Goal: Information Seeking & Learning: Find specific fact

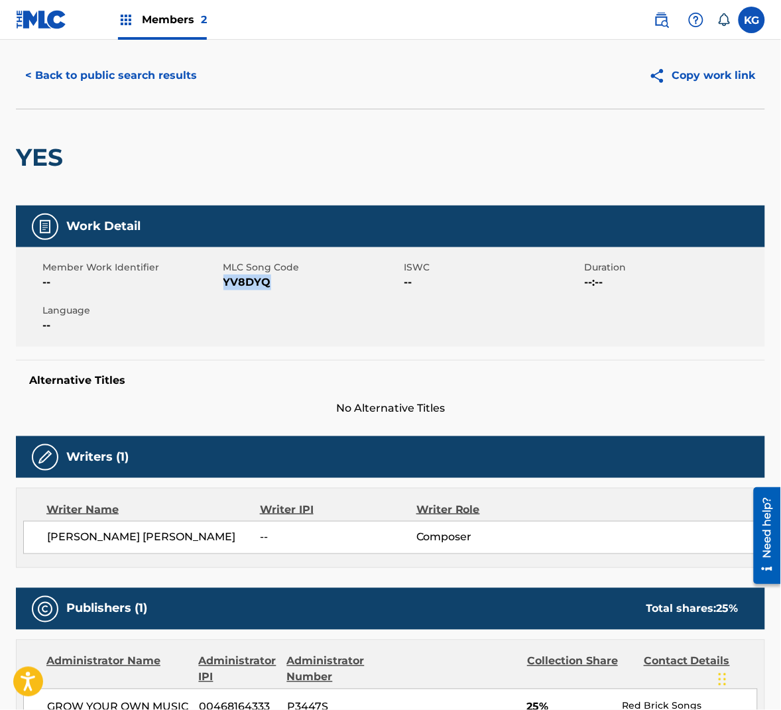
click at [169, 66] on button "< Back to public search results" at bounding box center [111, 75] width 190 height 33
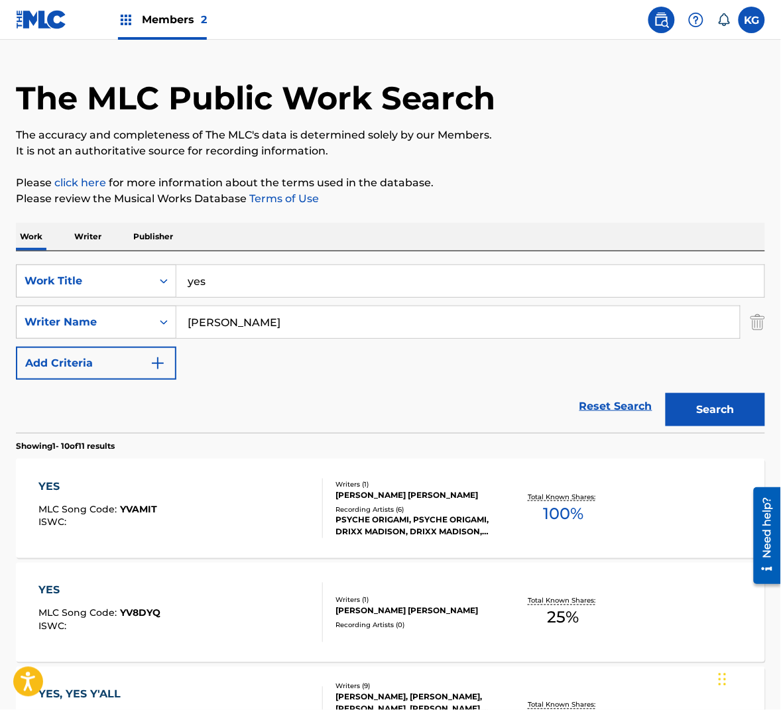
scroll to position [135, 0]
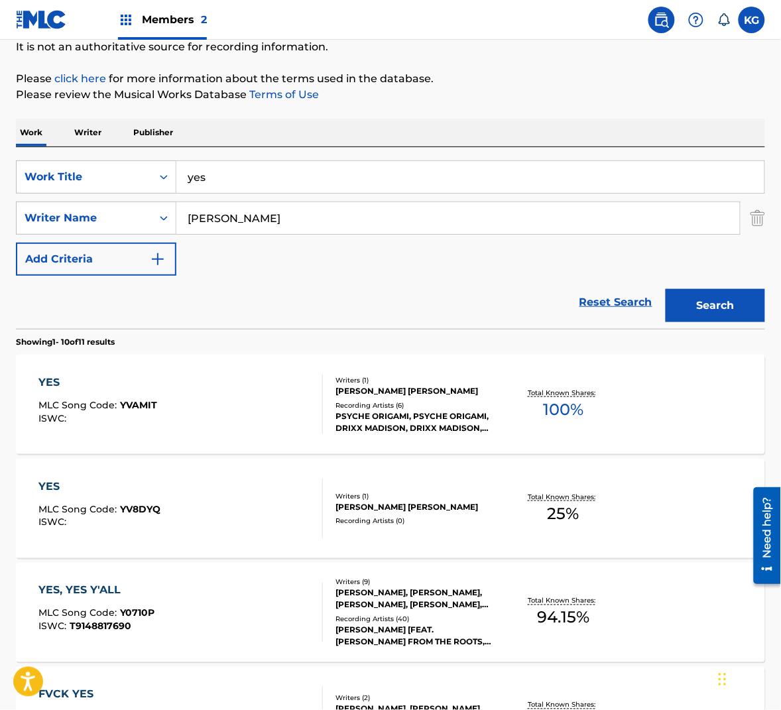
click at [273, 182] on input "yes" at bounding box center [470, 177] width 588 height 32
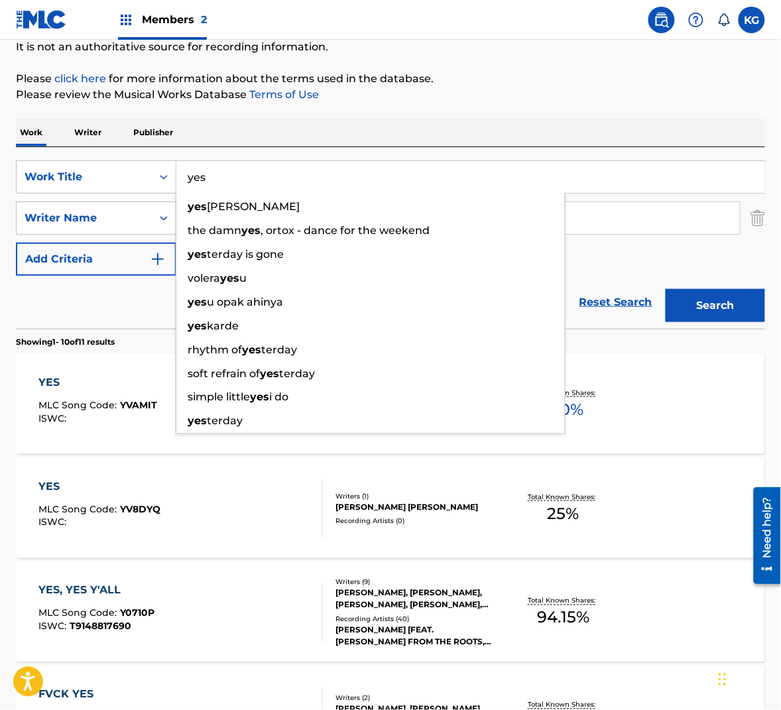
paste input "ALMOST FAMOUS"
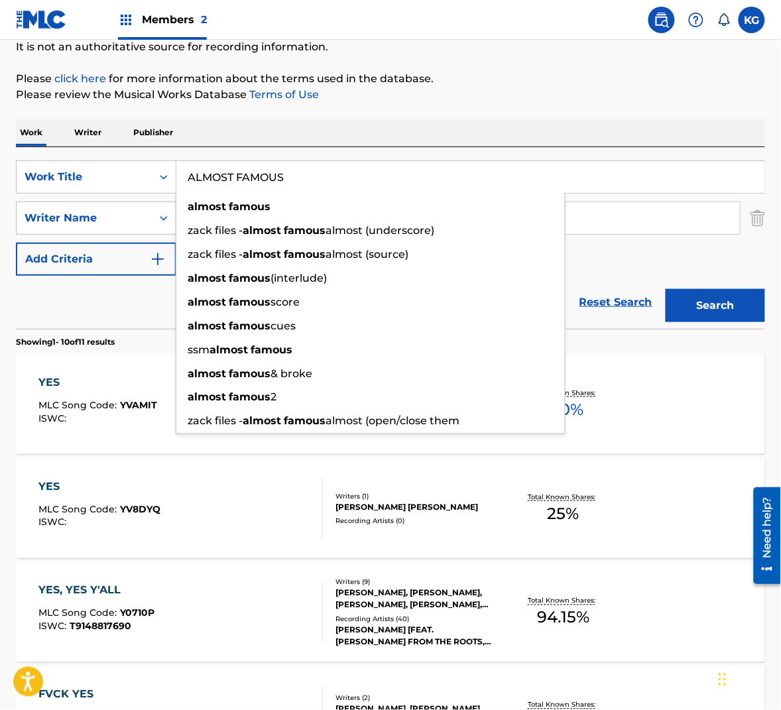
type input "ALMOST FAMOUS"
click at [700, 306] on button "Search" at bounding box center [716, 305] width 100 height 33
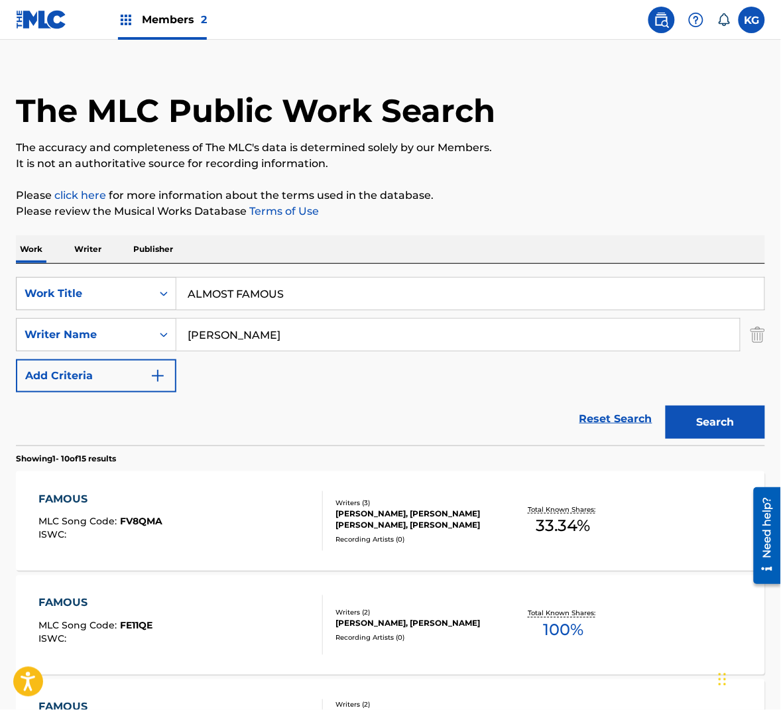
scroll to position [0, 0]
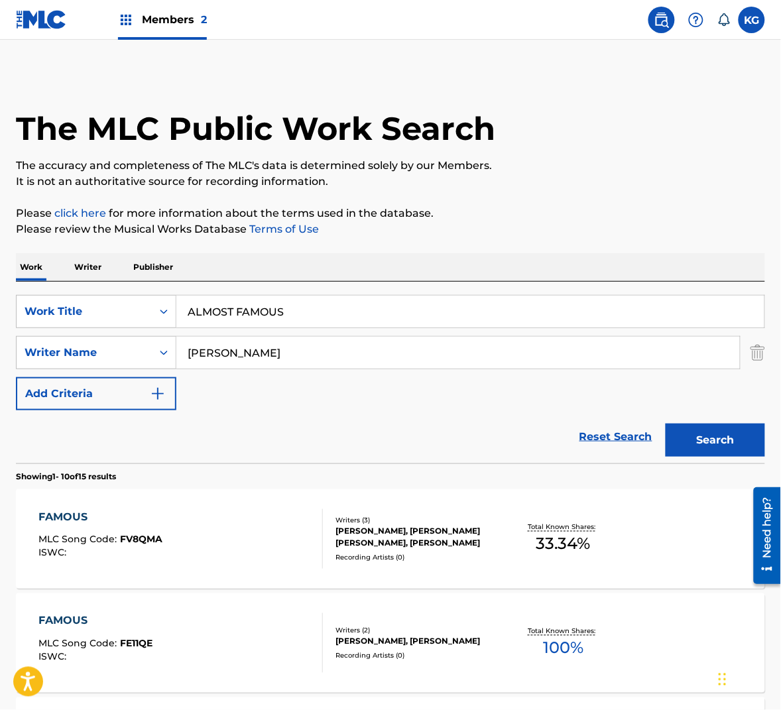
click at [190, 351] on input "[PERSON_NAME]" at bounding box center [458, 353] width 564 height 32
click at [666, 424] on button "Search" at bounding box center [716, 440] width 100 height 33
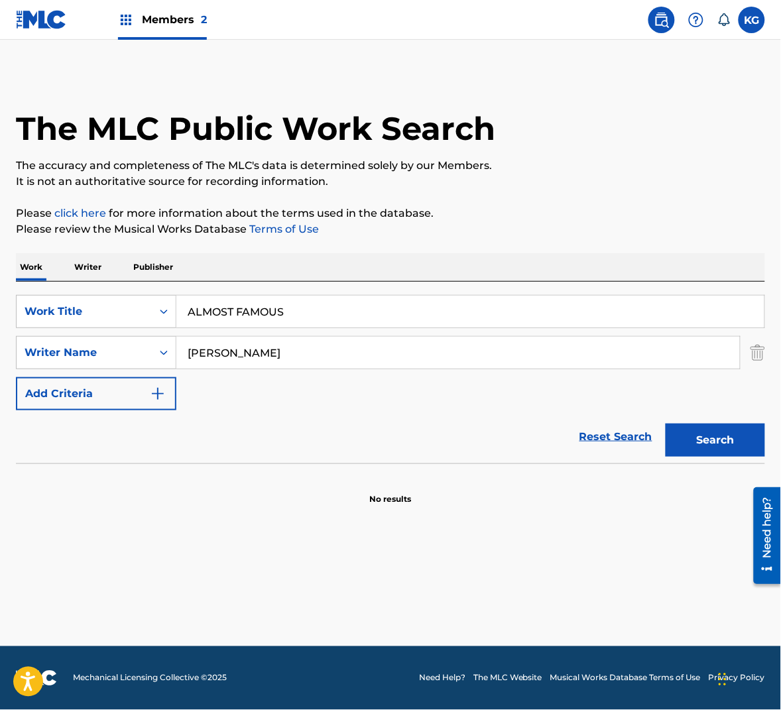
click at [232, 351] on input "Mike Matthews" at bounding box center [458, 353] width 564 height 32
type input "M"
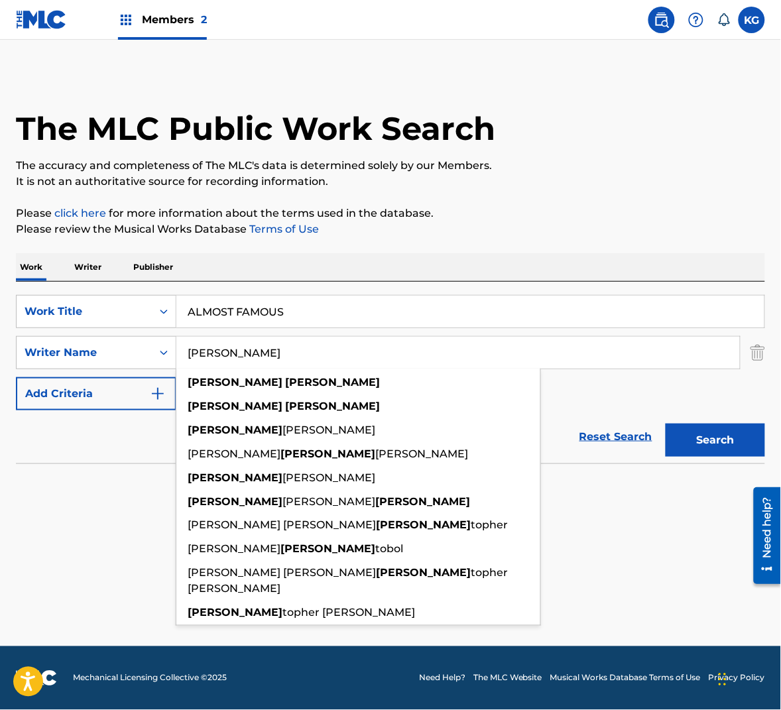
click at [666, 424] on button "Search" at bounding box center [716, 440] width 100 height 33
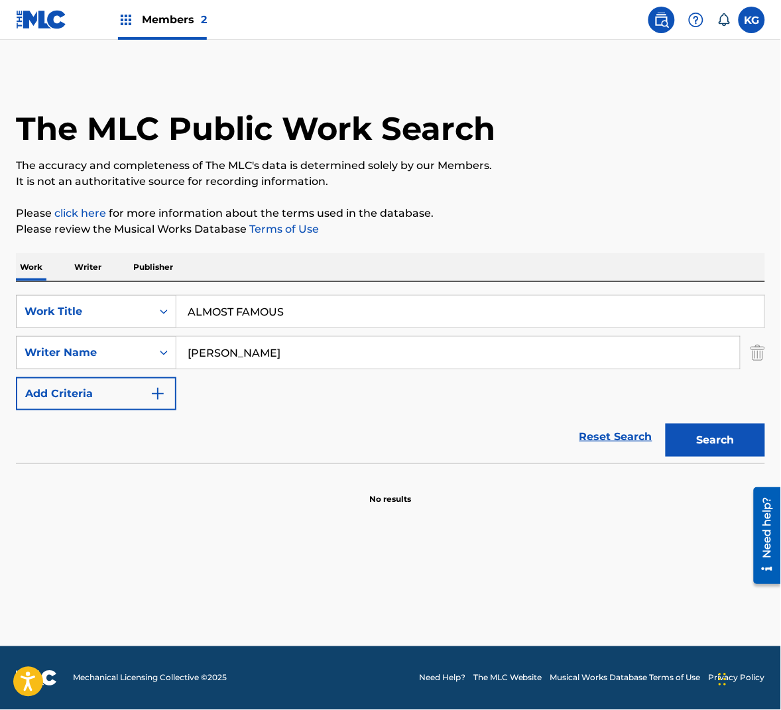
click at [453, 216] on p "Please click here for more information about the terms used in the database." at bounding box center [391, 214] width 750 height 16
click at [318, 351] on input "Chris Matthews" at bounding box center [458, 353] width 564 height 32
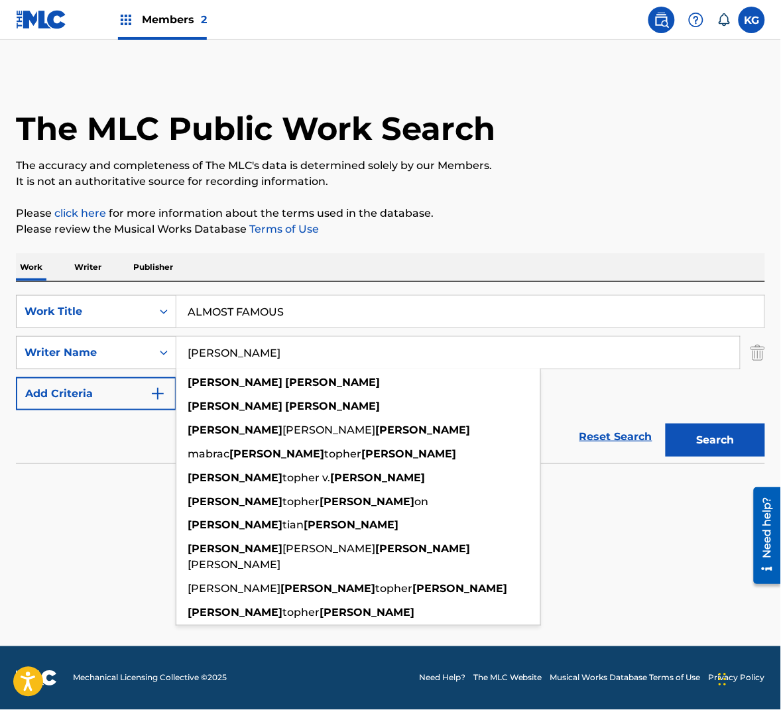
click at [318, 351] on input "Chris Matthews" at bounding box center [458, 353] width 564 height 32
click at [318, 352] on input "Chris Matthews" at bounding box center [458, 353] width 564 height 32
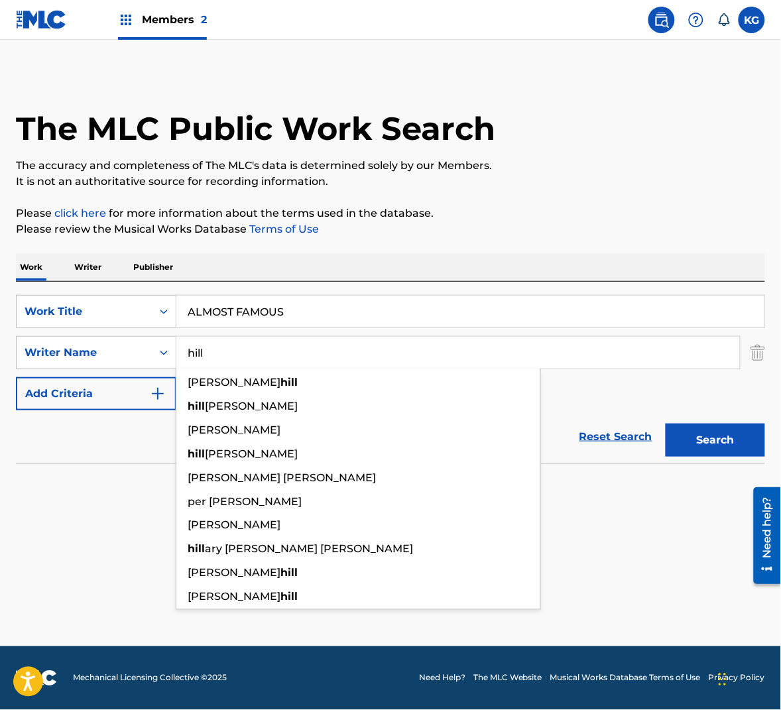
click at [666, 424] on button "Search" at bounding box center [716, 440] width 100 height 33
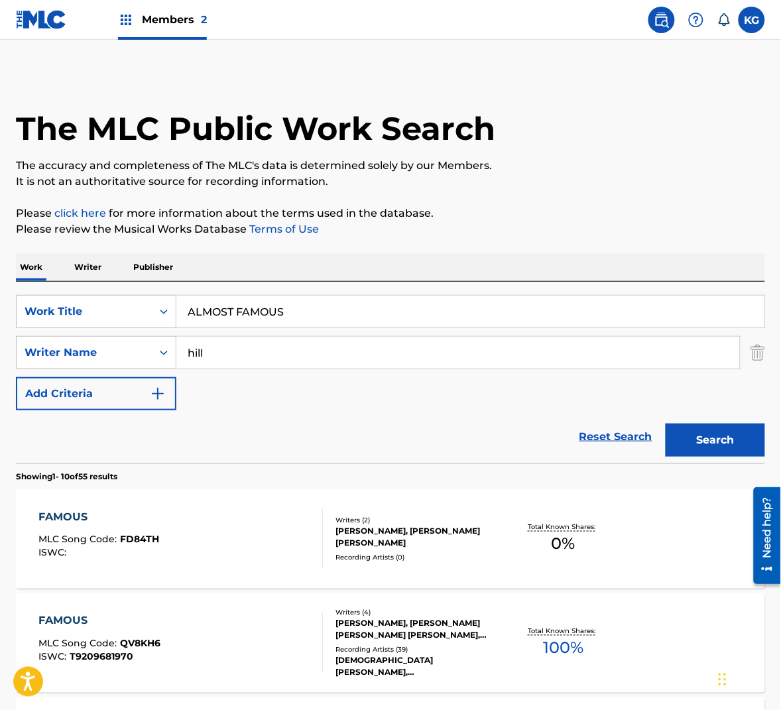
click at [230, 352] on input "hill" at bounding box center [458, 353] width 564 height 32
type input "w"
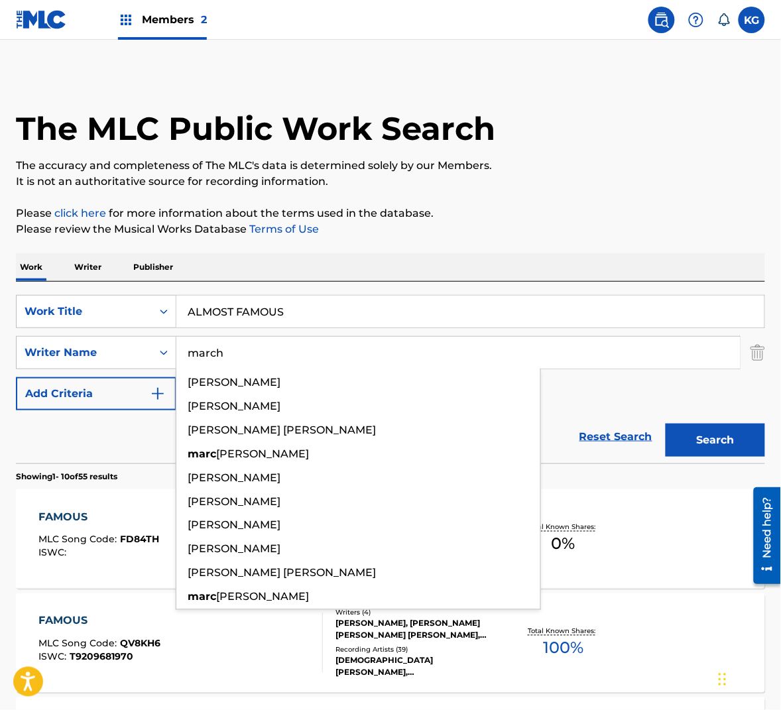
click at [666, 424] on button "Search" at bounding box center [716, 440] width 100 height 33
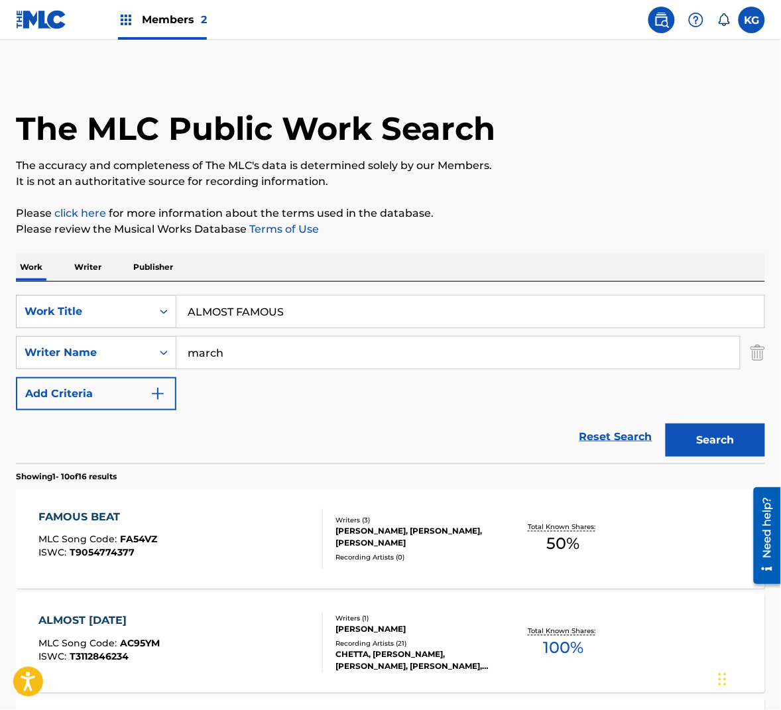
click at [295, 360] on input "march" at bounding box center [458, 353] width 564 height 32
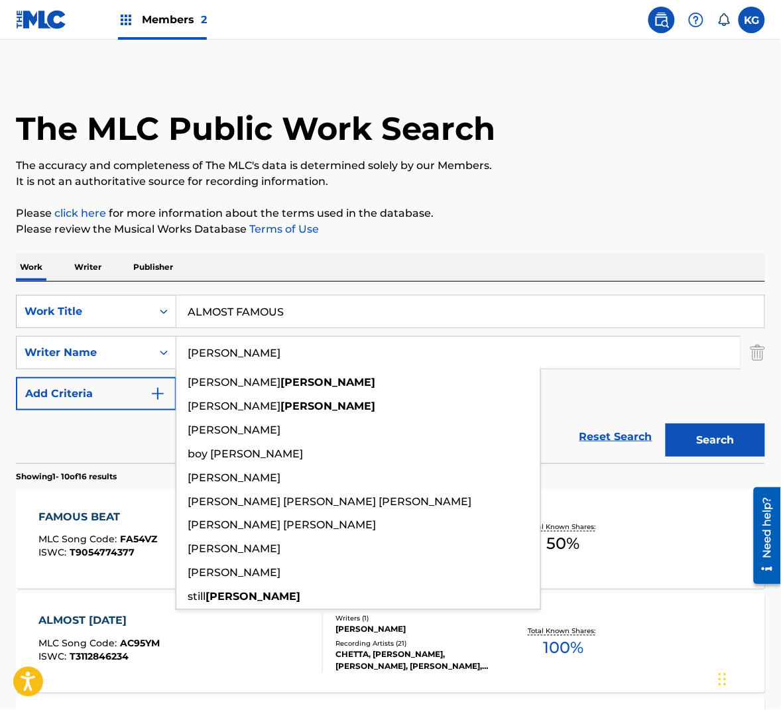
click at [666, 424] on button "Search" at bounding box center [716, 440] width 100 height 33
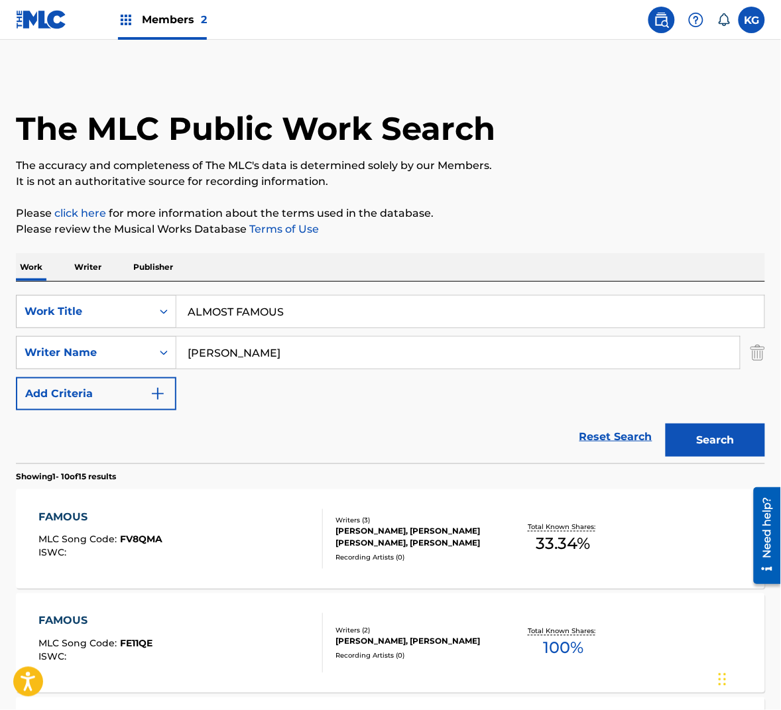
click at [270, 354] on input "[PERSON_NAME]" at bounding box center [458, 353] width 564 height 32
click at [233, 344] on input "[PERSON_NAME]" at bounding box center [458, 353] width 564 height 32
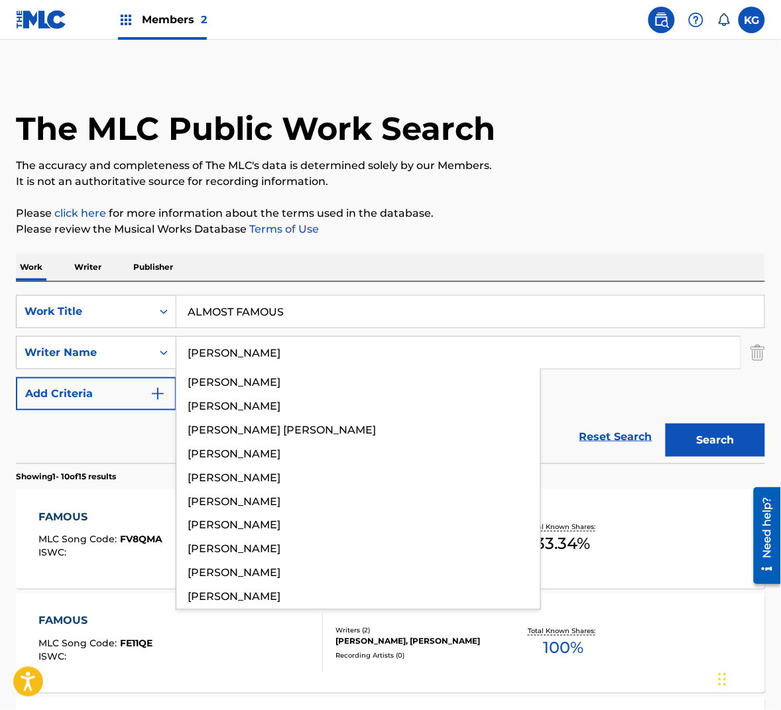
click at [666, 424] on button "Search" at bounding box center [716, 440] width 100 height 33
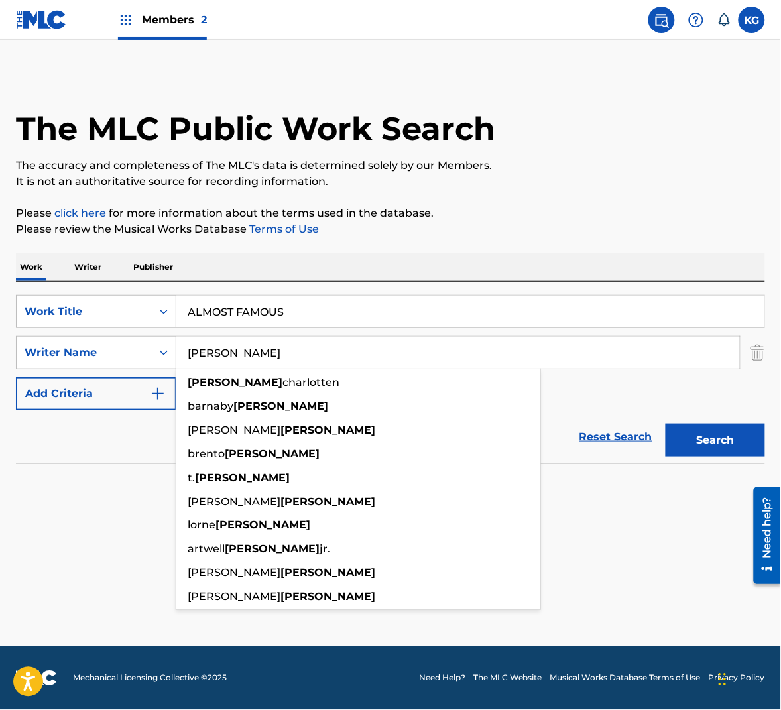
click at [711, 421] on div "Search" at bounding box center [712, 437] width 106 height 53
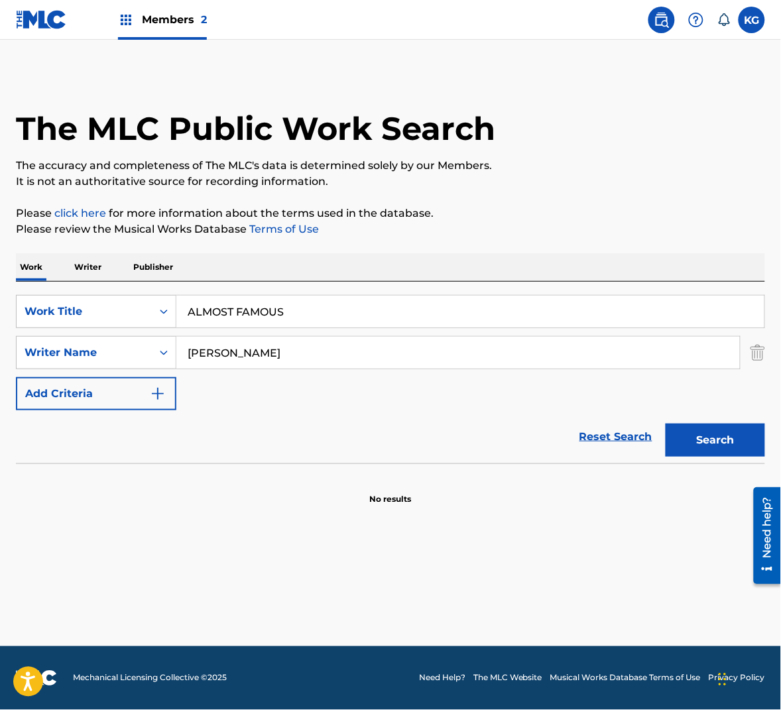
click at [711, 435] on button "Search" at bounding box center [716, 440] width 100 height 33
click at [315, 342] on input "mattews" at bounding box center [458, 353] width 564 height 32
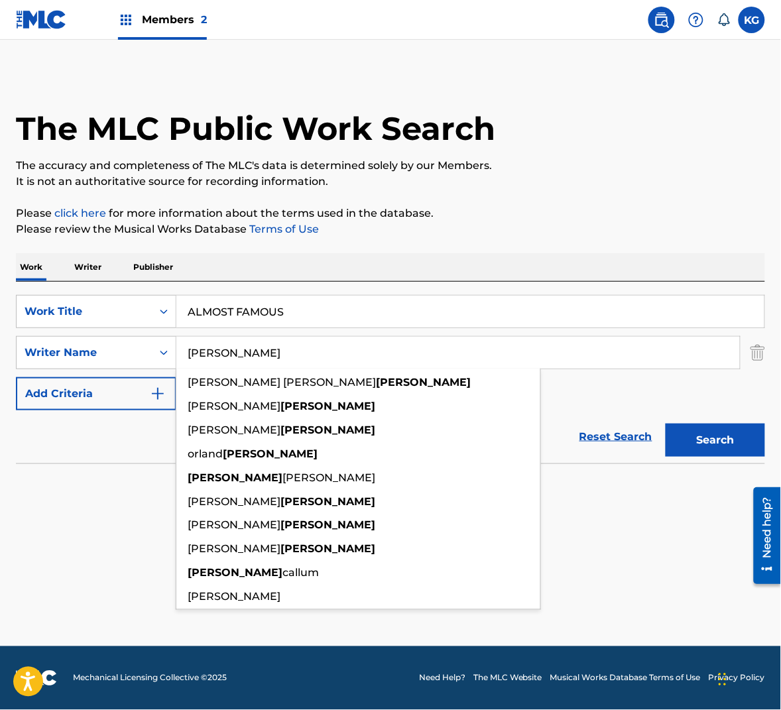
type input "[PERSON_NAME]"
click at [666, 424] on button "Search" at bounding box center [716, 440] width 100 height 33
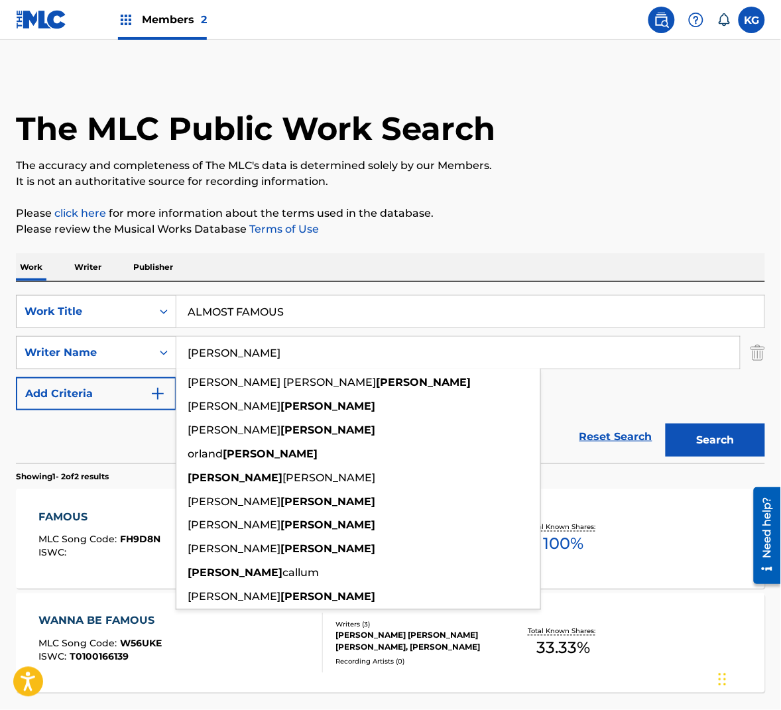
click at [408, 180] on p "It is not an authoritative source for recording information." at bounding box center [391, 182] width 750 height 16
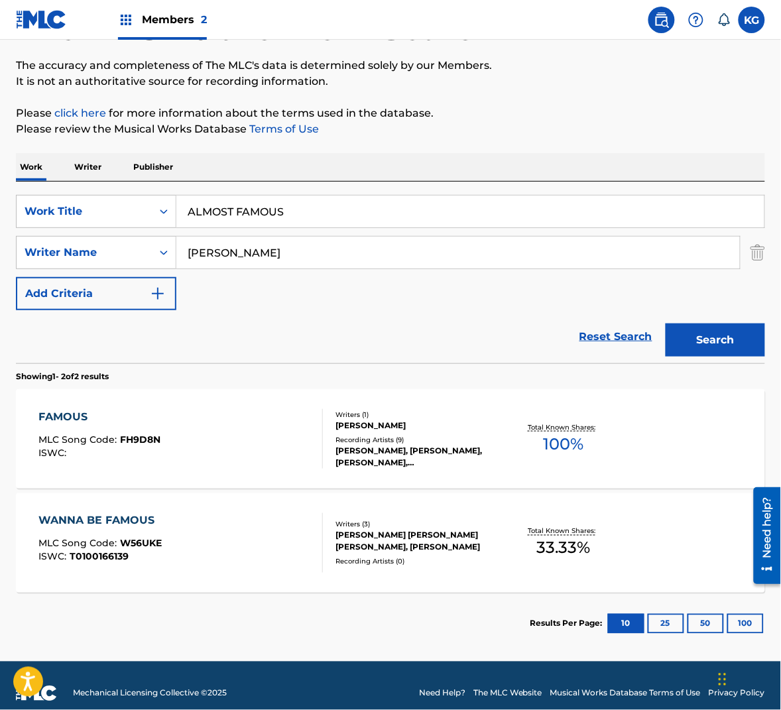
scroll to position [115, 0]
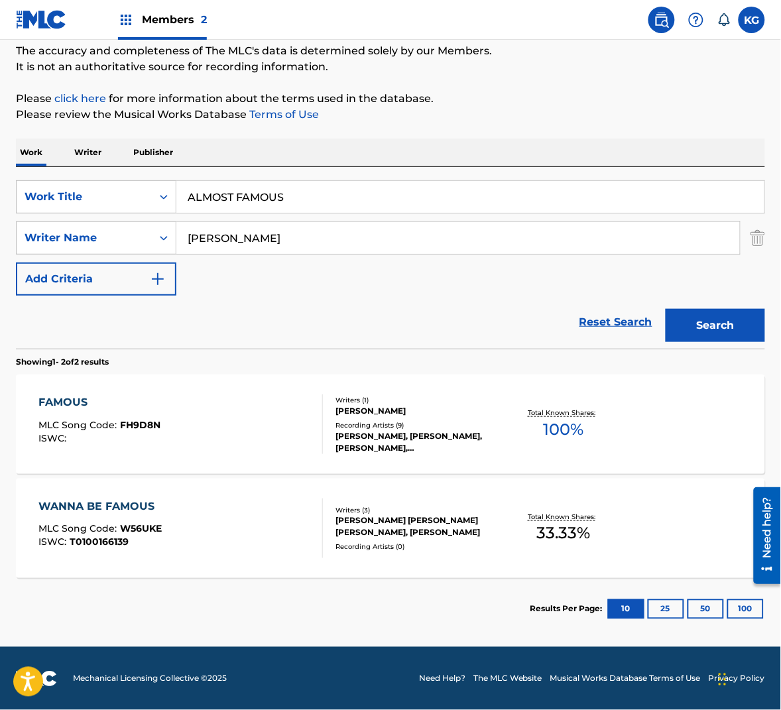
click at [273, 195] on input "ALMOST FAMOUS" at bounding box center [470, 197] width 588 height 32
click at [274, 194] on input "ALMOST FAMOUS" at bounding box center [470, 197] width 588 height 32
paste input "RCHAEOLOGY OF RAILROAD WORKER"
type input "ARCHAEOLOGY OF RAILROAD WORKERS"
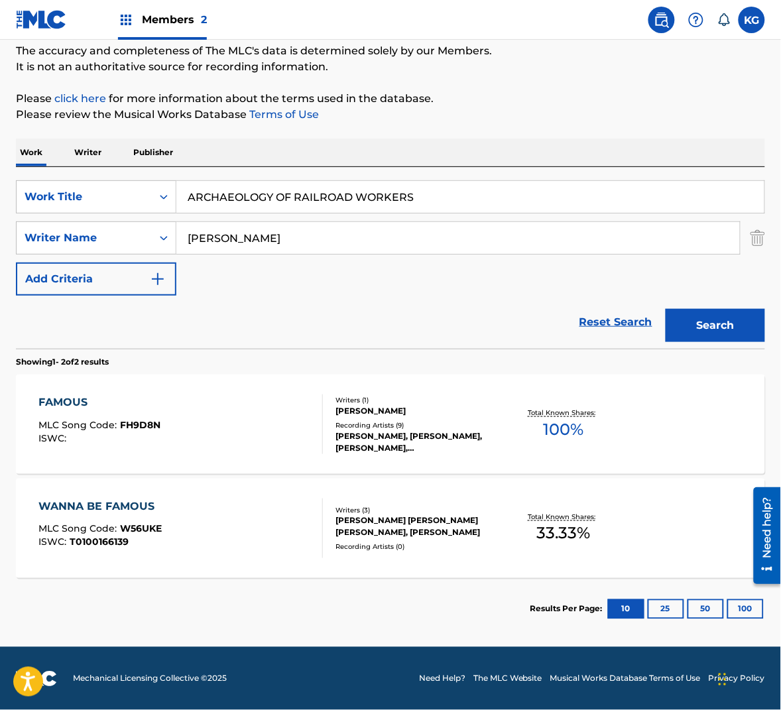
click at [700, 329] on button "Search" at bounding box center [716, 325] width 100 height 33
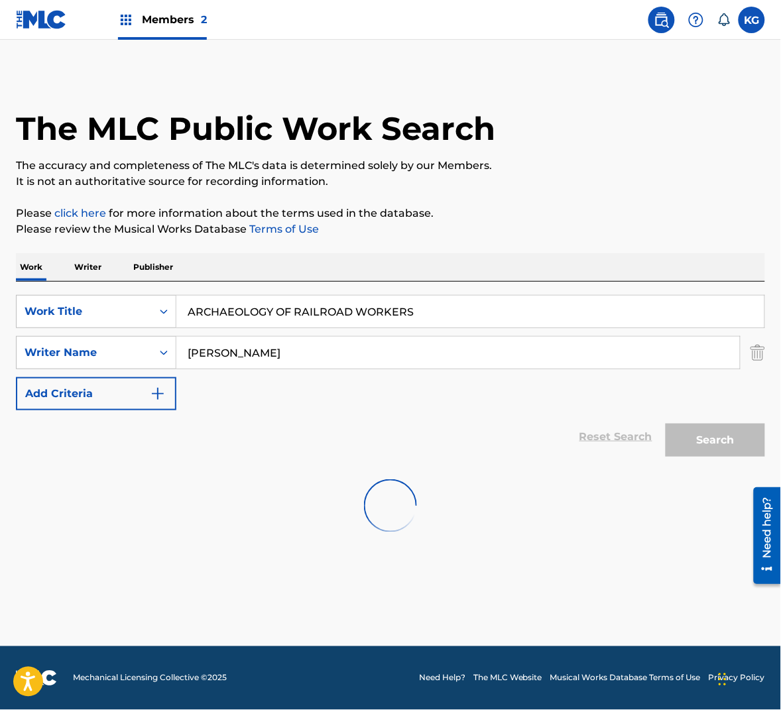
scroll to position [0, 0]
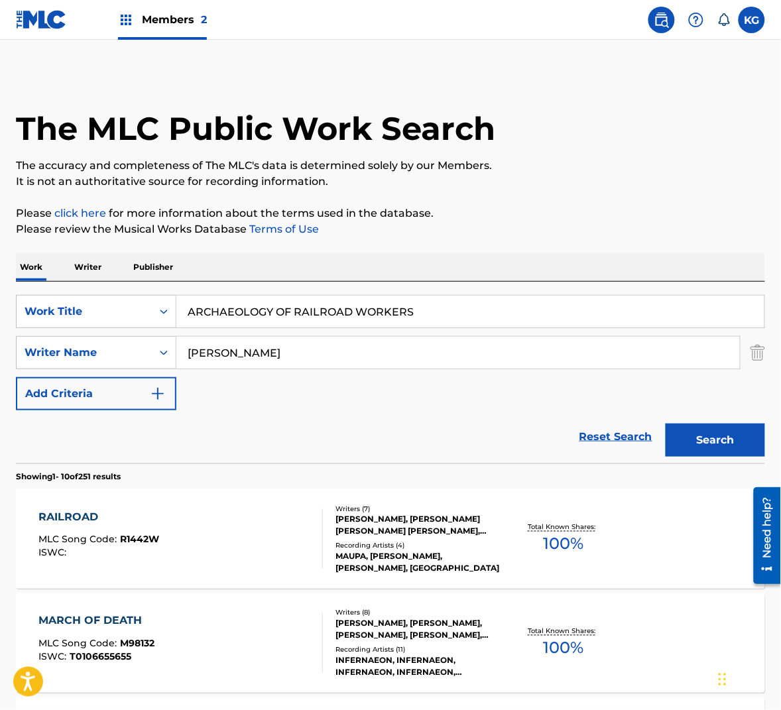
click at [297, 356] on input "[PERSON_NAME]" at bounding box center [458, 353] width 564 height 32
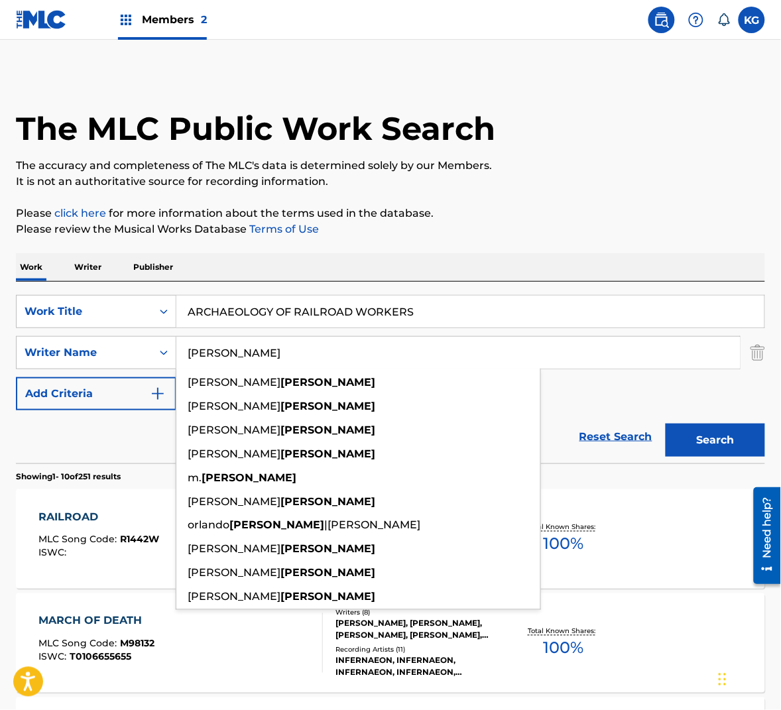
click at [297, 356] on input "[PERSON_NAME]" at bounding box center [458, 353] width 564 height 32
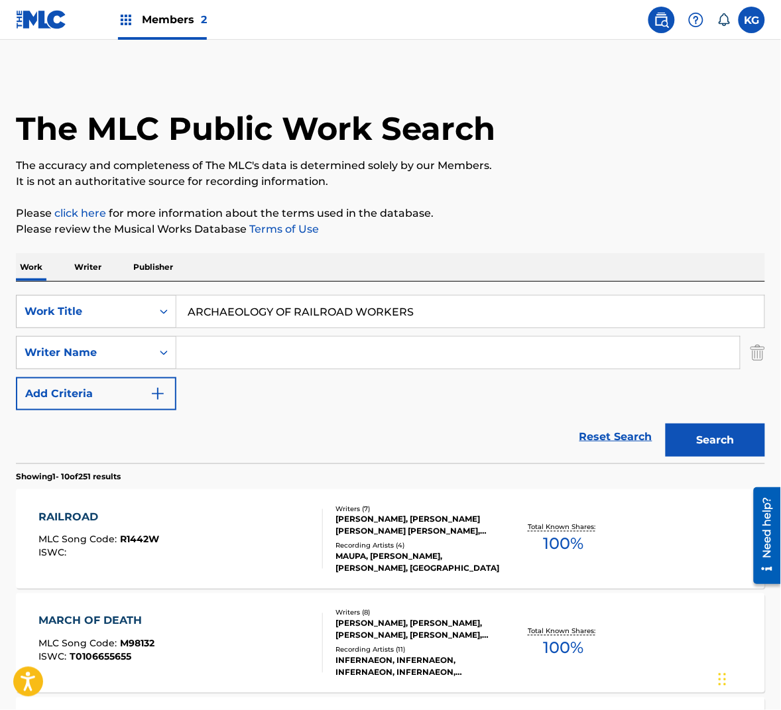
click at [666, 424] on button "Search" at bounding box center [716, 440] width 100 height 33
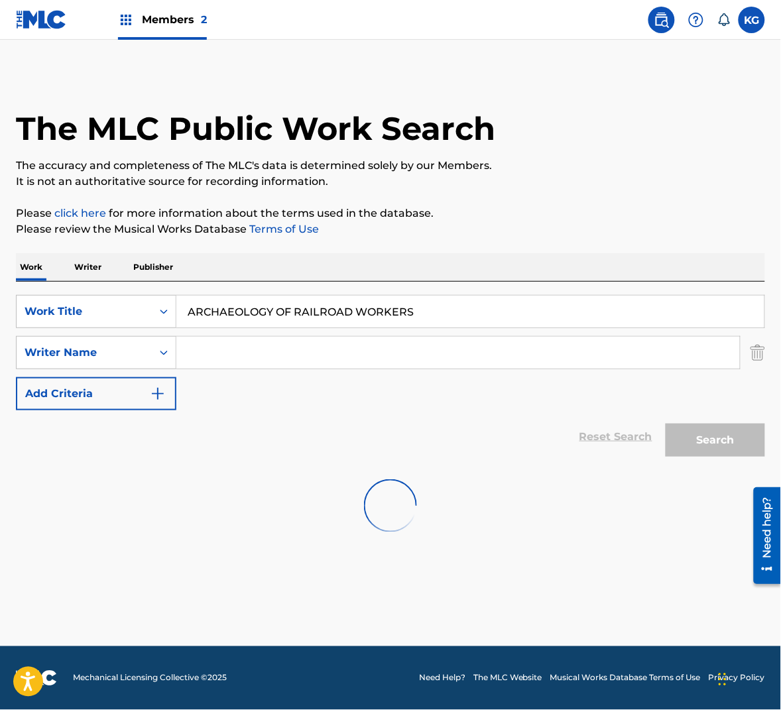
click at [330, 319] on input "ARCHAEOLOGY OF RAILROAD WORKERS" at bounding box center [470, 312] width 588 height 32
paste input "BIG BANK THEORY"
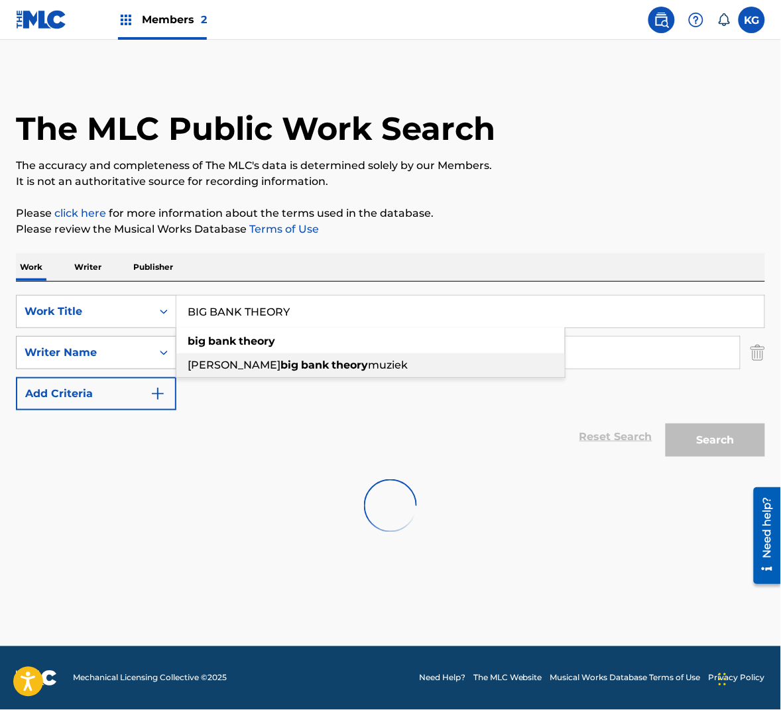
click at [237, 357] on div "alex big bank theory muziek" at bounding box center [370, 366] width 389 height 24
type input "alex big bank theory muziek"
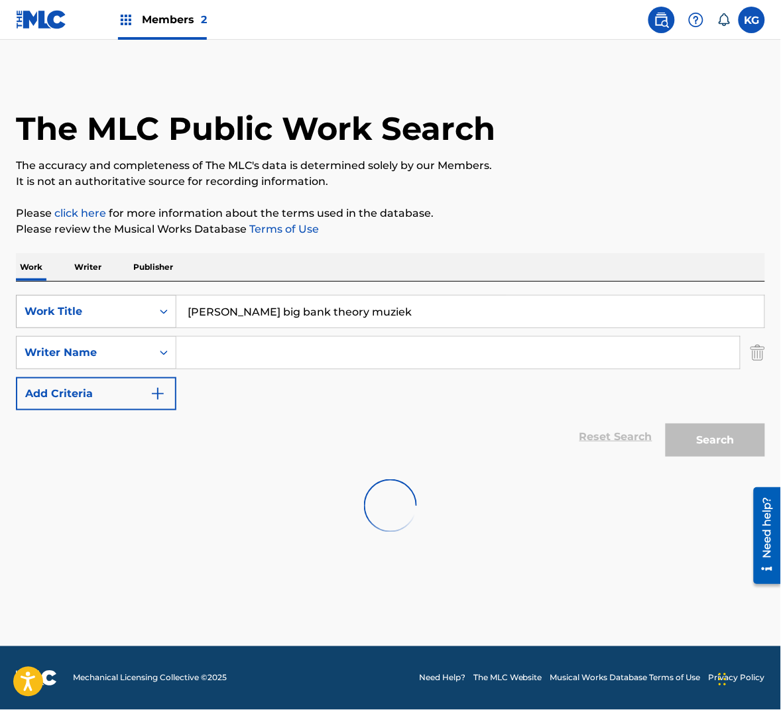
drag, startPoint x: 352, startPoint y: 314, endPoint x: 141, endPoint y: 302, distance: 211.3
click at [141, 303] on div "SearchWithCriteriae7b2727b-74ec-4b20-a0d4-b74a31ec9f10 Work Title alex big bank…" at bounding box center [391, 311] width 750 height 33
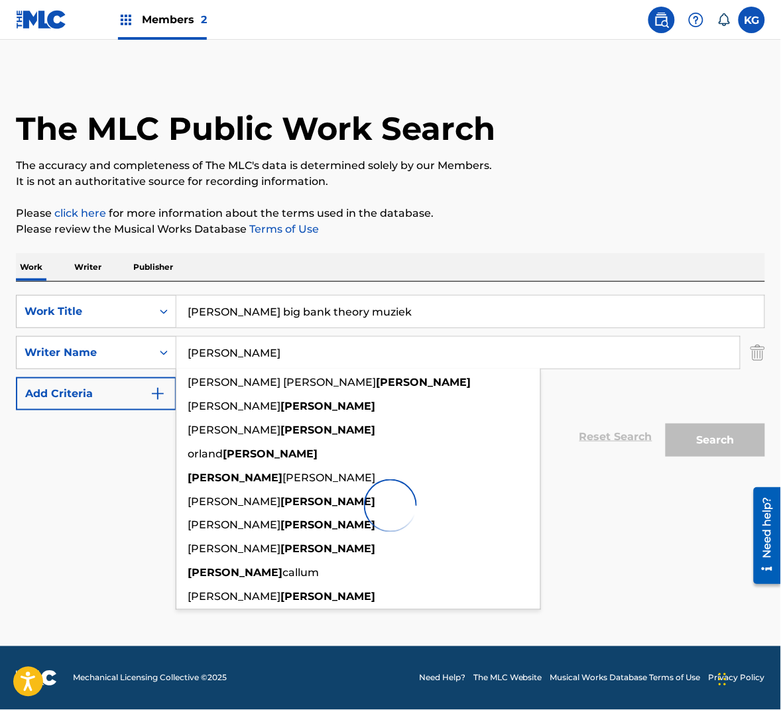
type input "[PERSON_NAME]"
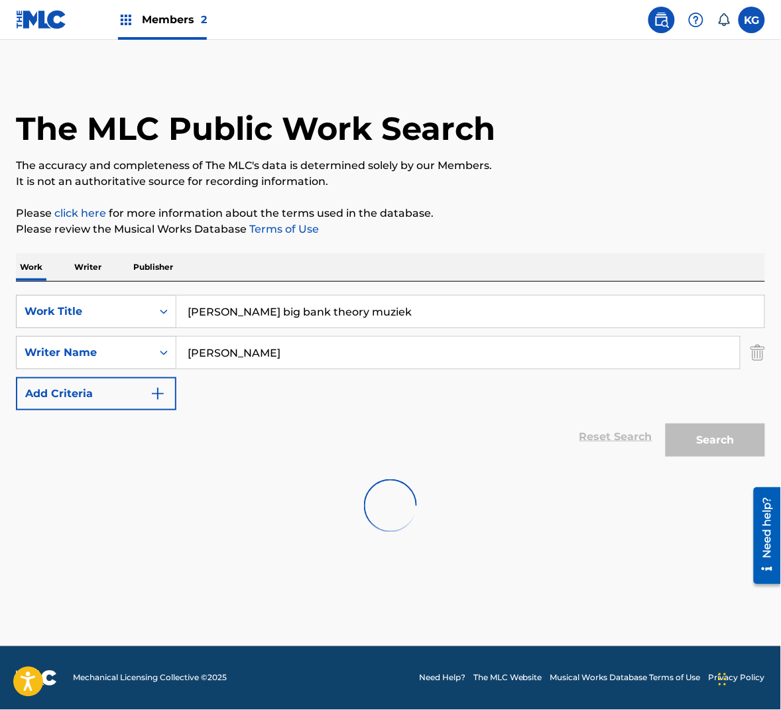
click at [261, 322] on input "alex big bank theory muziek" at bounding box center [470, 312] width 588 height 32
paste input "BIG BANK THEORY"
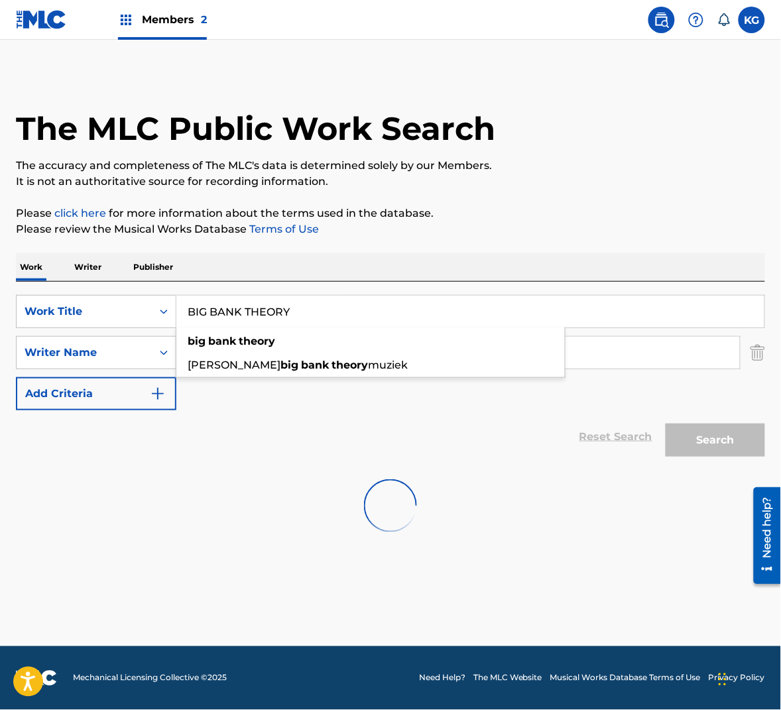
click at [365, 348] on div "big bank theory" at bounding box center [370, 342] width 389 height 24
type input "big bank theory"
click at [365, 348] on input "[PERSON_NAME]" at bounding box center [458, 353] width 564 height 32
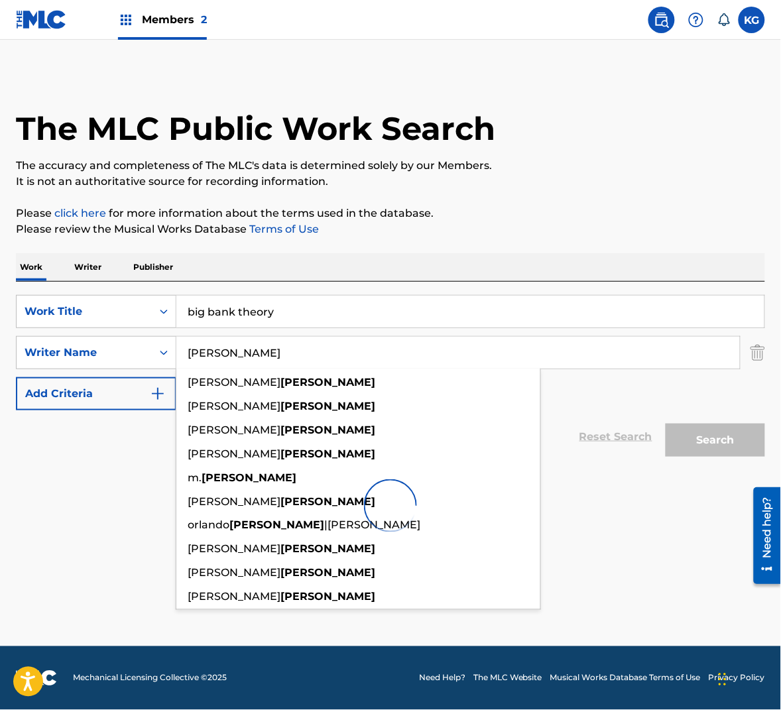
paste input "G"
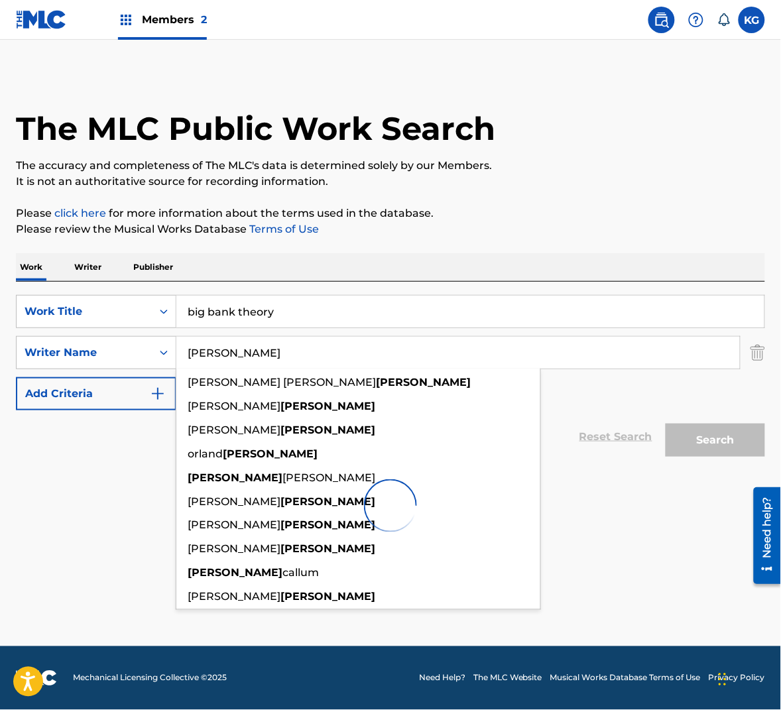
type input "[PERSON_NAME]"
click at [723, 454] on div "Search" at bounding box center [712, 437] width 106 height 53
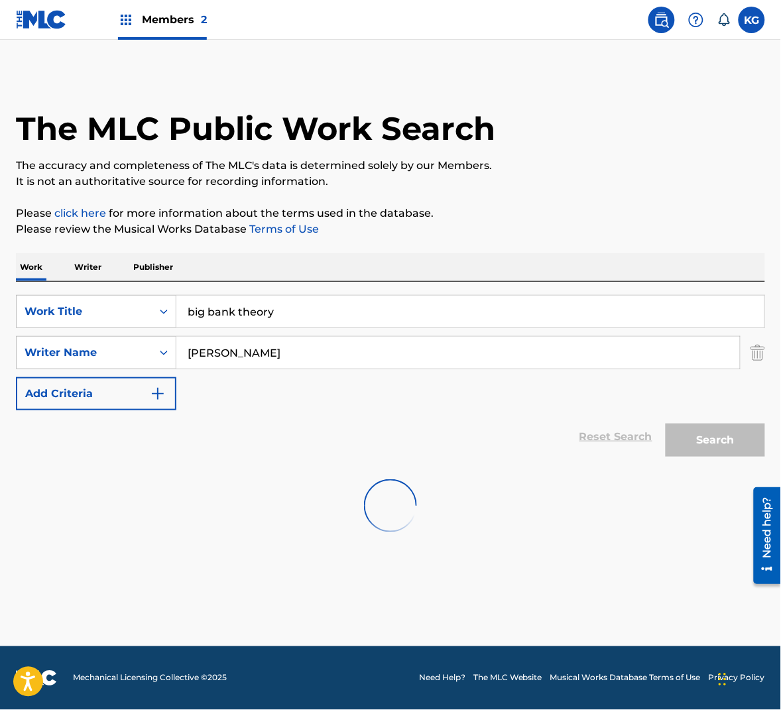
click at [663, 505] on div at bounding box center [391, 506] width 750 height 85
drag, startPoint x: 695, startPoint y: 445, endPoint x: 571, endPoint y: 285, distance: 202.5
click at [695, 445] on div "Search" at bounding box center [712, 437] width 106 height 53
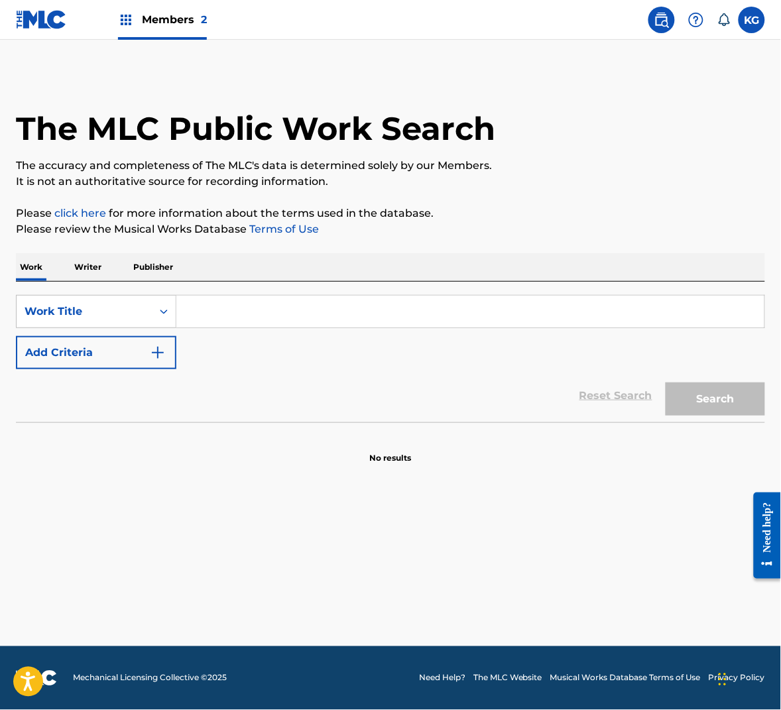
click at [302, 308] on input "Search Form" at bounding box center [470, 312] width 588 height 32
paste input "BIG BANK THEORY"
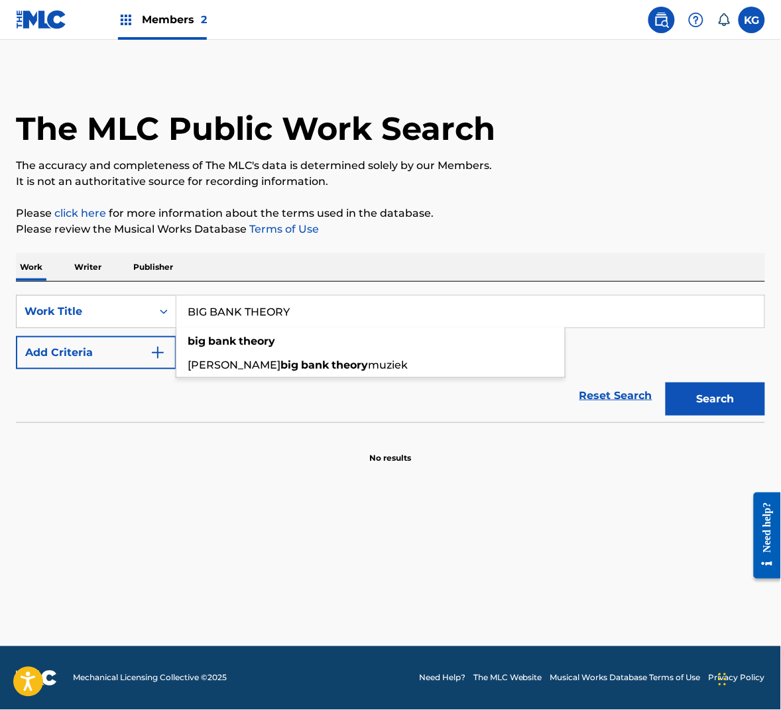
type input "BIG BANK THEORY"
click at [125, 359] on button "Add Criteria" at bounding box center [96, 352] width 161 height 33
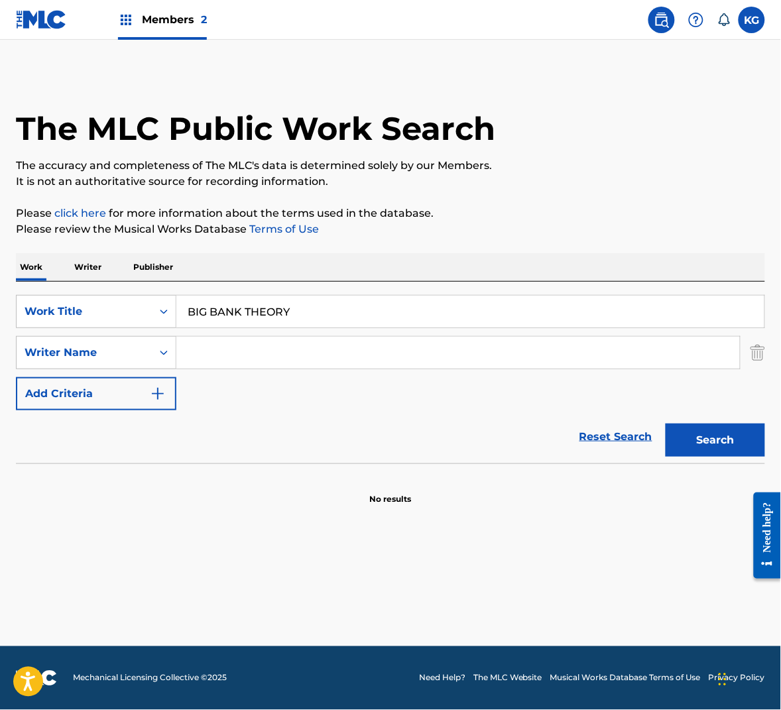
click at [230, 358] on input "Search Form" at bounding box center [458, 353] width 564 height 32
paste input "[PERSON_NAME]"
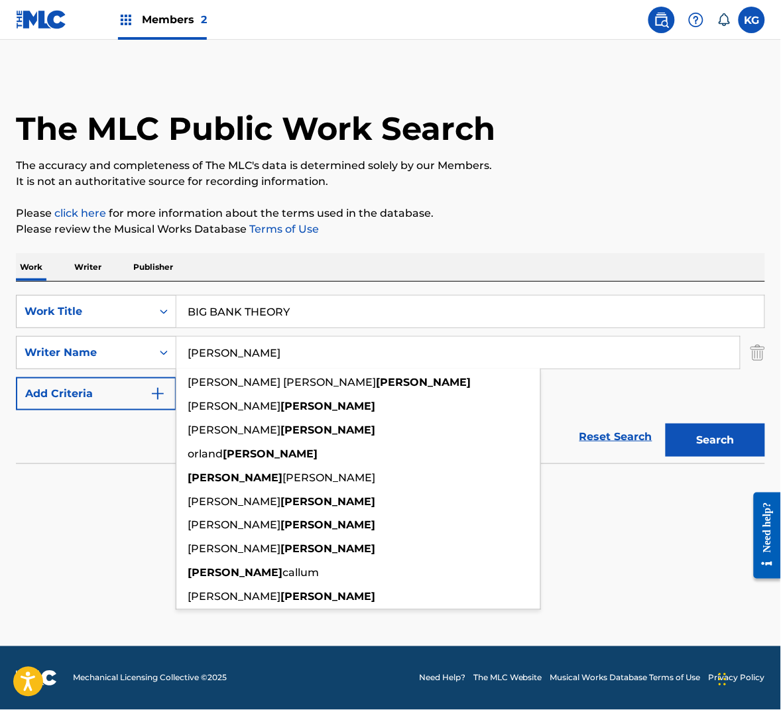
type input "[PERSON_NAME]"
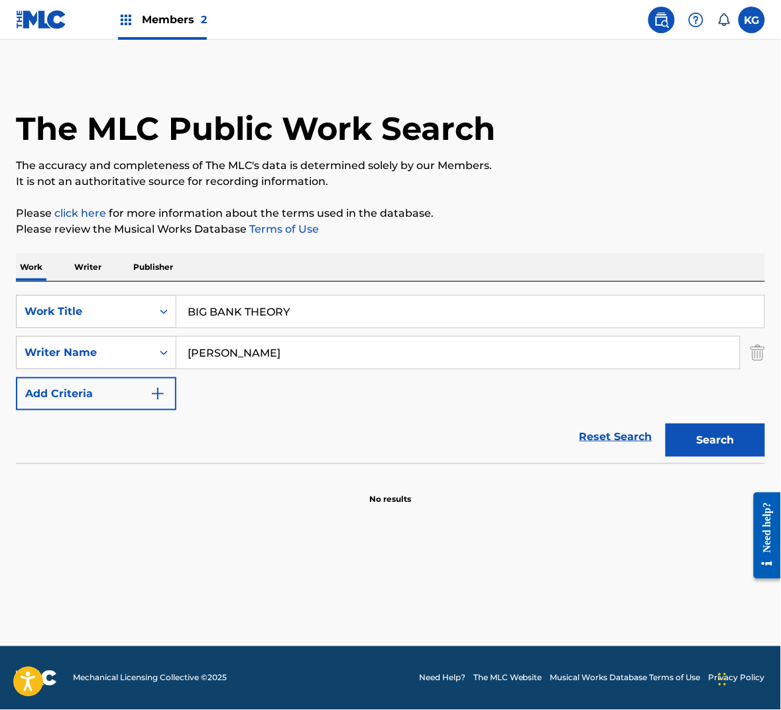
click at [708, 427] on button "Search" at bounding box center [716, 440] width 100 height 33
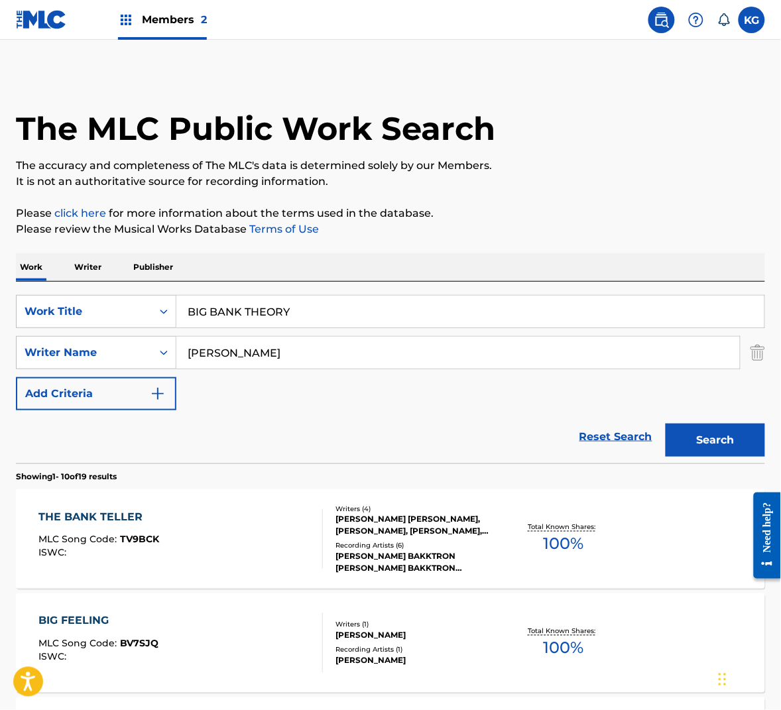
click at [284, 314] on input "BIG BANK THEORY" at bounding box center [470, 312] width 588 height 32
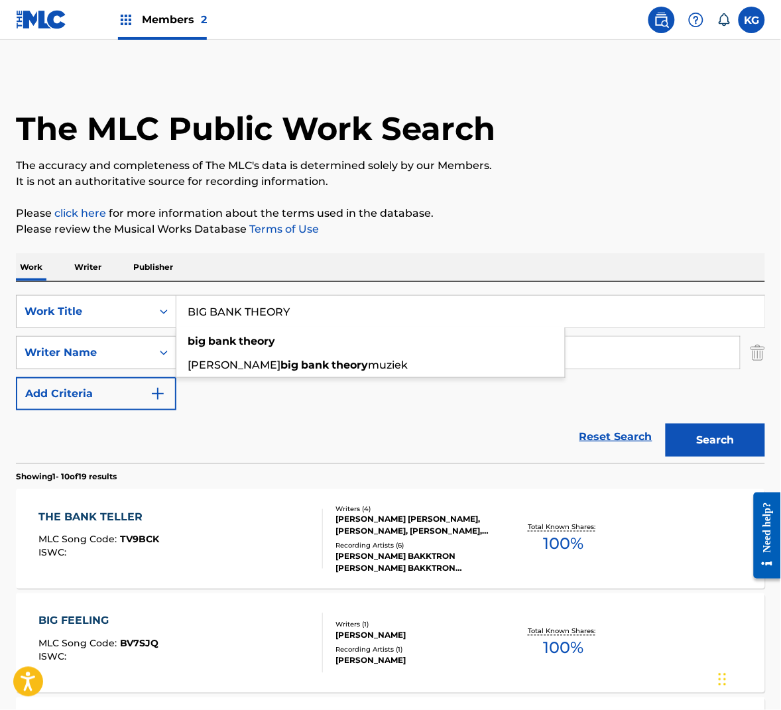
click at [284, 314] on input "BIG BANK THEORY" at bounding box center [470, 312] width 588 height 32
paste input "CONSTRUCT"
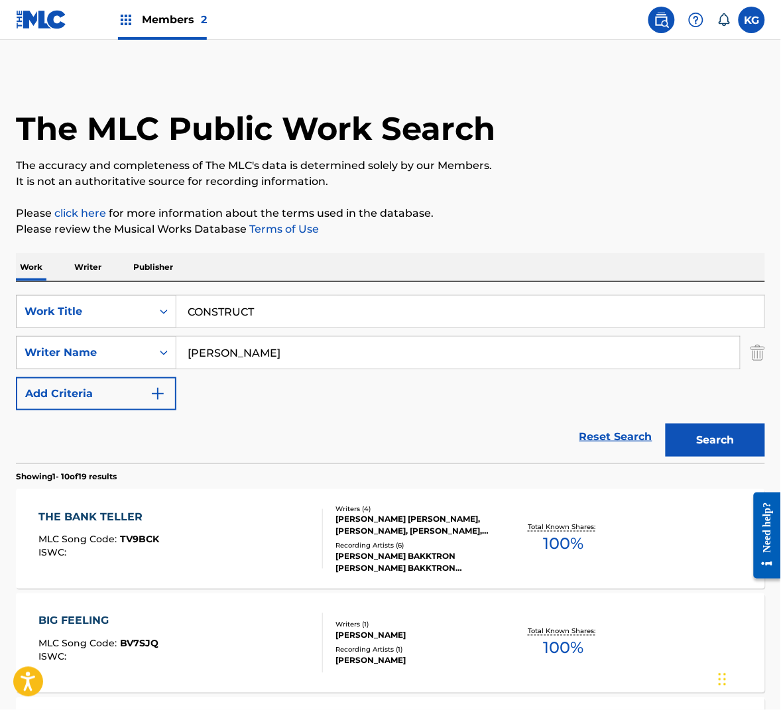
click at [735, 458] on div "Search" at bounding box center [712, 437] width 106 height 53
click at [720, 432] on button "Search" at bounding box center [716, 440] width 100 height 33
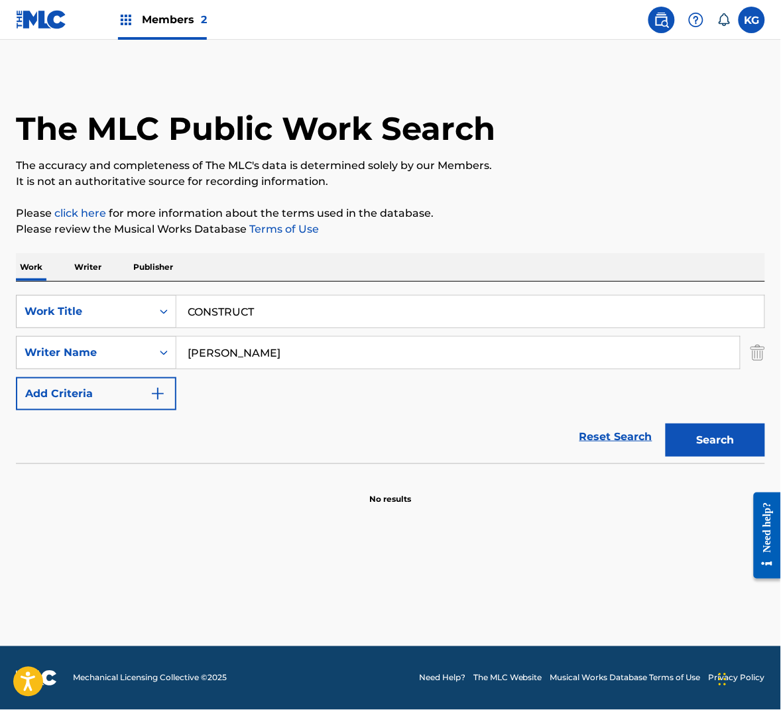
click at [286, 312] on input "CONSTRUCT" at bounding box center [470, 312] width 588 height 32
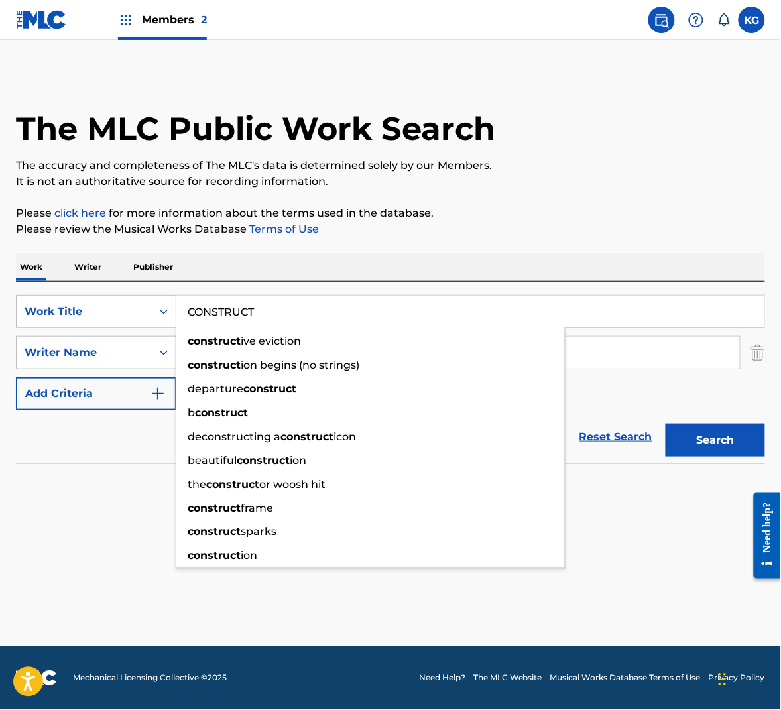
paste input "DIME A DOZEN"
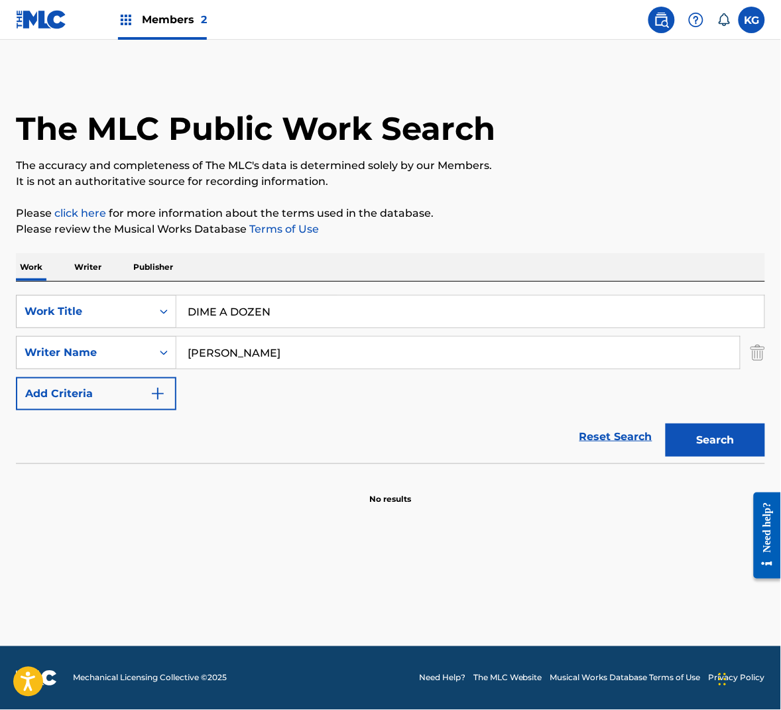
click at [381, 177] on p "It is not an authoritative source for recording information." at bounding box center [391, 182] width 750 height 16
click at [719, 429] on button "Search" at bounding box center [716, 440] width 100 height 33
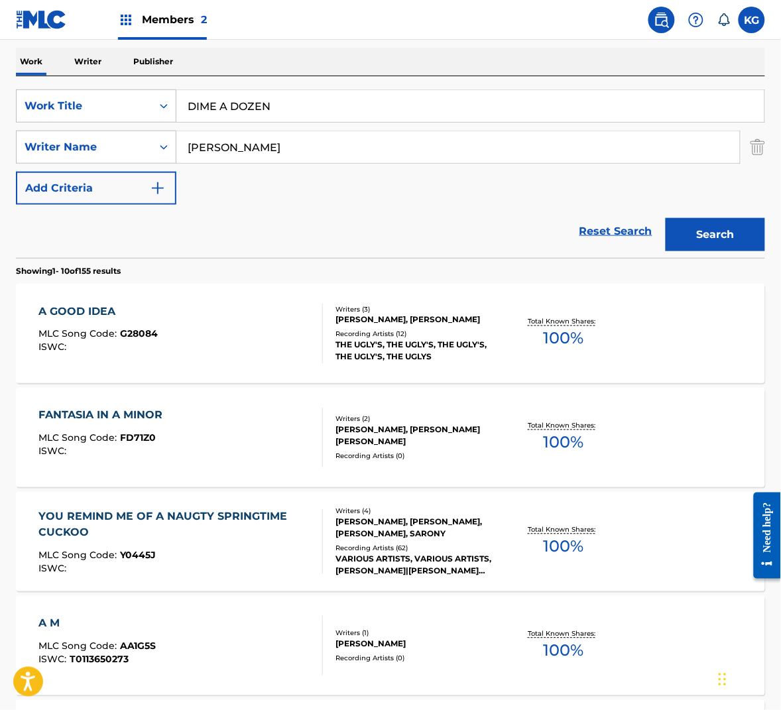
scroll to position [48, 0]
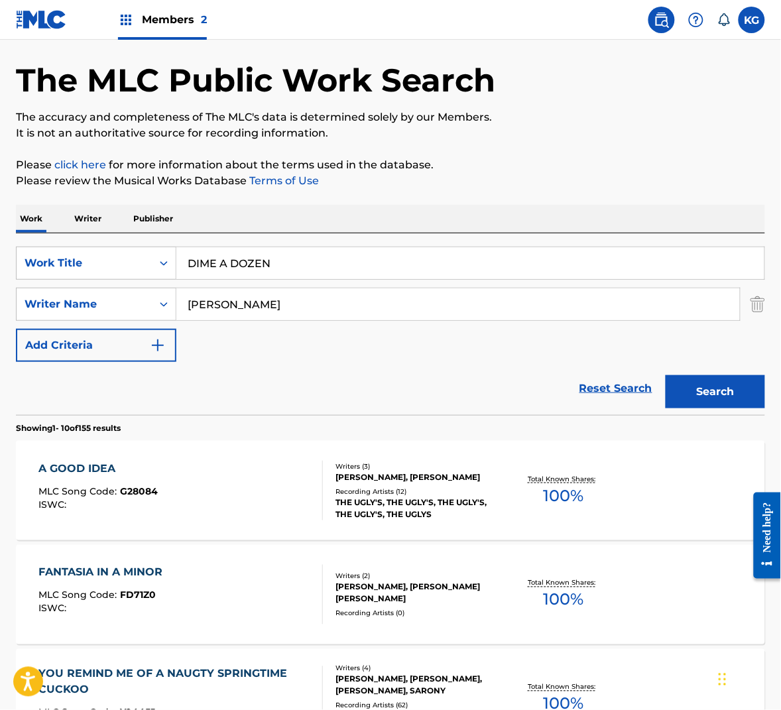
click at [704, 400] on button "Search" at bounding box center [716, 391] width 100 height 33
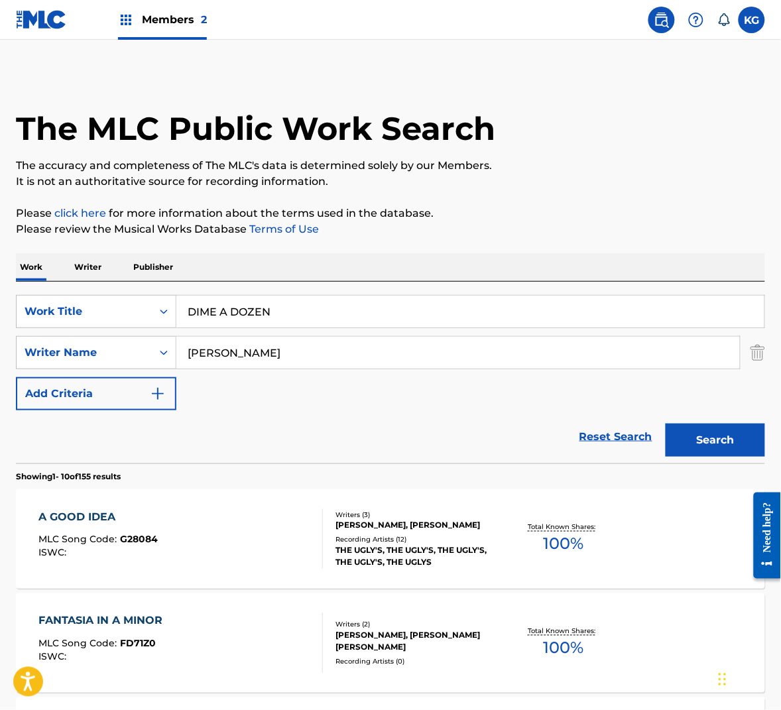
click at [305, 302] on input "DIME A DOZEN" at bounding box center [470, 312] width 588 height 32
paste input "JANUHAPPY"
type input "JANUHAPPY"
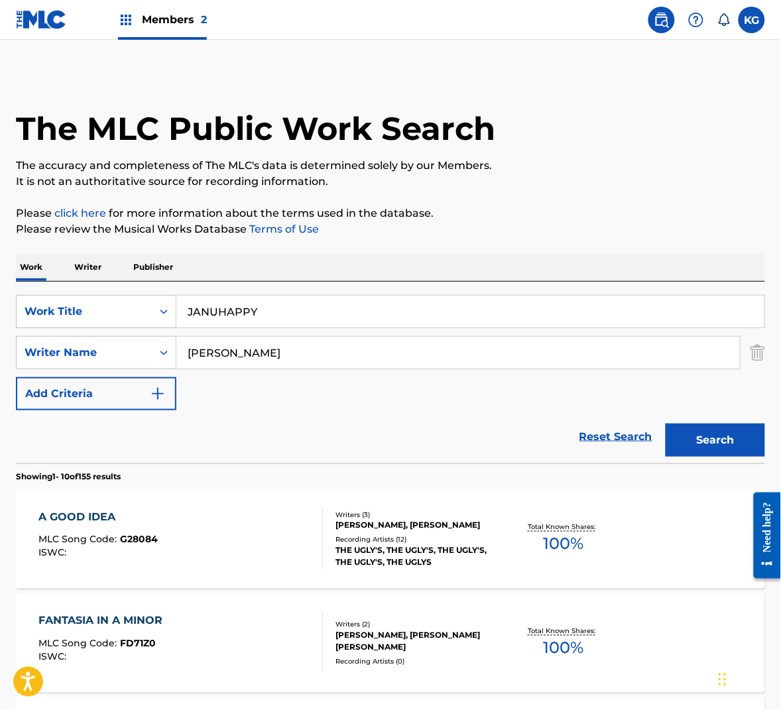
click at [316, 366] on input "[PERSON_NAME]" at bounding box center [458, 353] width 564 height 32
paste input "Huetz"
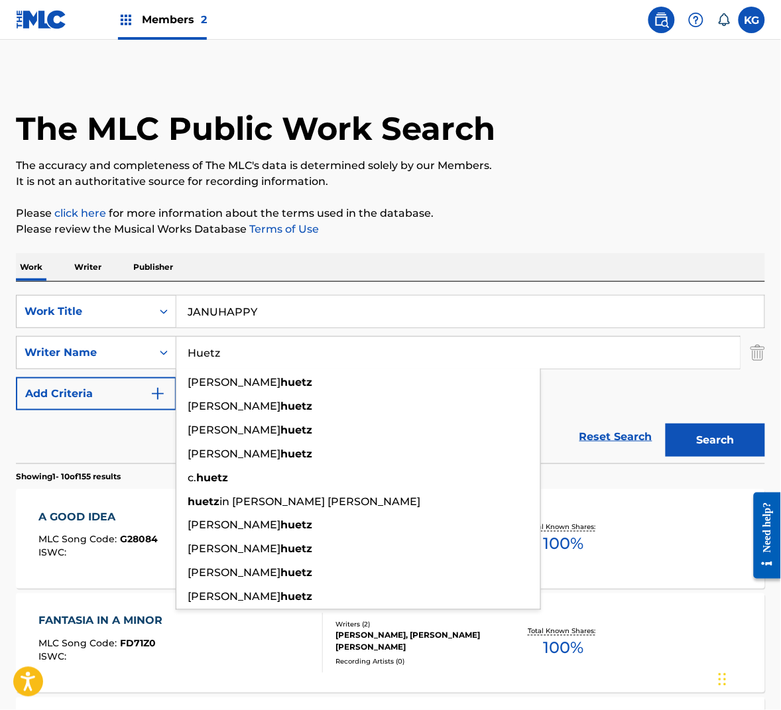
type input "Huetz"
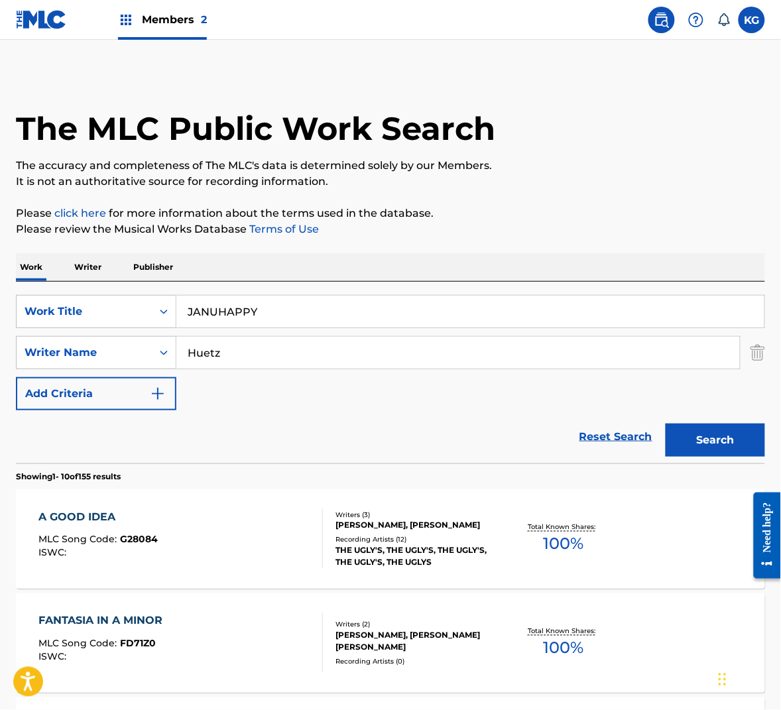
click at [711, 440] on button "Search" at bounding box center [716, 440] width 100 height 33
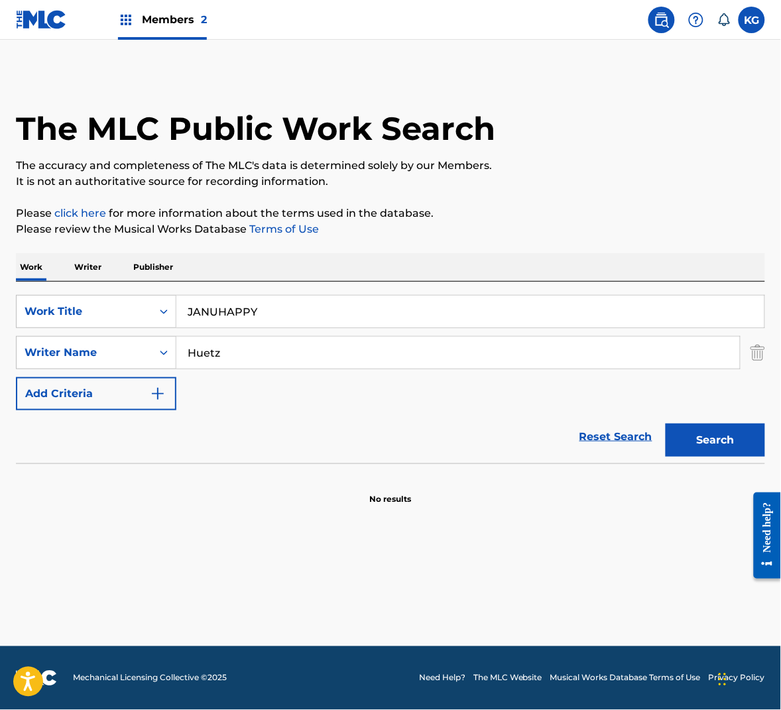
click at [708, 439] on button "Search" at bounding box center [716, 440] width 100 height 33
click at [384, 305] on input "JANUHAPPY" at bounding box center [470, 312] width 588 height 32
paste input "MANNEQUIN SUN"
type input "MANNEQUIN SUN"
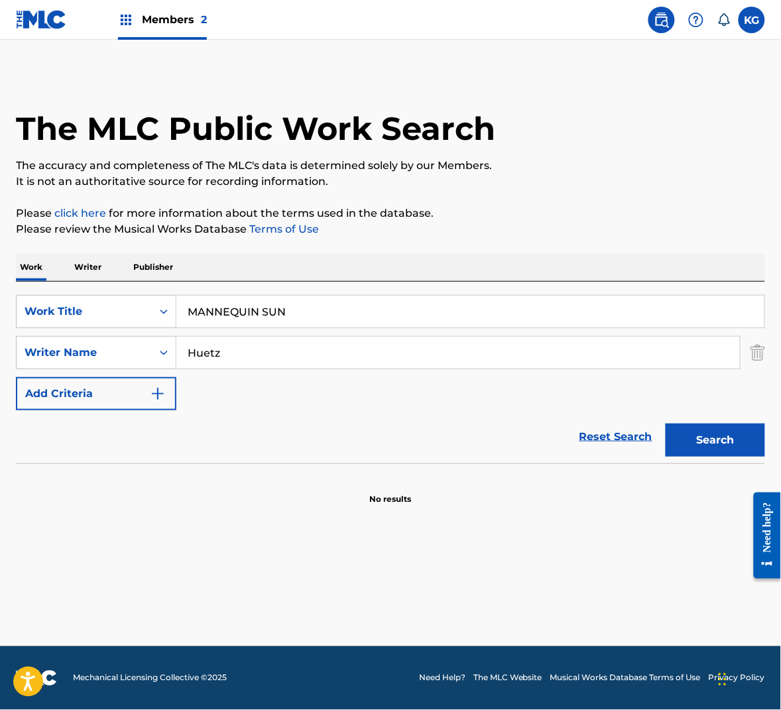
click at [452, 362] on input "Huetz" at bounding box center [458, 353] width 564 height 32
paste input "[PERSON_NAME]"
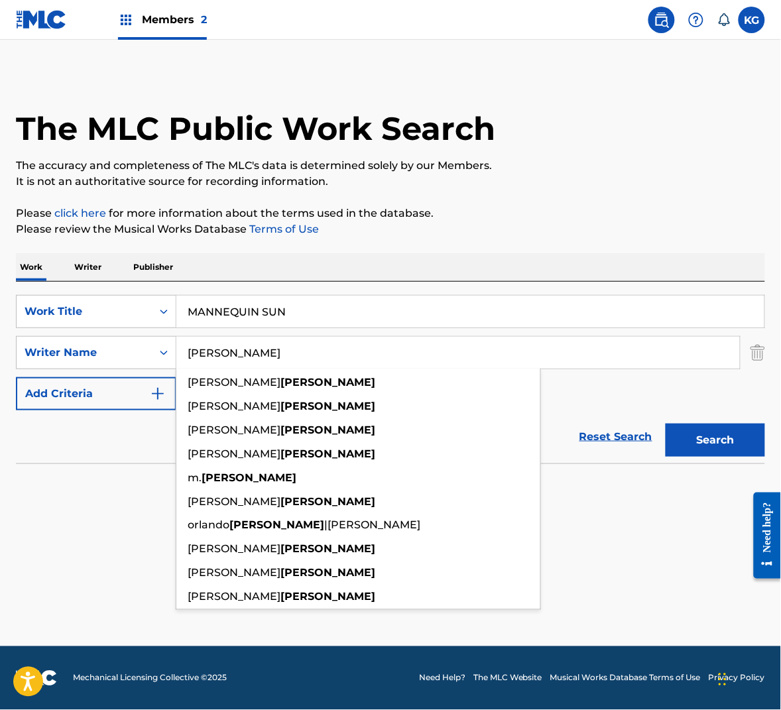
type input "[PERSON_NAME]"
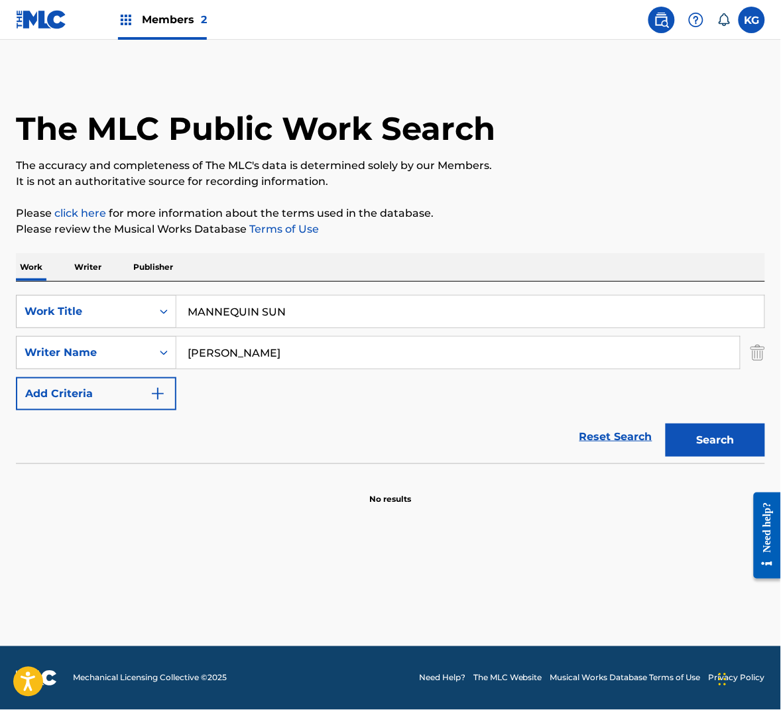
click at [708, 452] on button "Search" at bounding box center [716, 440] width 100 height 33
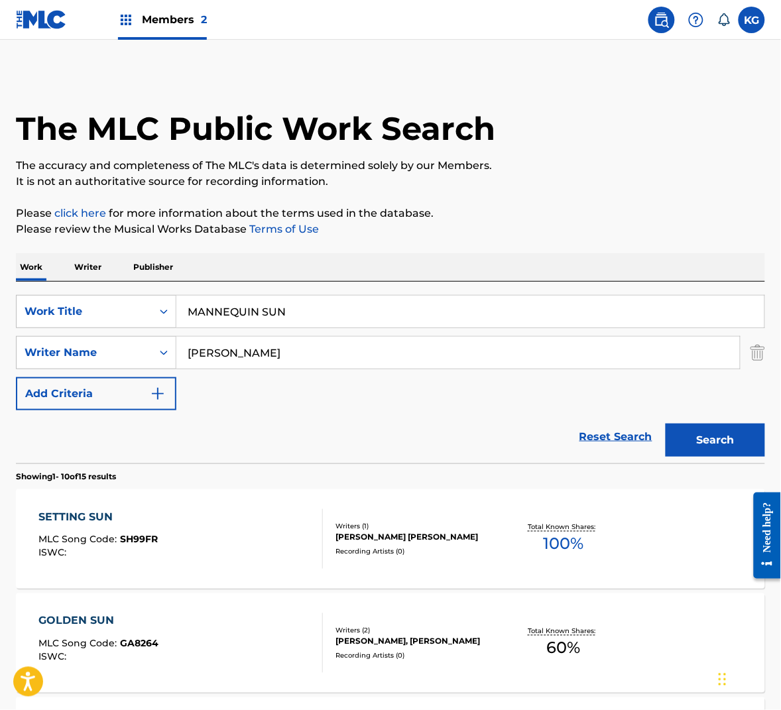
click at [246, 312] on input "MANNEQUIN SUN" at bounding box center [470, 312] width 588 height 32
paste input "ONUMENTAL SHADE"
click at [705, 443] on button "Search" at bounding box center [716, 440] width 100 height 33
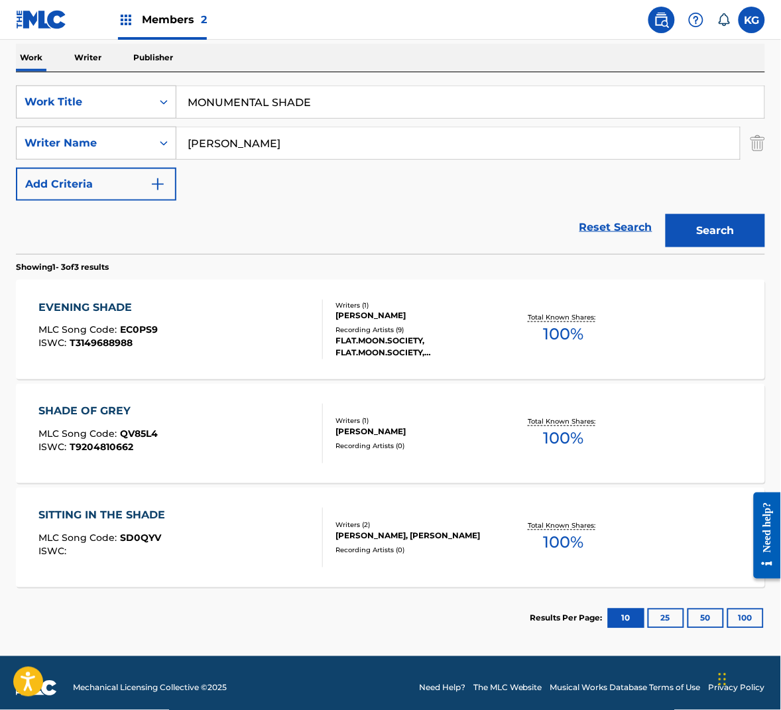
scroll to position [220, 0]
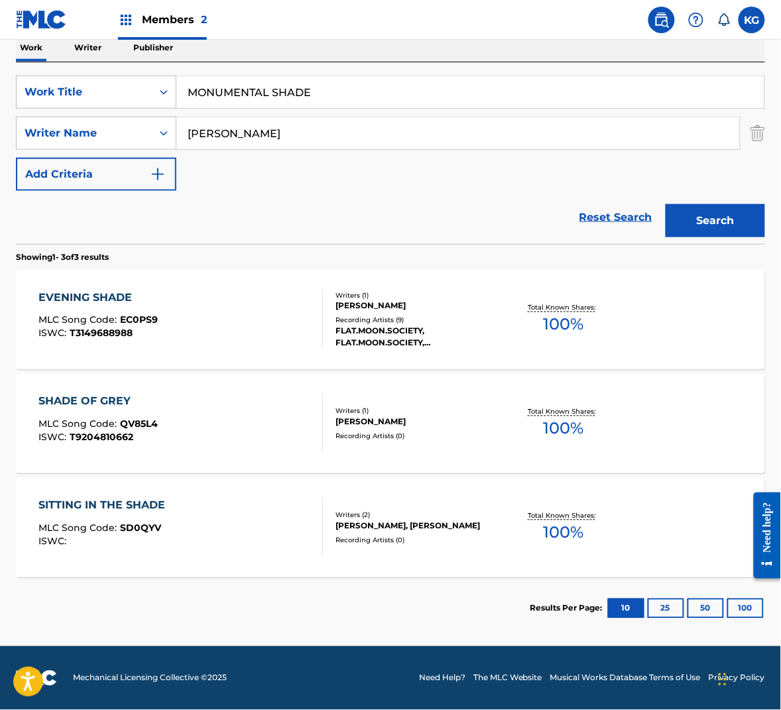
click at [373, 96] on input "MONUMENTAL SHADE" at bounding box center [470, 92] width 588 height 32
paste input "POM POM BOY"
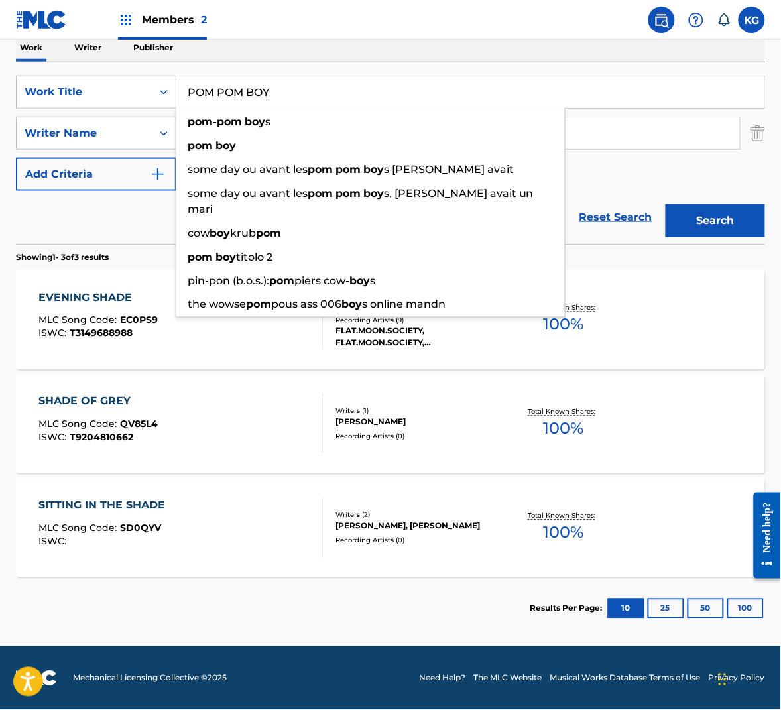
click at [740, 224] on button "Search" at bounding box center [716, 220] width 100 height 33
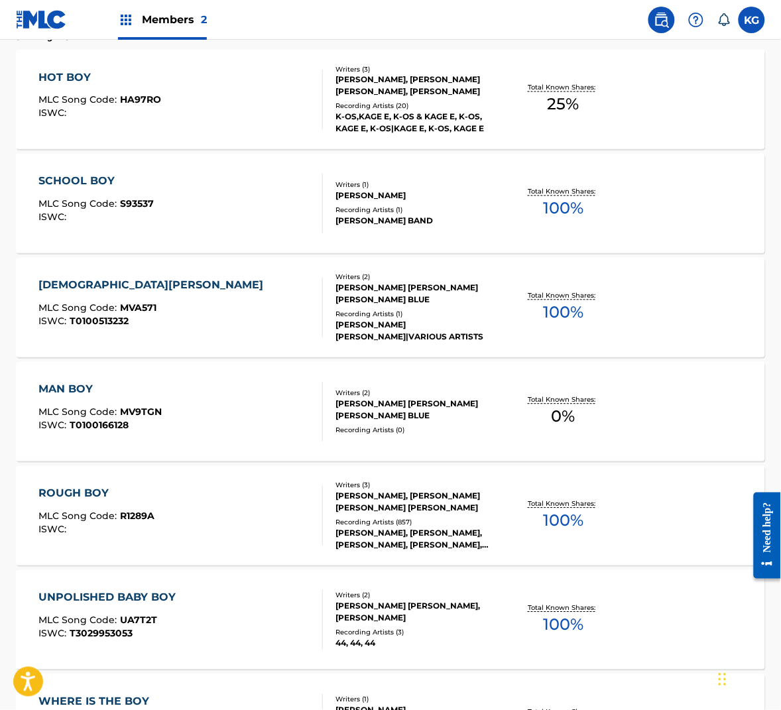
scroll to position [0, 0]
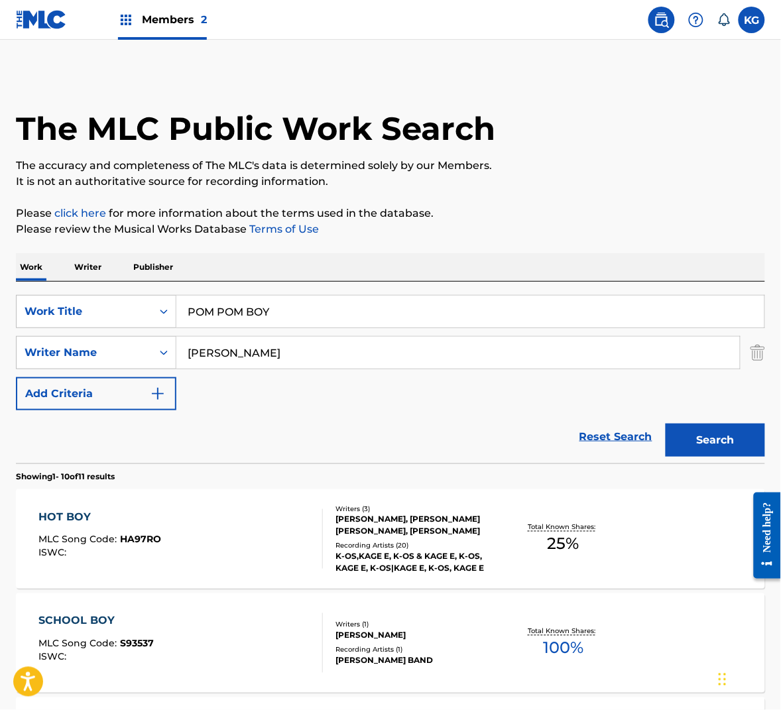
click at [259, 297] on input "POM POM BOY" at bounding box center [470, 312] width 588 height 32
click at [257, 304] on input "POM POM BOY" at bounding box center [470, 312] width 588 height 32
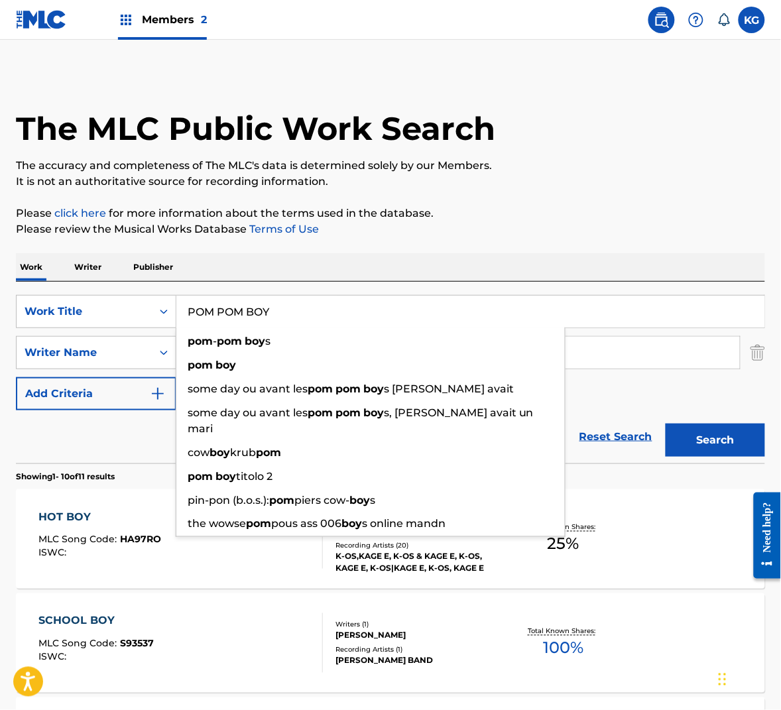
click at [257, 304] on input "POM POM BOY" at bounding box center [470, 312] width 588 height 32
paste input "SELL THE SCENE"
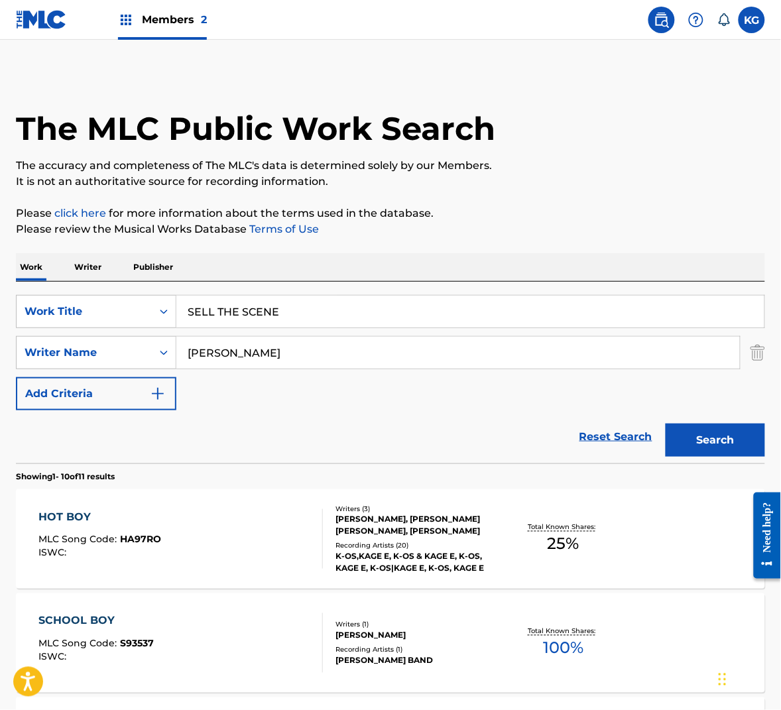
click at [571, 217] on p "Please click here for more information about the terms used in the database." at bounding box center [391, 214] width 750 height 16
click at [706, 429] on button "Search" at bounding box center [716, 440] width 100 height 33
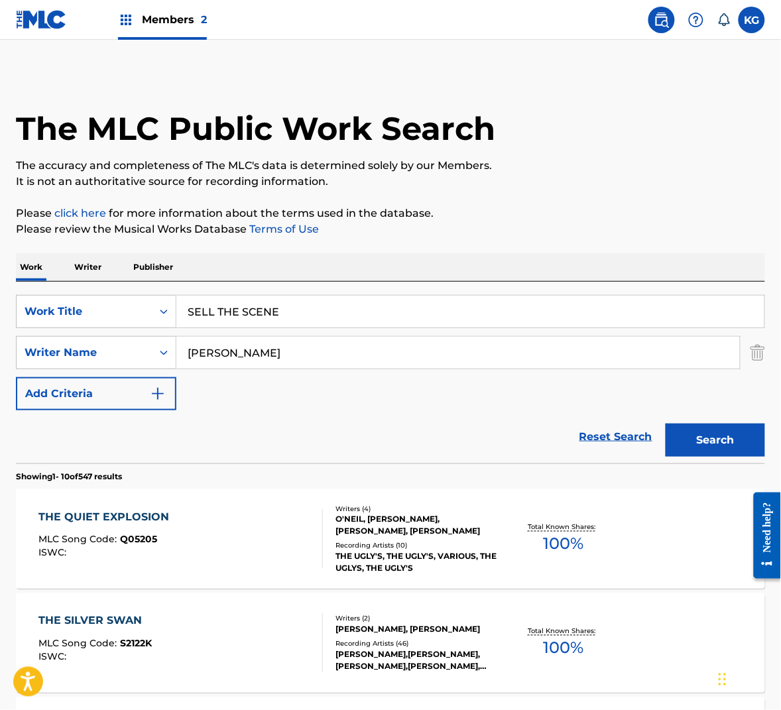
click at [354, 300] on input "SELL THE SCENE" at bounding box center [470, 312] width 588 height 32
paste input "OUND OF KISSING"
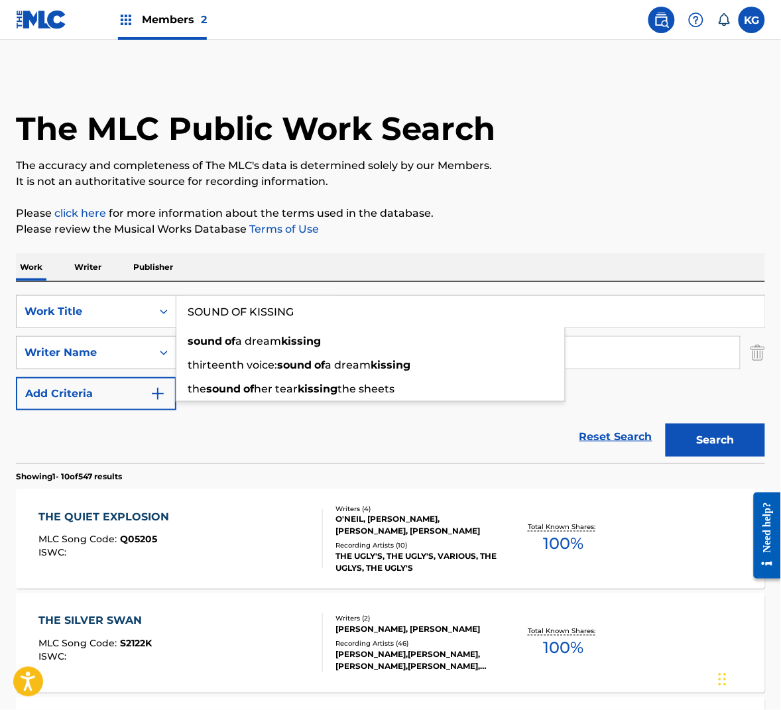
type input "SOUND OF KISSING"
click at [744, 444] on button "Search" at bounding box center [716, 440] width 100 height 33
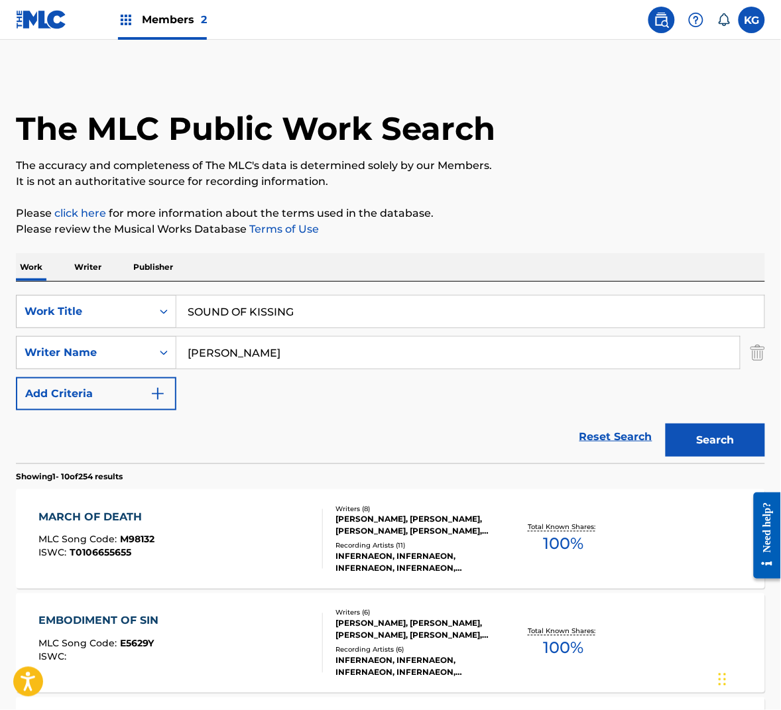
click at [367, 356] on input "[PERSON_NAME]" at bounding box center [458, 353] width 564 height 32
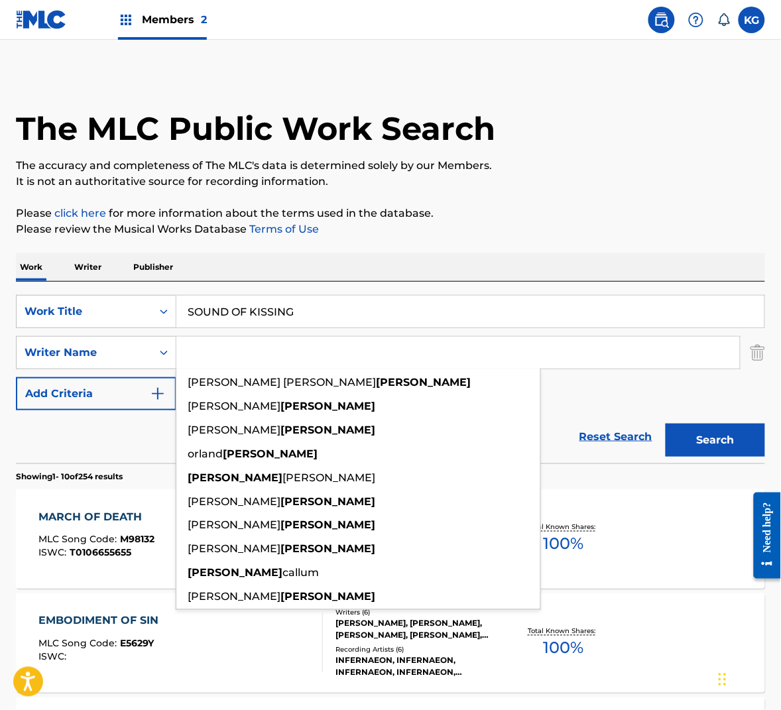
click at [666, 424] on button "Search" at bounding box center [716, 440] width 100 height 33
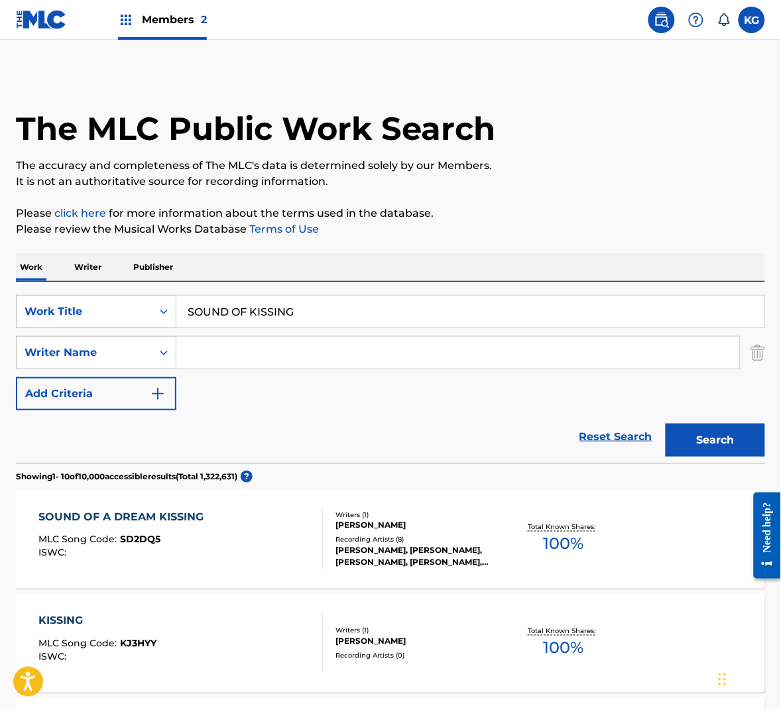
click at [317, 318] on input "SOUND OF KISSING" at bounding box center [470, 312] width 588 height 32
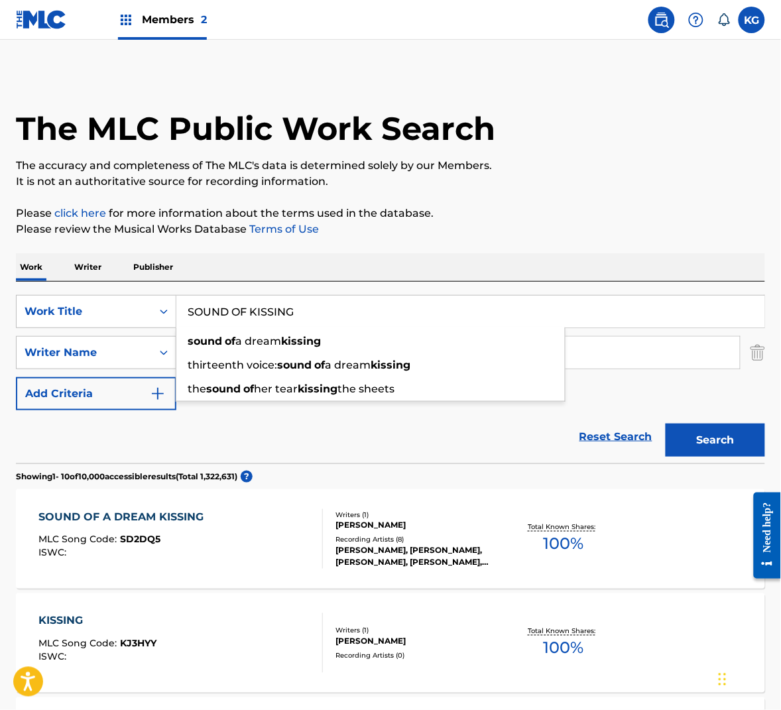
click at [317, 318] on input "SOUND OF KISSING" at bounding box center [470, 312] width 588 height 32
paste input "TOLE THE SKY"
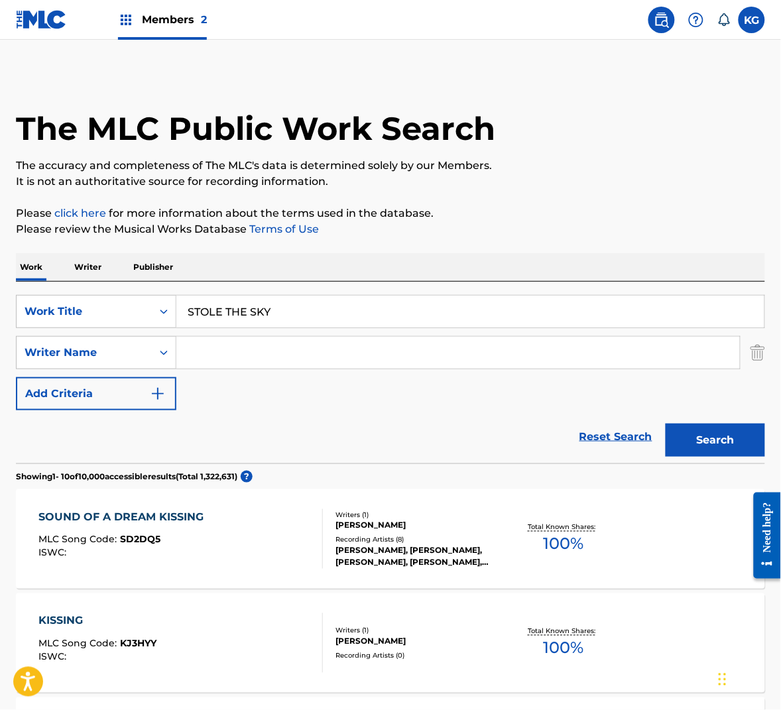
type input "the other stole the sky"
drag, startPoint x: 777, startPoint y: 378, endPoint x: 285, endPoint y: 358, distance: 492.6
click at [285, 358] on input "Search Form" at bounding box center [458, 353] width 564 height 32
paste input "Krakow"
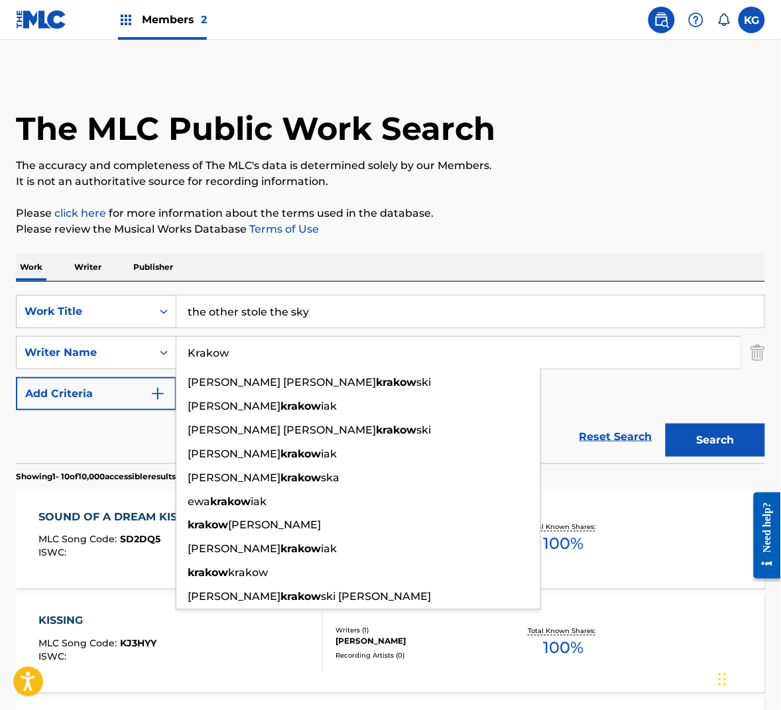
type input "Krakow"
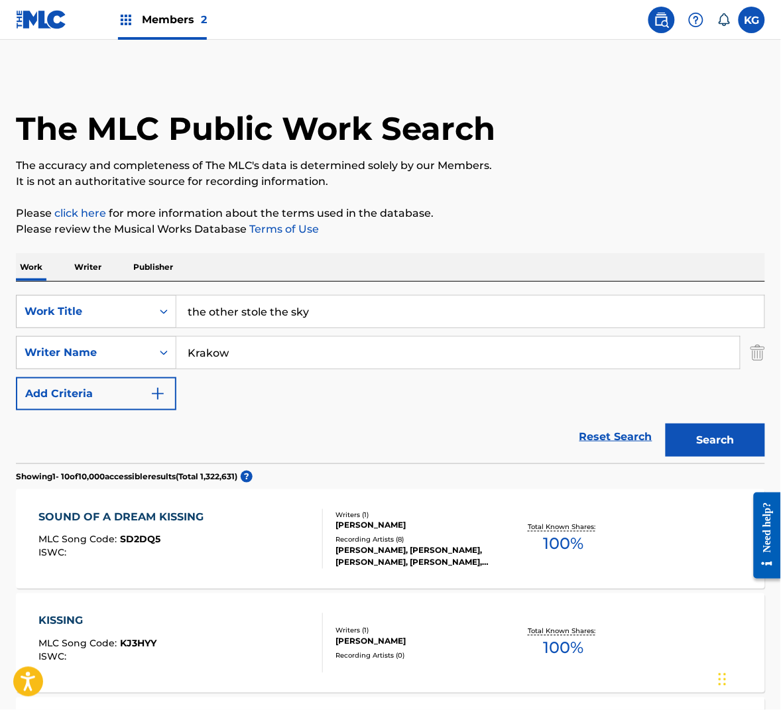
click at [377, 318] on input "the other stole the sky" at bounding box center [470, 312] width 588 height 32
paste input "STOLE THE SKY"
type input "STOLE THE SKY"
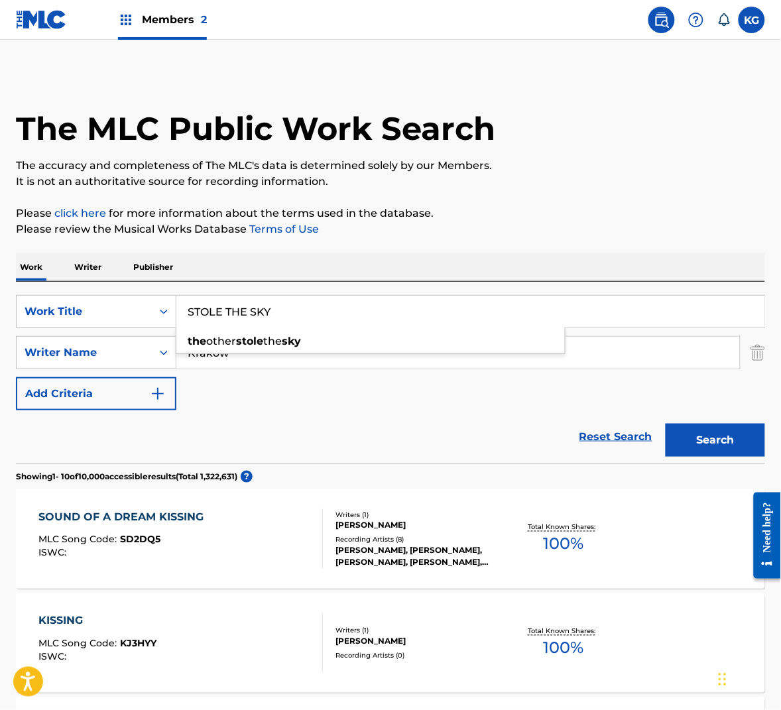
drag, startPoint x: 400, startPoint y: 188, endPoint x: 405, endPoint y: 179, distance: 10.4
click at [400, 188] on p "It is not an authoritative source for recording information." at bounding box center [391, 182] width 750 height 16
click at [714, 431] on button "Search" at bounding box center [716, 440] width 100 height 33
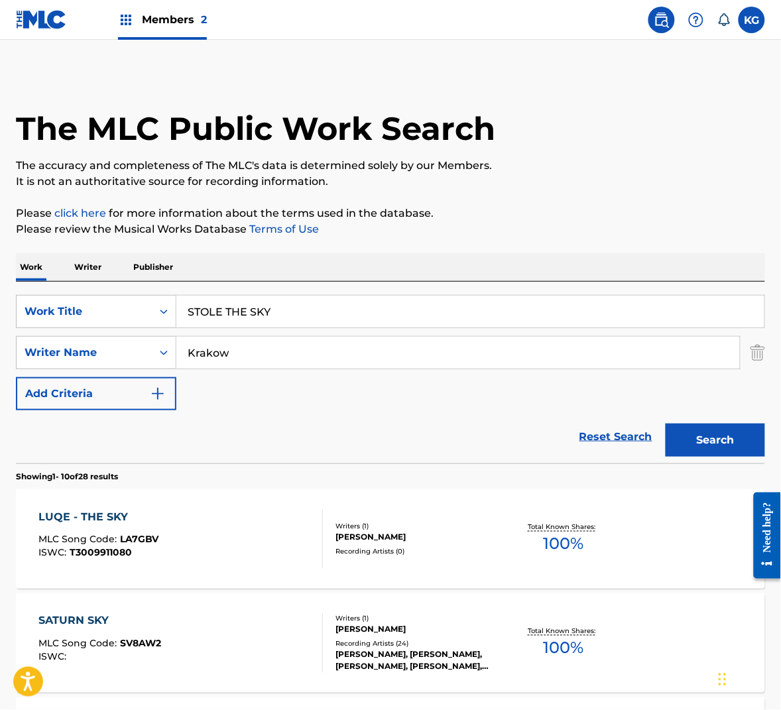
click at [291, 354] on input "Krakow" at bounding box center [458, 353] width 564 height 32
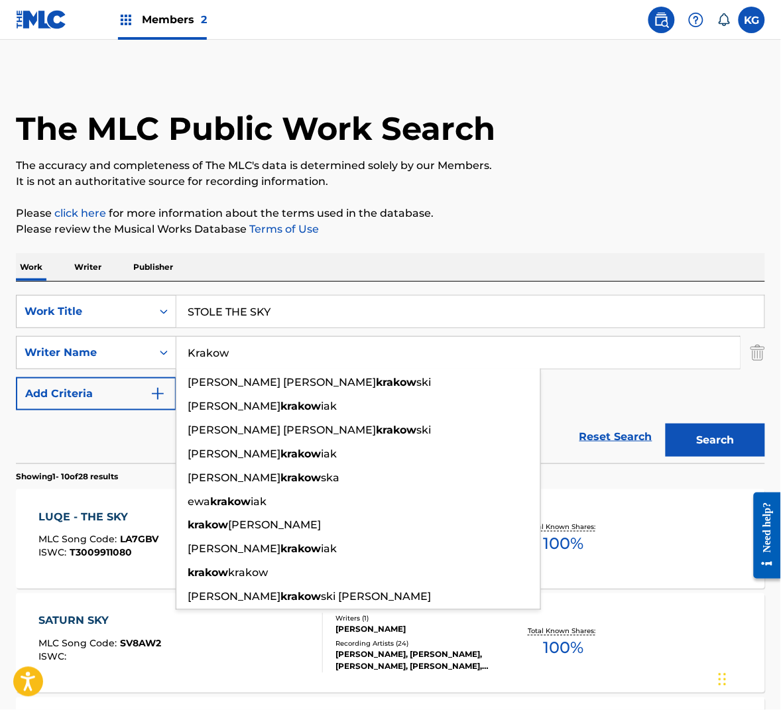
click at [291, 354] on input "Krakow" at bounding box center [458, 353] width 564 height 32
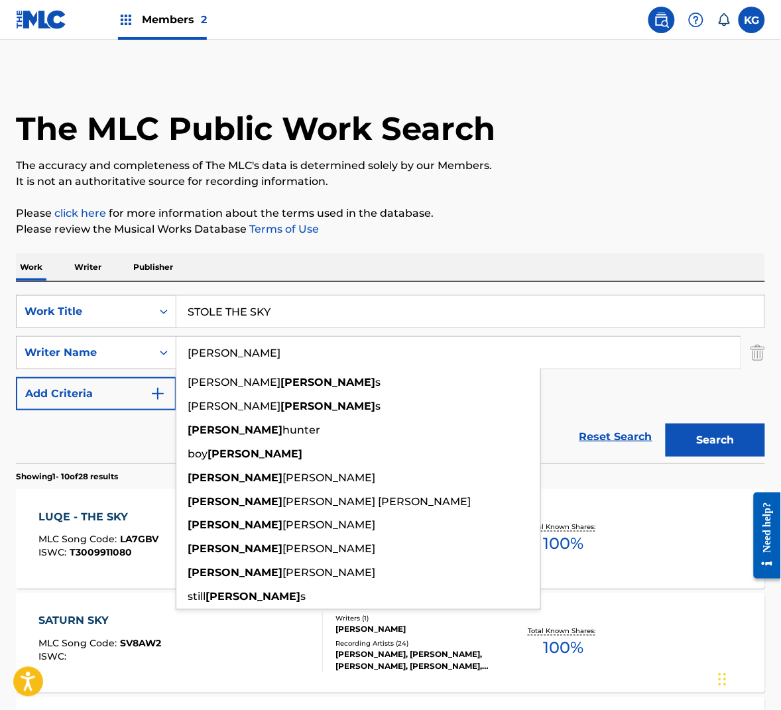
type input "[PERSON_NAME]"
click at [666, 424] on button "Search" at bounding box center [716, 440] width 100 height 33
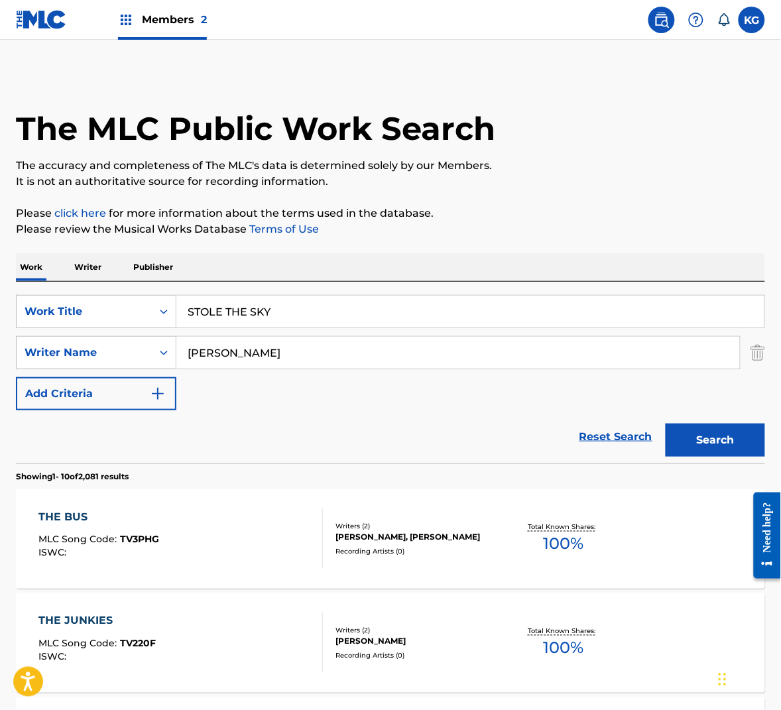
click at [292, 314] on input "STOLE THE SKY" at bounding box center [470, 312] width 588 height 32
paste input "UN IS GREEN"
click at [700, 445] on button "Search" at bounding box center [716, 440] width 100 height 33
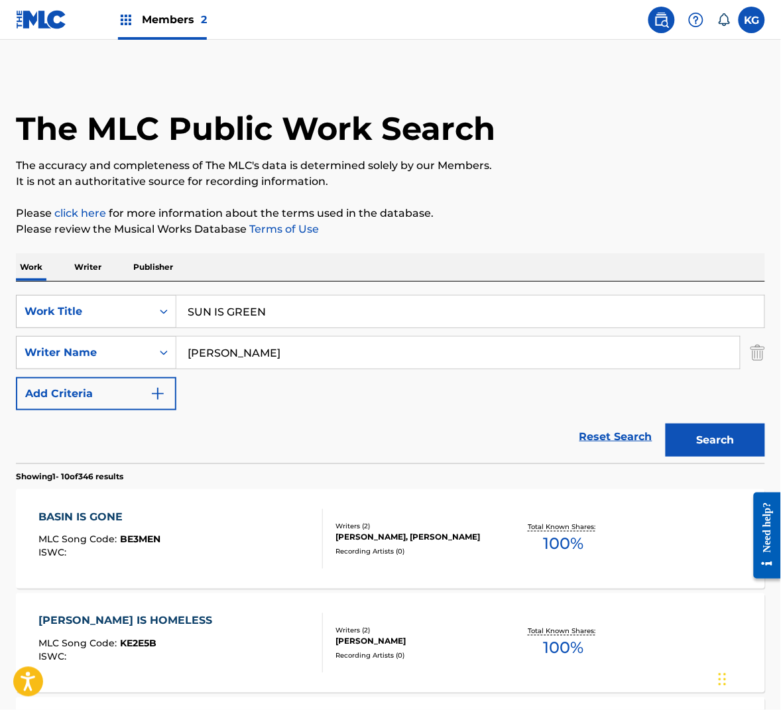
click at [290, 310] on input "SUN IS GREEN" at bounding box center [470, 312] width 588 height 32
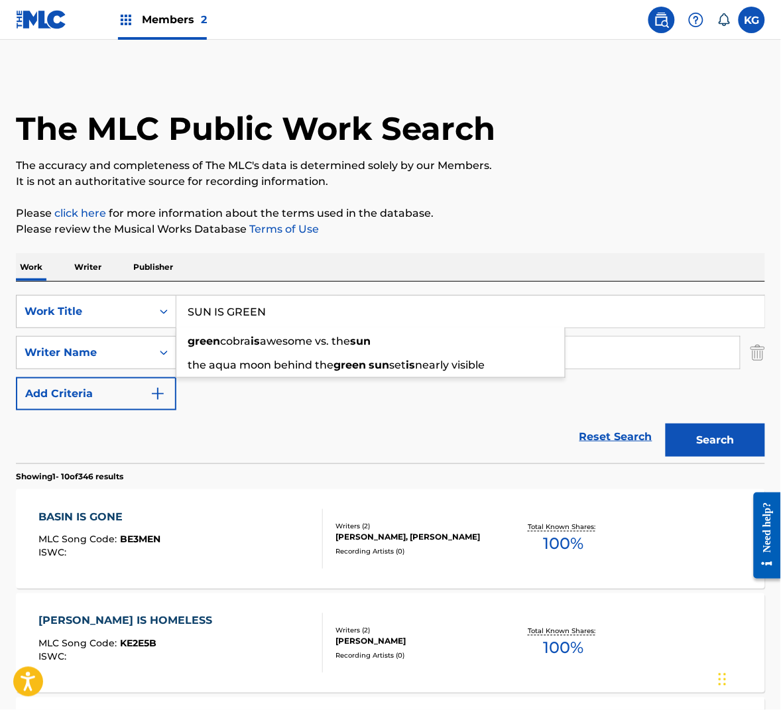
click at [290, 310] on input "SUN IS GREEN" at bounding box center [470, 312] width 588 height 32
paste input "DAY MORNING"
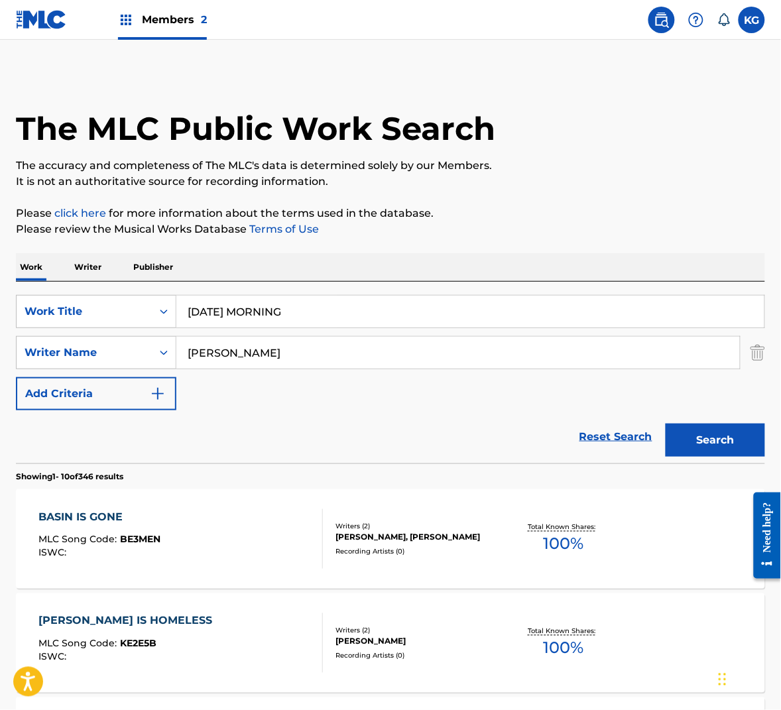
click at [729, 440] on button "Search" at bounding box center [716, 440] width 100 height 33
click at [255, 307] on input "[DATE] MORNING" at bounding box center [470, 312] width 588 height 32
paste input "WHAT IF"
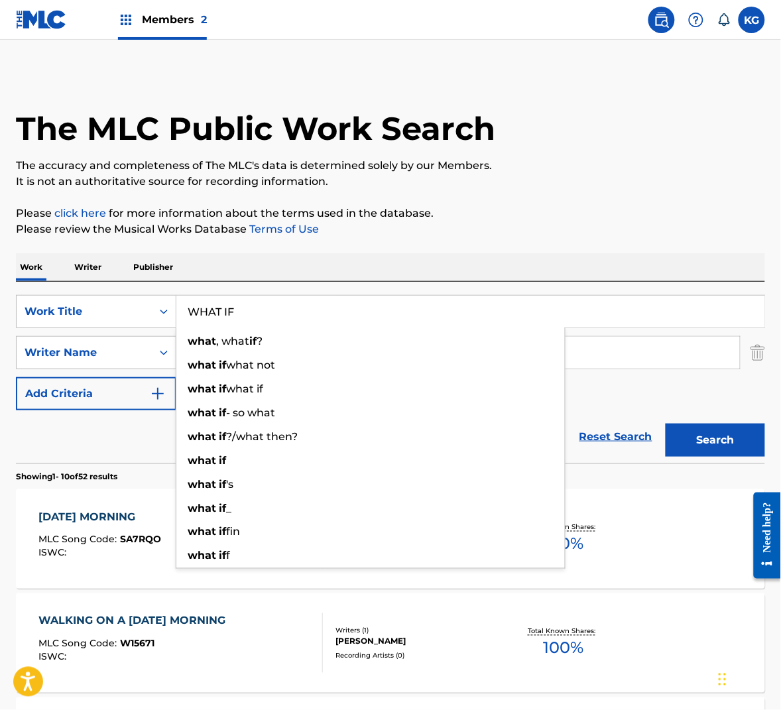
type input "WHAT IF"
click at [693, 450] on button "Search" at bounding box center [716, 440] width 100 height 33
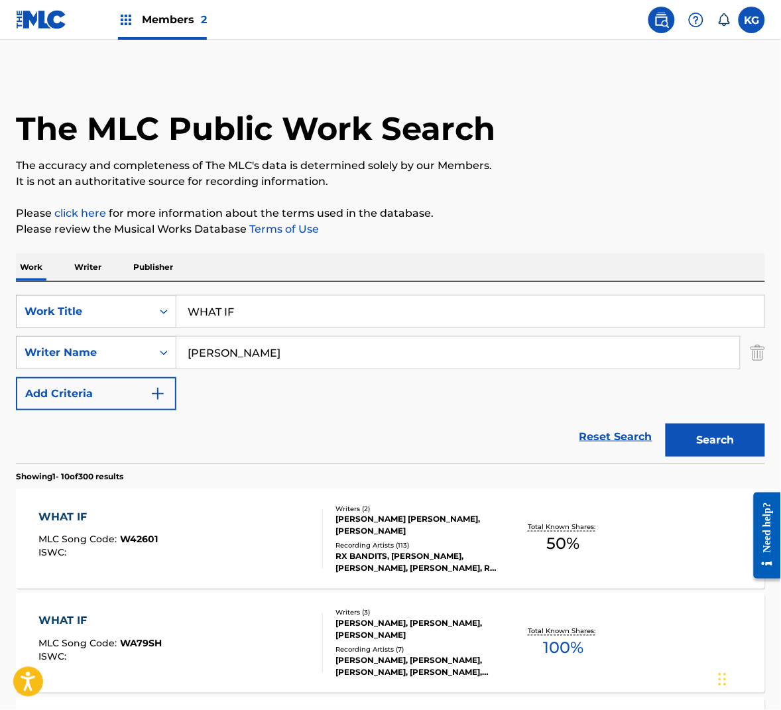
click at [316, 354] on input "[PERSON_NAME]" at bounding box center [458, 353] width 564 height 32
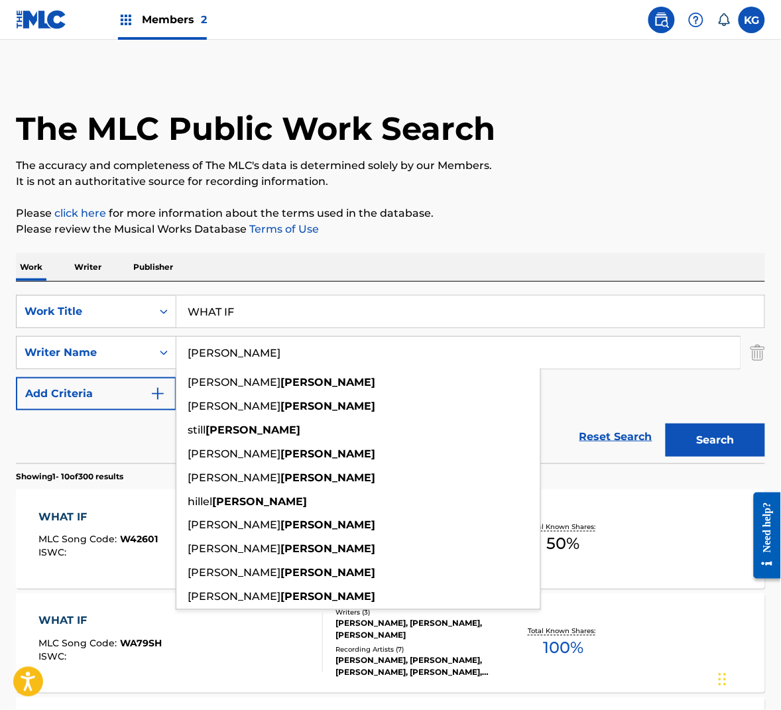
paste input "Gibbon"
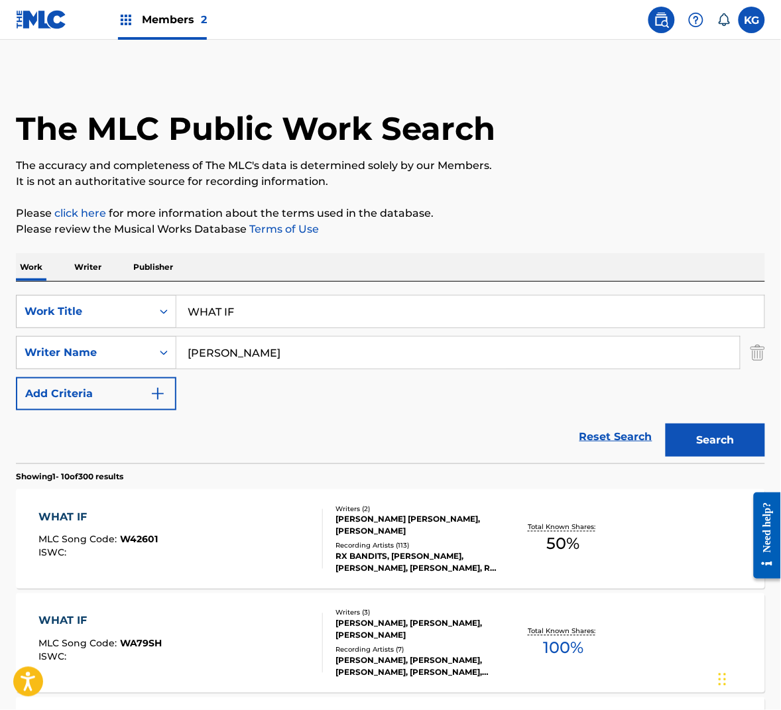
click at [733, 454] on button "Search" at bounding box center [716, 440] width 100 height 33
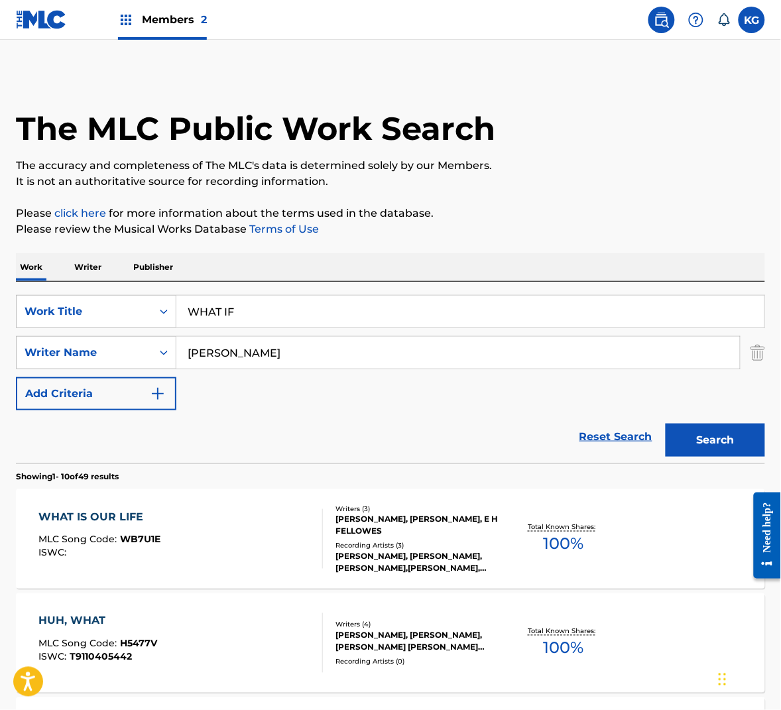
click at [310, 356] on input "[PERSON_NAME]" at bounding box center [458, 353] width 564 height 32
paste input "[PERSON_NAME]"
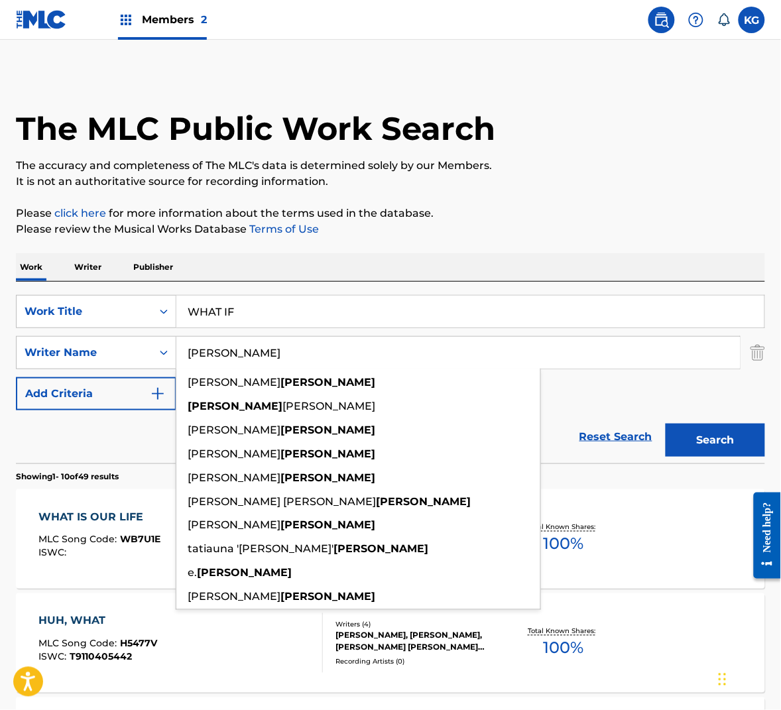
type input "[PERSON_NAME]"
click at [683, 438] on button "Search" at bounding box center [716, 440] width 100 height 33
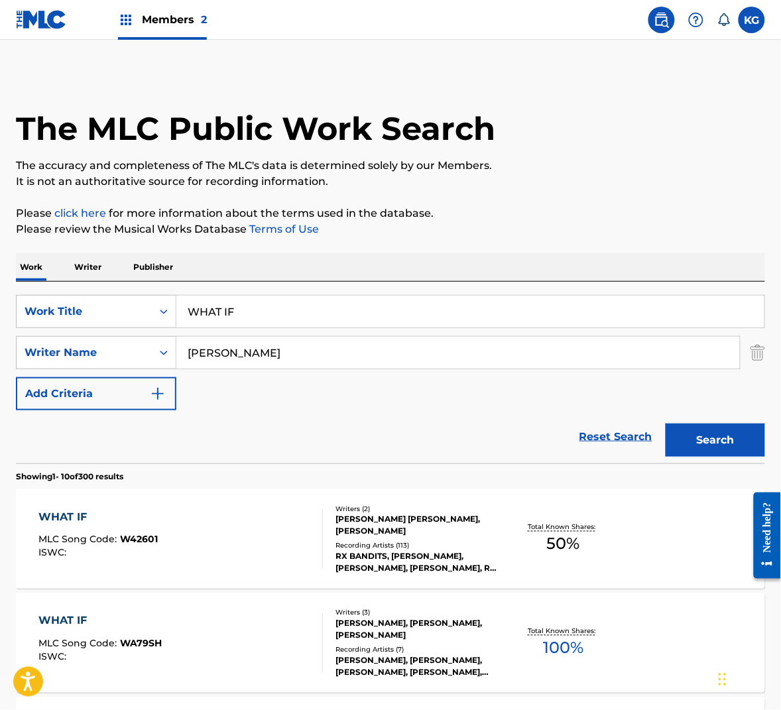
click at [289, 310] on input "WHAT IF" at bounding box center [470, 312] width 588 height 32
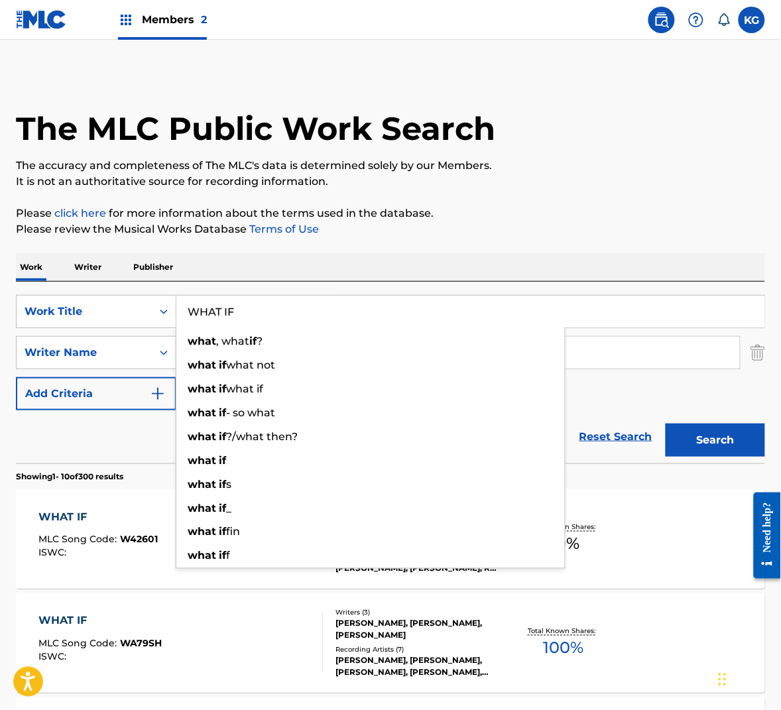
paste input "ITHSTAND"
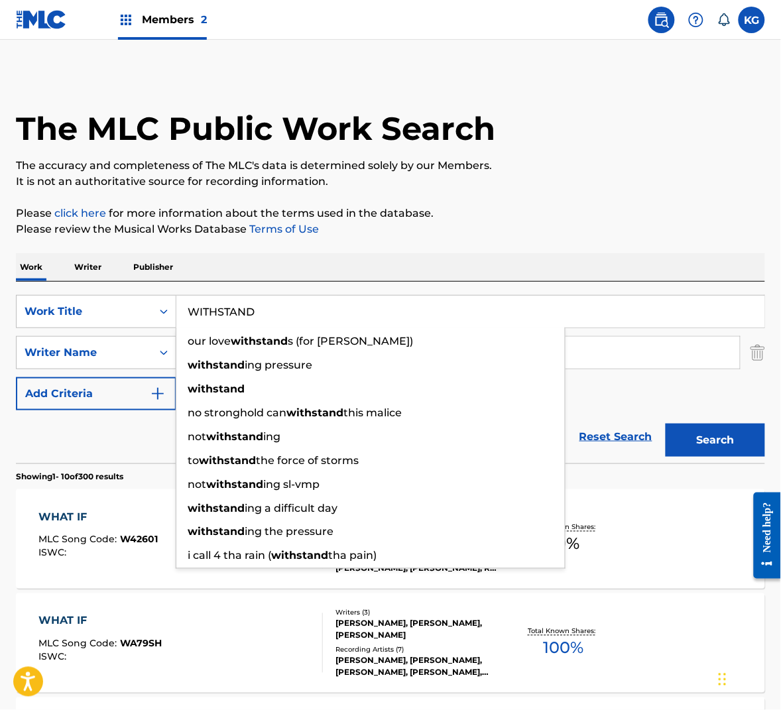
click at [742, 439] on button "Search" at bounding box center [716, 440] width 100 height 33
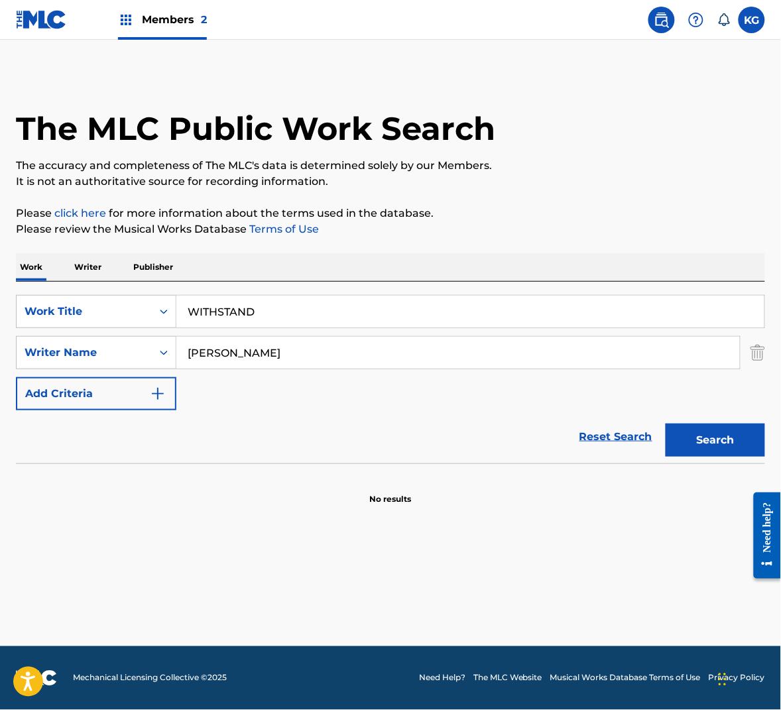
click at [375, 310] on input "WITHSTAND" at bounding box center [470, 312] width 588 height 32
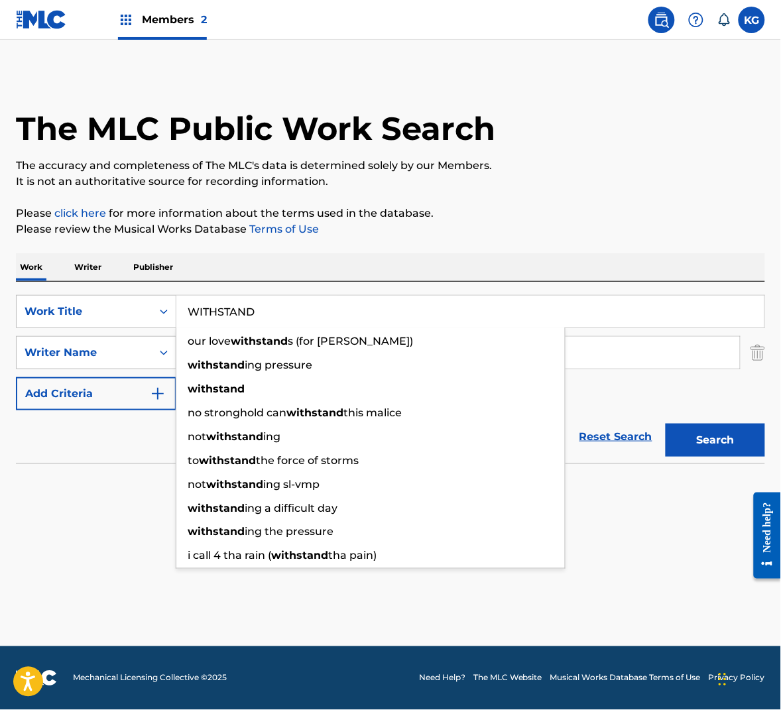
paste input "9 FINGERS ON YOU"
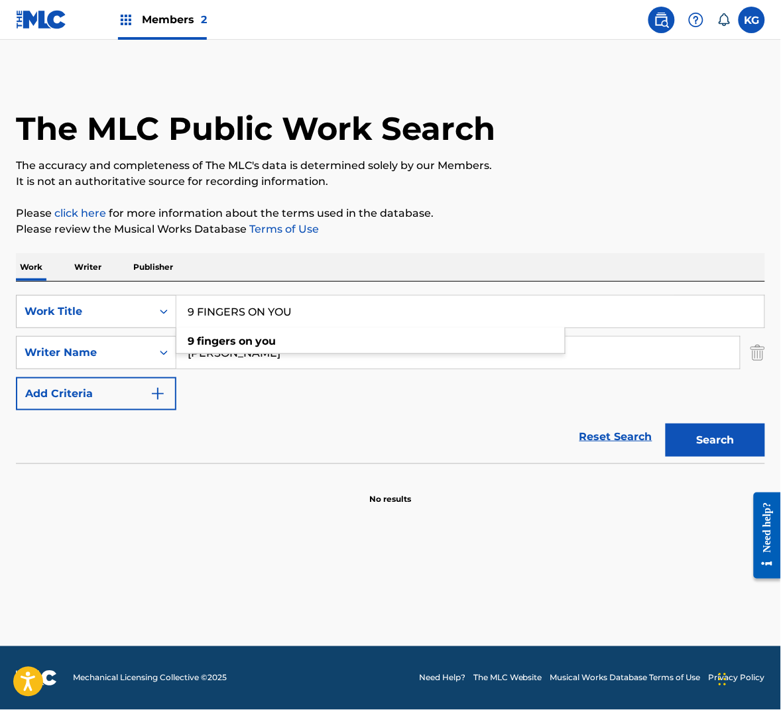
click at [717, 439] on button "Search" at bounding box center [716, 440] width 100 height 33
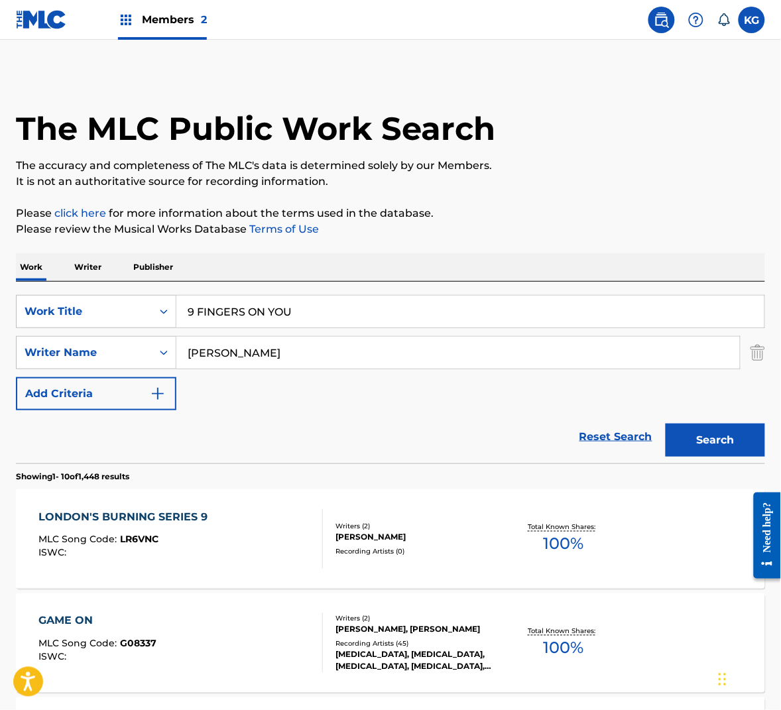
drag, startPoint x: 198, startPoint y: 310, endPoint x: 181, endPoint y: 307, distance: 16.8
click at [181, 307] on input "9 FINGERS ON YOU" at bounding box center [470, 312] width 588 height 32
type input "nine FINGERS ON YOU"
click at [666, 424] on button "Search" at bounding box center [716, 440] width 100 height 33
click at [325, 349] on input "[PERSON_NAME]" at bounding box center [458, 353] width 564 height 32
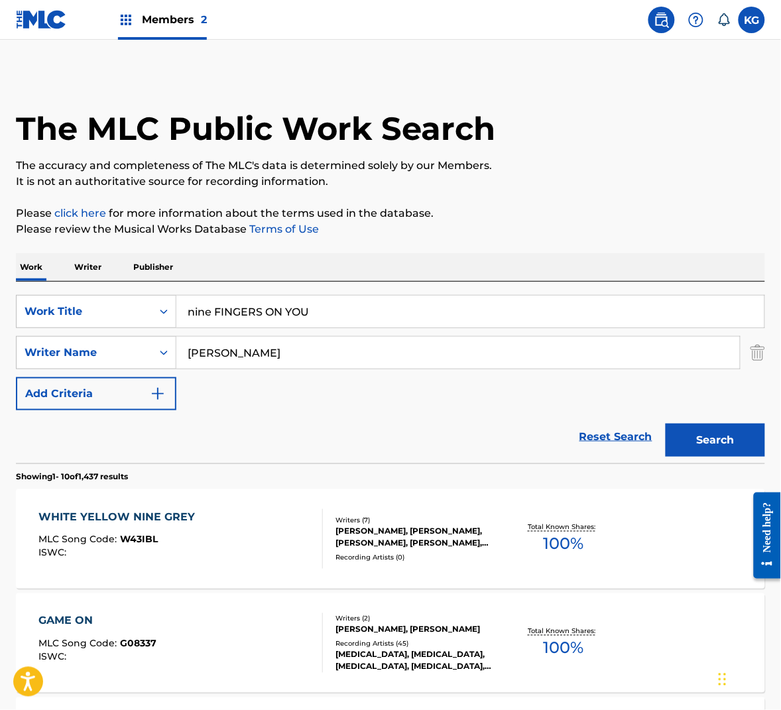
click at [325, 349] on input "[PERSON_NAME]" at bounding box center [458, 353] width 564 height 32
paste input "Wedren"
type input "Wedren"
click at [720, 436] on button "Search" at bounding box center [716, 440] width 100 height 33
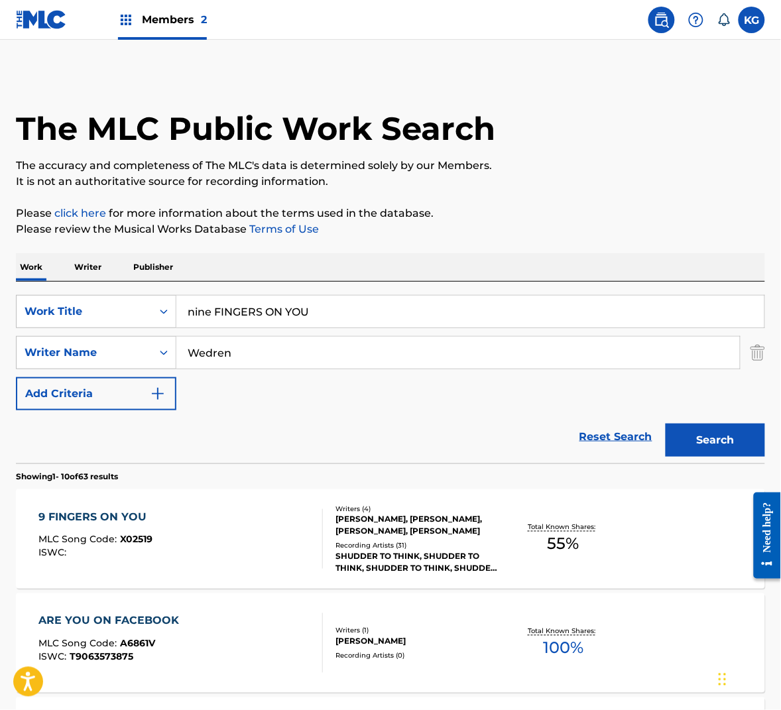
click at [288, 536] on div "9 FINGERS ON YOU MLC Song Code : X02519 ISWC :" at bounding box center [180, 539] width 285 height 60
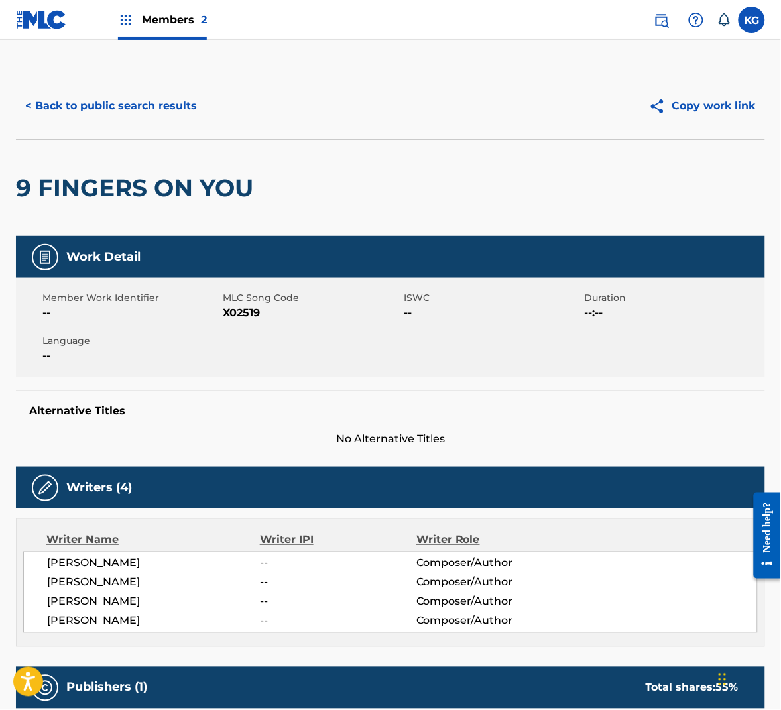
click at [239, 313] on span "X02519" at bounding box center [313, 313] width 178 height 16
click at [143, 106] on button "< Back to public search results" at bounding box center [111, 106] width 190 height 33
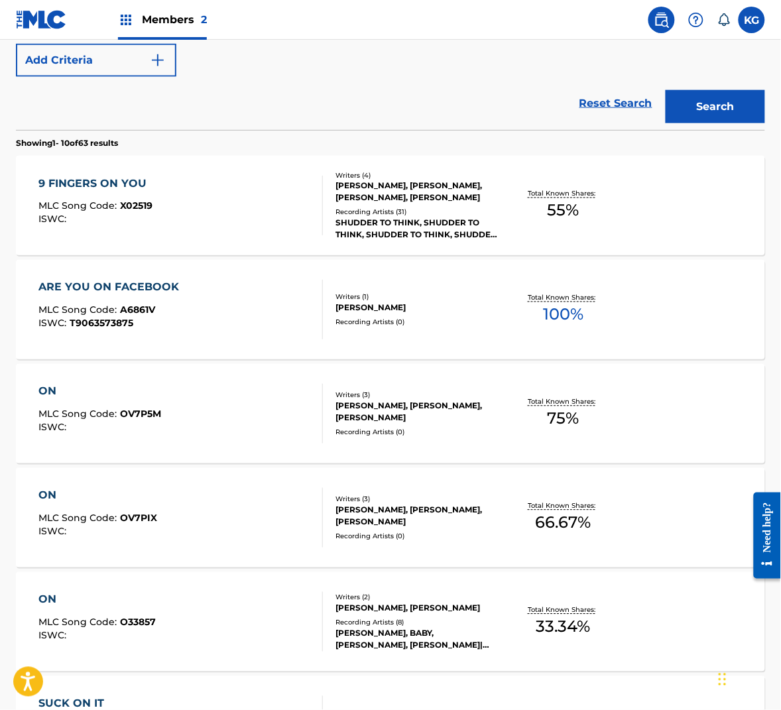
scroll to position [243, 0]
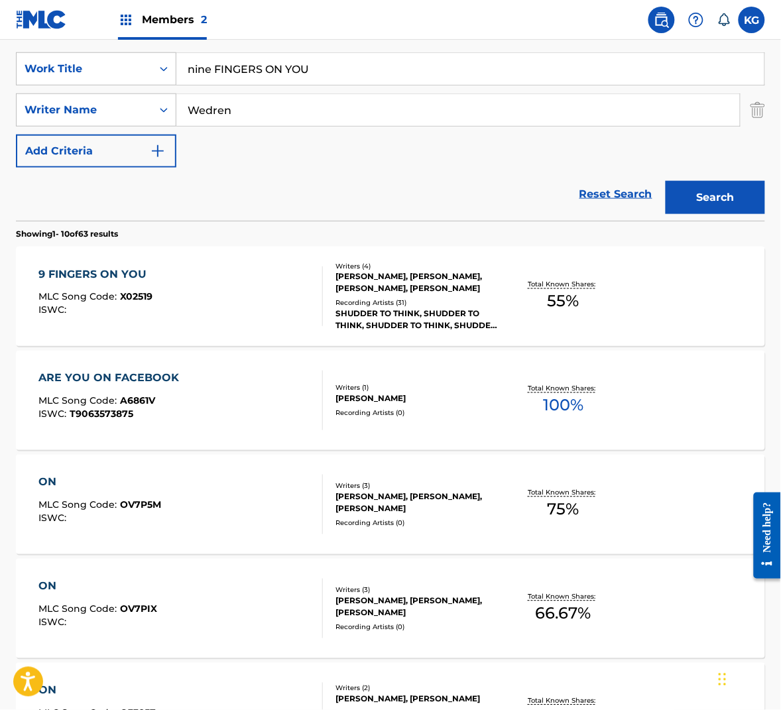
click at [235, 58] on input "nine FINGERS ON YOU" at bounding box center [470, 69] width 588 height 32
paste input "I WANT SOMEONE BADLY"
type input "I WANT SOMEONE BADLY"
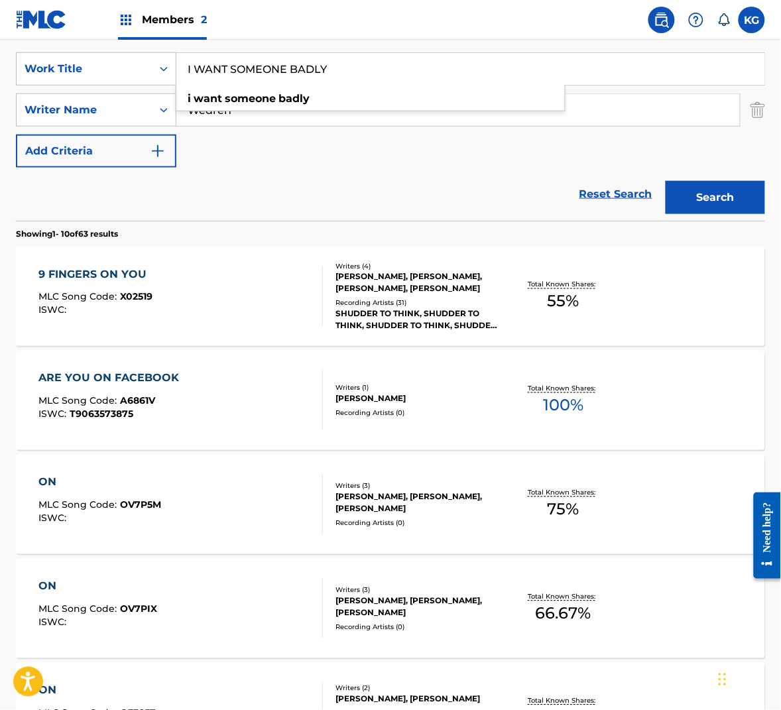
click at [708, 192] on button "Search" at bounding box center [716, 197] width 100 height 33
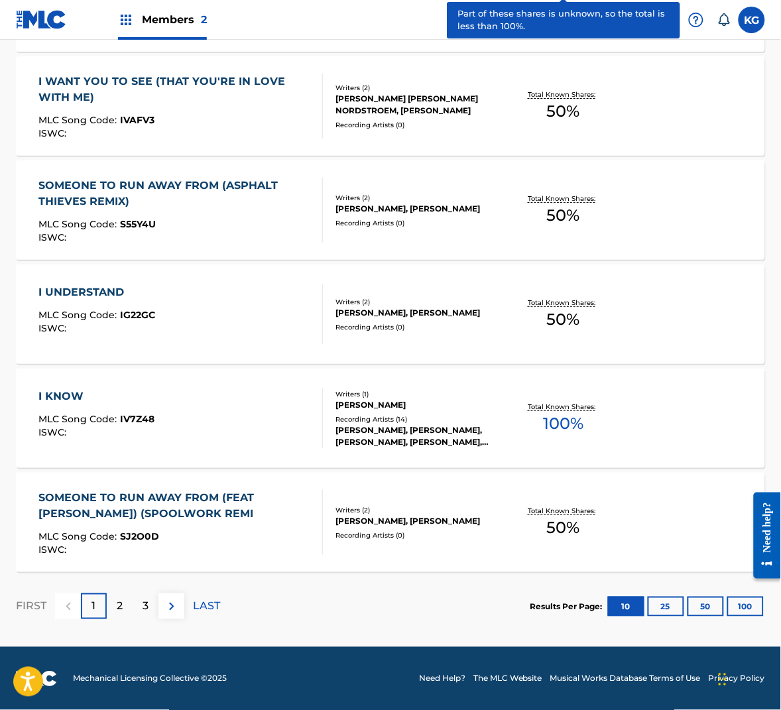
scroll to position [0, 0]
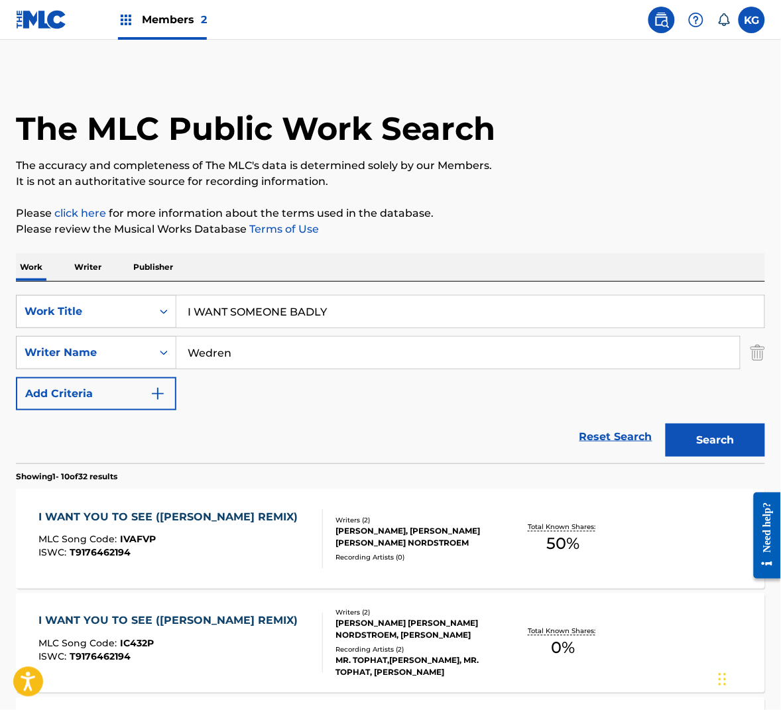
click at [392, 359] on input "Wedren" at bounding box center [458, 353] width 564 height 32
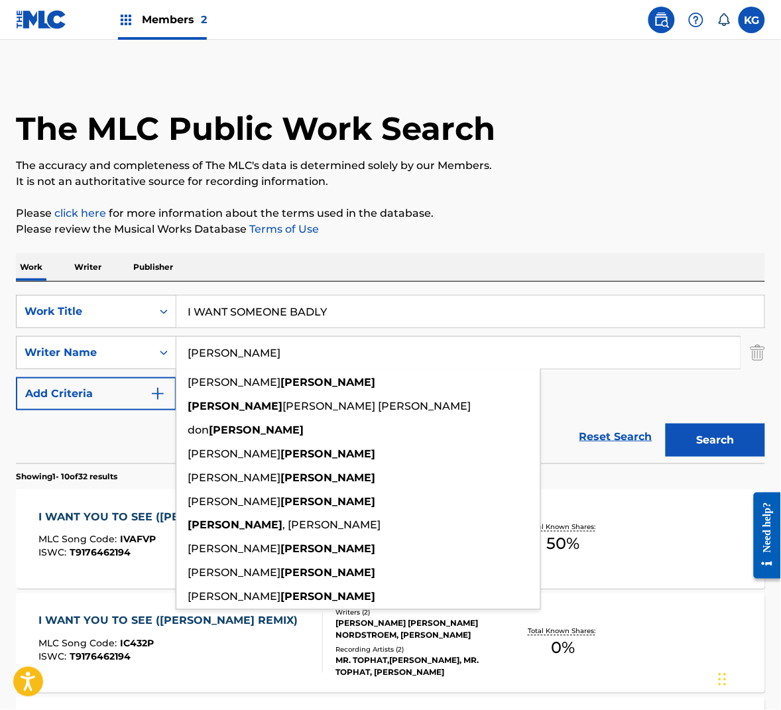
type input "[PERSON_NAME]"
click at [666, 424] on button "Search" at bounding box center [716, 440] width 100 height 33
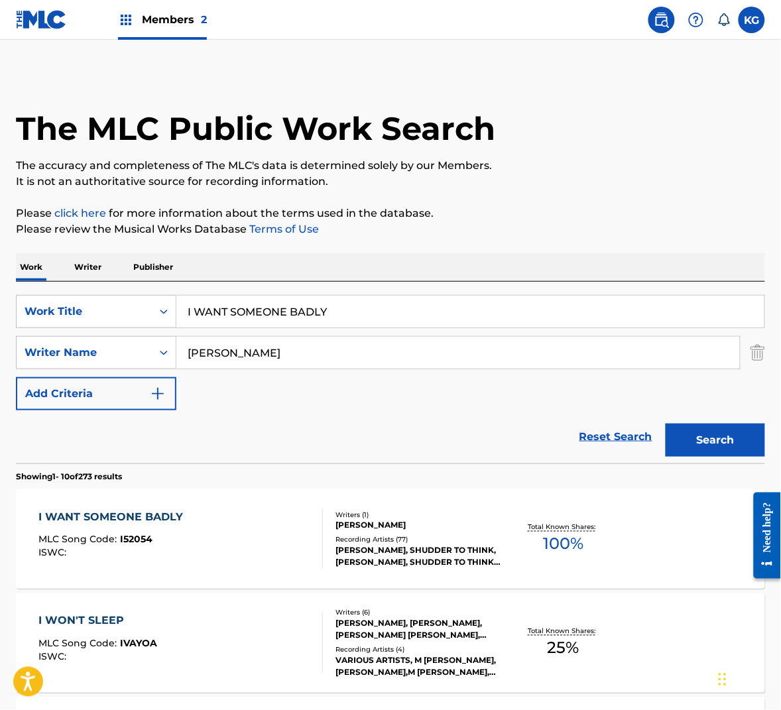
click at [314, 521] on div at bounding box center [317, 539] width 11 height 60
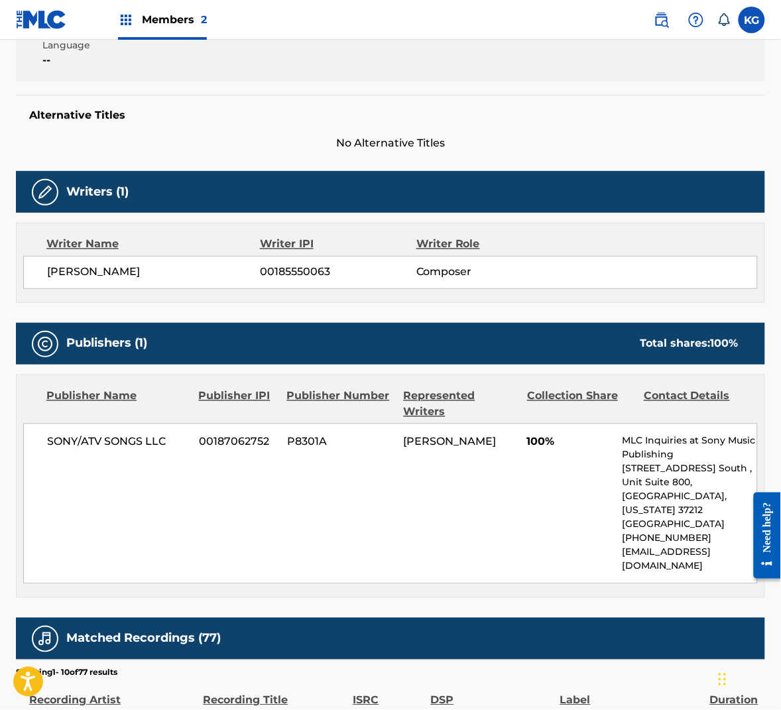
scroll to position [266, 0]
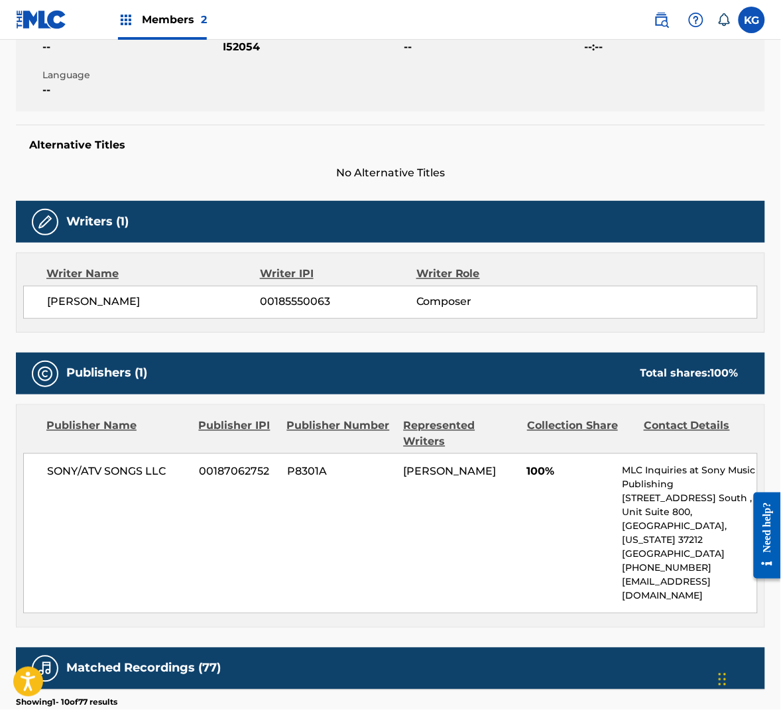
click at [312, 476] on span "P8301A" at bounding box center [340, 472] width 107 height 16
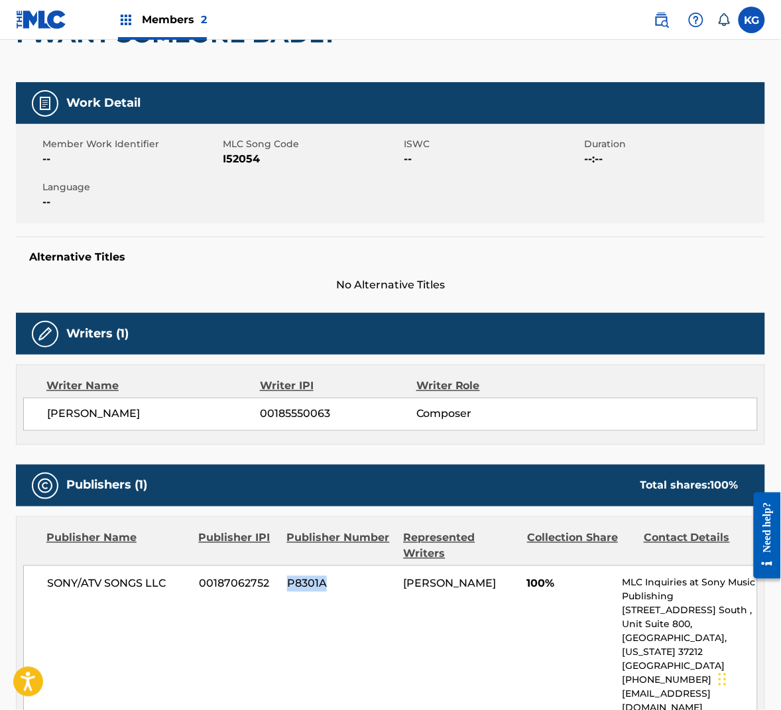
scroll to position [0, 0]
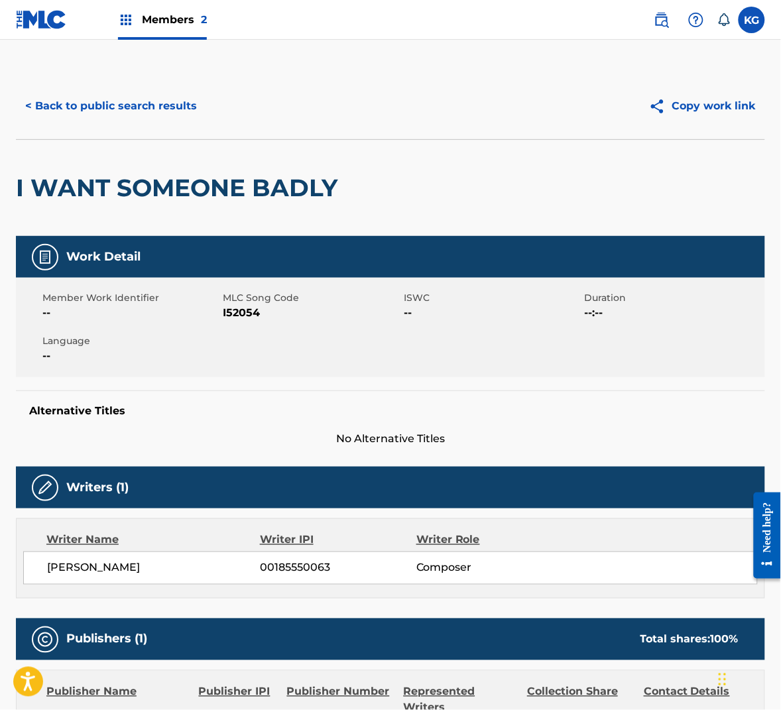
click at [236, 308] on span "I52054" at bounding box center [313, 313] width 178 height 16
copy span "I52054"
click at [141, 99] on button "< Back to public search results" at bounding box center [111, 106] width 190 height 33
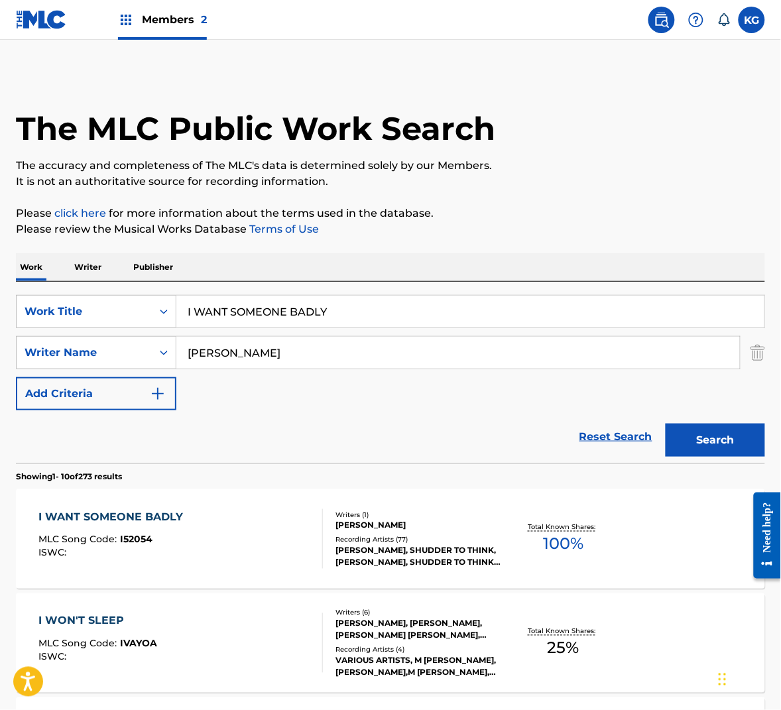
click at [321, 300] on input "I WANT SOMEONE BADLY" at bounding box center [470, 312] width 588 height 32
paste input "JUST REALLY WANNA SEE YOU"
type input "JUST REALLY WANNA SEE YOU"
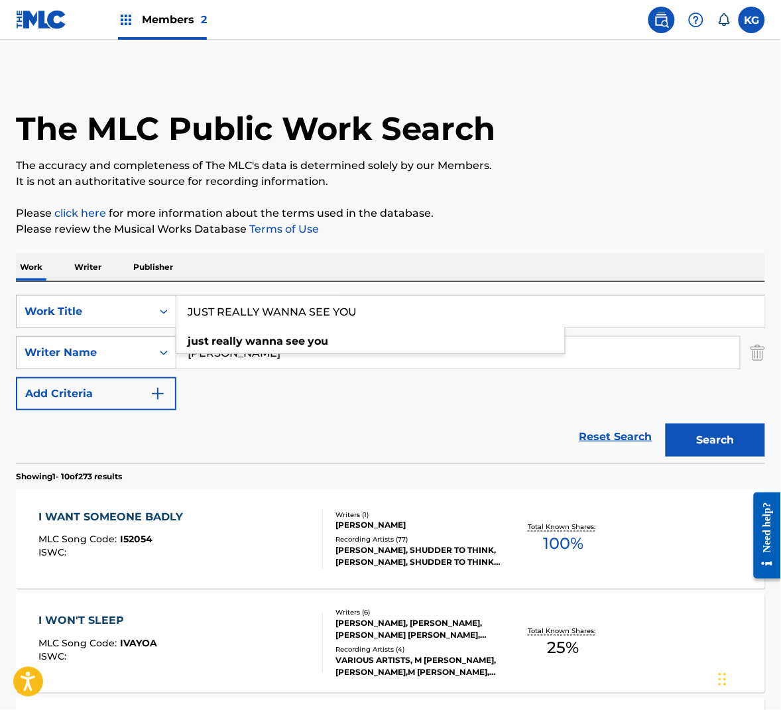
click at [683, 425] on button "Search" at bounding box center [716, 440] width 100 height 33
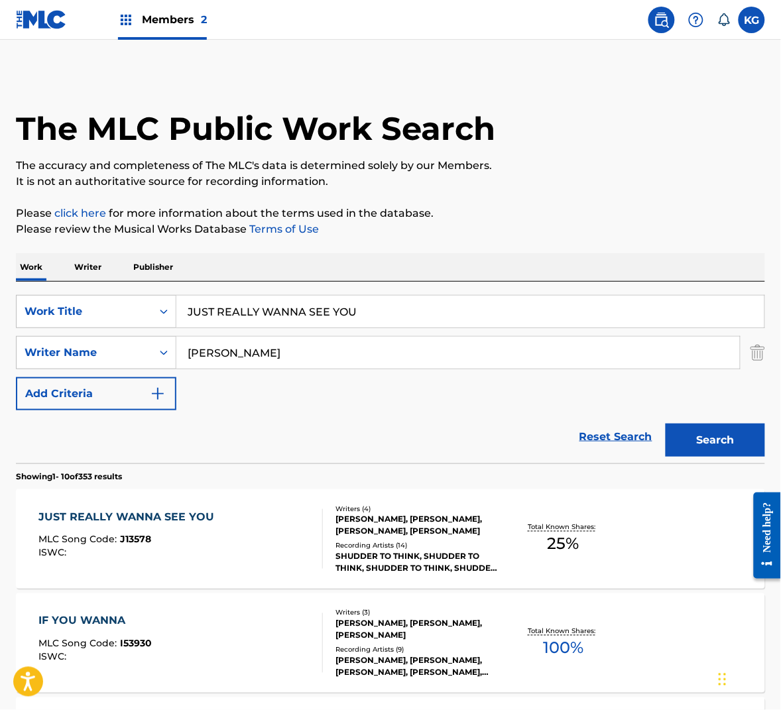
click at [326, 549] on div "Writers ( 4 ) [PERSON_NAME], [PERSON_NAME], [PERSON_NAME], [PERSON_NAME] Record…" at bounding box center [412, 539] width 178 height 71
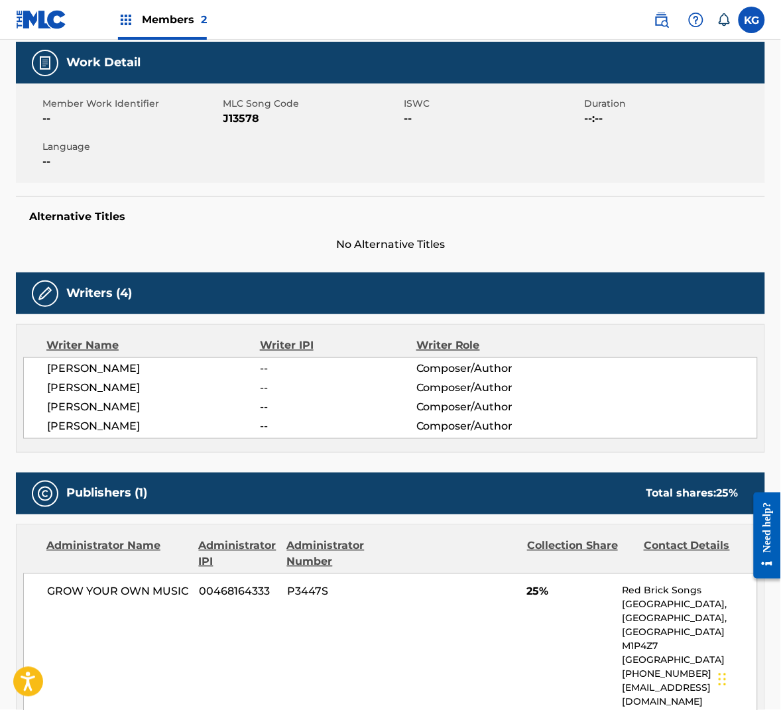
scroll to position [54, 0]
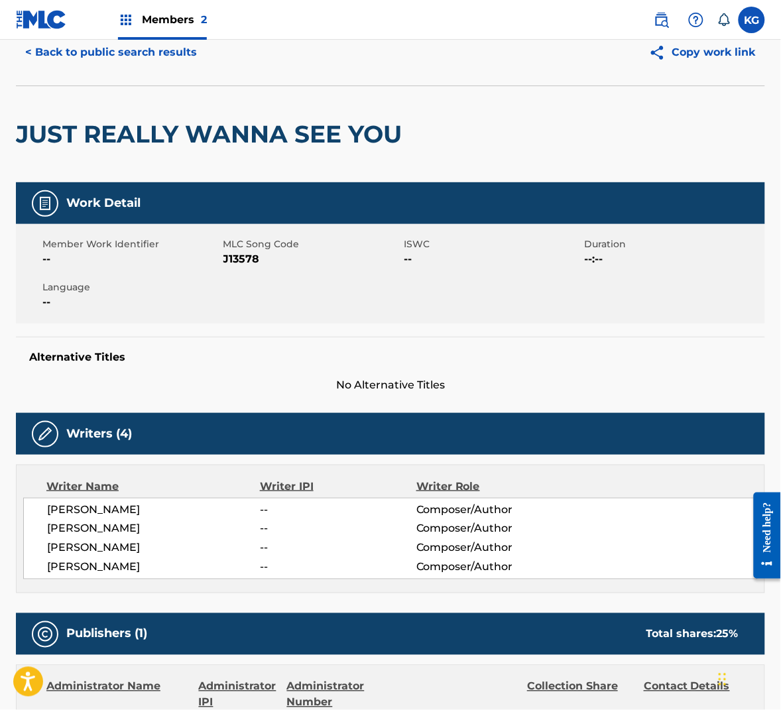
click at [167, 58] on button "< Back to public search results" at bounding box center [111, 52] width 190 height 33
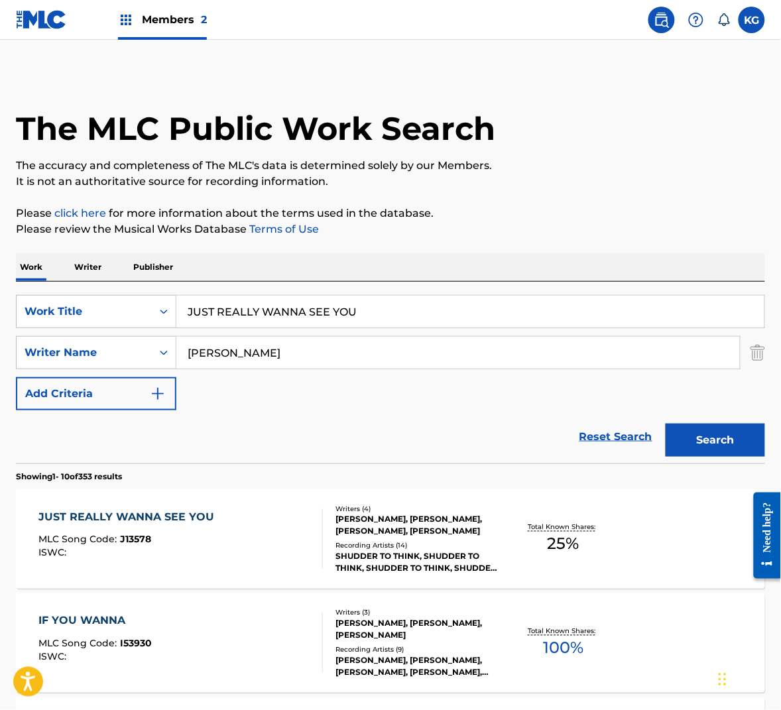
click at [261, 363] on input "[PERSON_NAME]" at bounding box center [458, 353] width 564 height 32
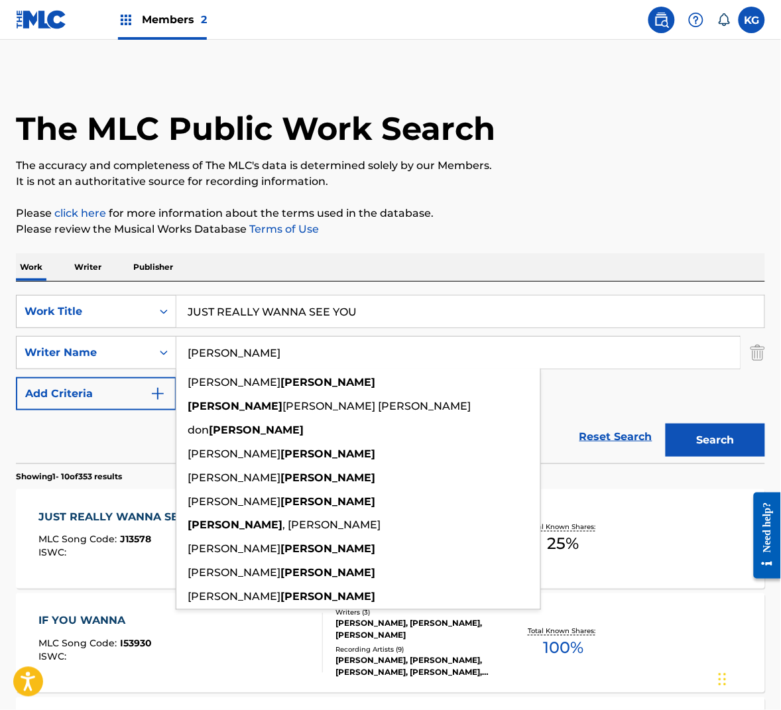
paste input "Wedre"
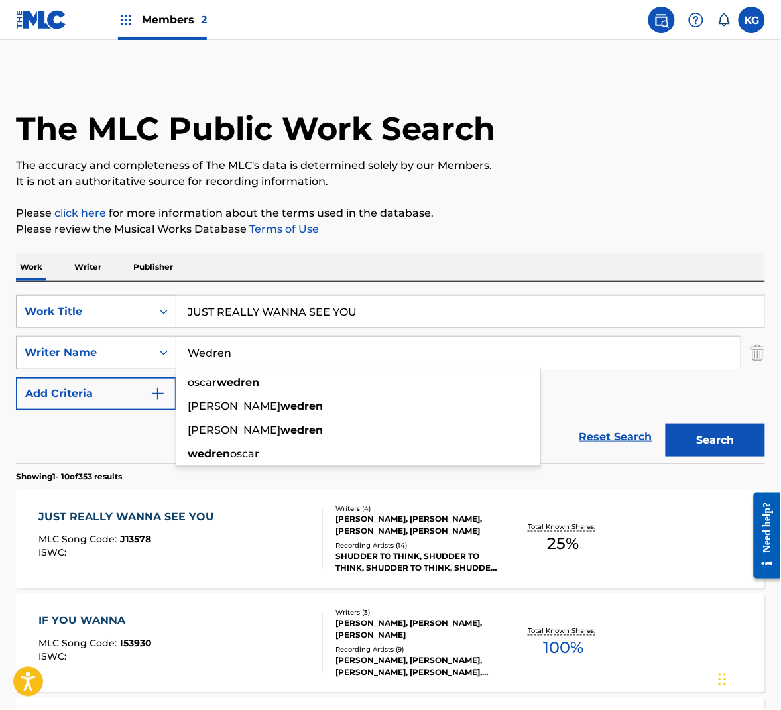
type input "Wedren"
click at [728, 435] on button "Search" at bounding box center [716, 440] width 100 height 33
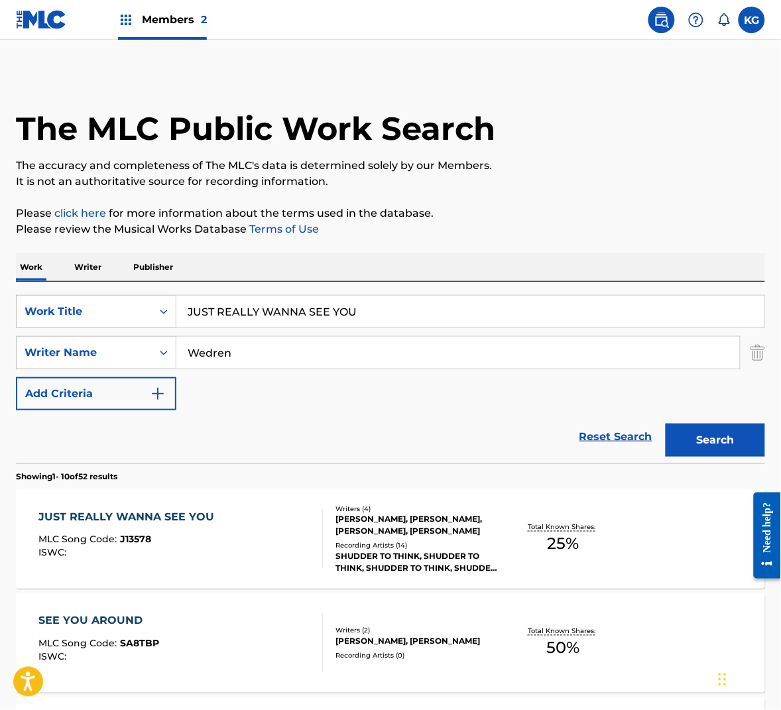
click at [311, 360] on input "Wedren" at bounding box center [458, 353] width 564 height 32
click at [666, 424] on button "Search" at bounding box center [716, 440] width 100 height 33
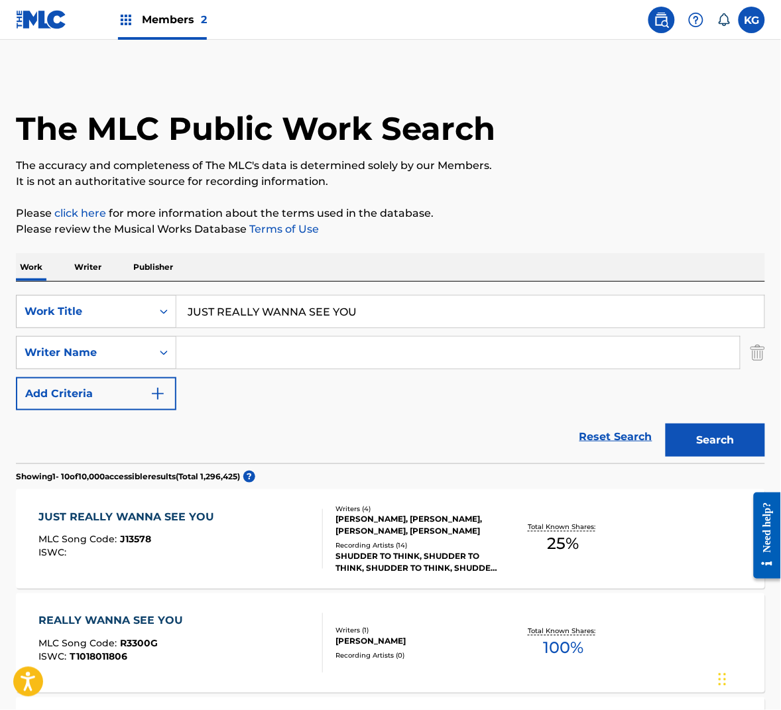
click at [290, 531] on div "JUST REALLY WANNA SEE YOU MLC Song Code : J13578 ISWC :" at bounding box center [180, 539] width 285 height 60
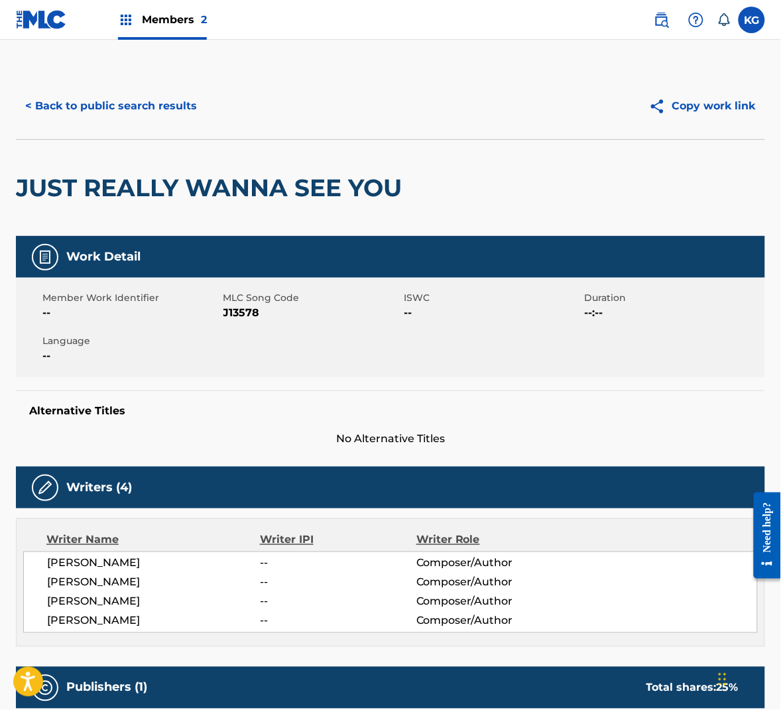
click at [236, 315] on span "J13578" at bounding box center [313, 313] width 178 height 16
copy span "J13578"
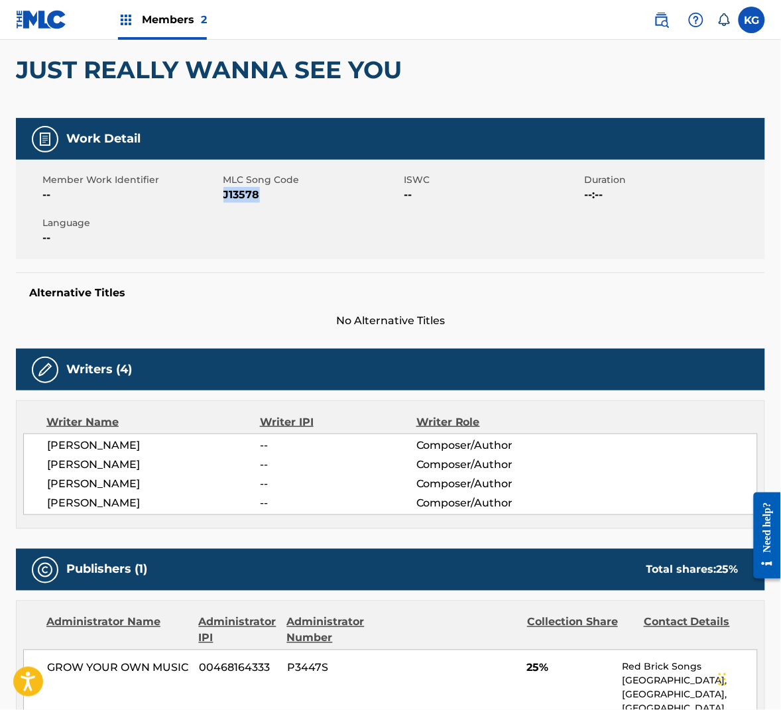
scroll to position [40, 0]
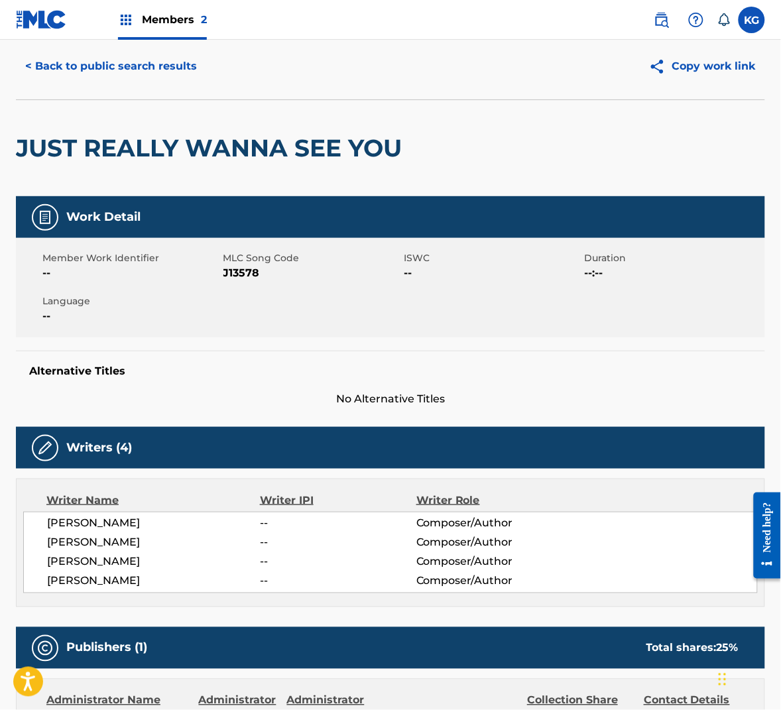
click at [302, 149] on h2 "JUST REALLY WANNA SEE YOU" at bounding box center [212, 148] width 393 height 30
click at [300, 148] on h2 "JUST REALLY WANNA SEE YOU" at bounding box center [212, 148] width 393 height 30
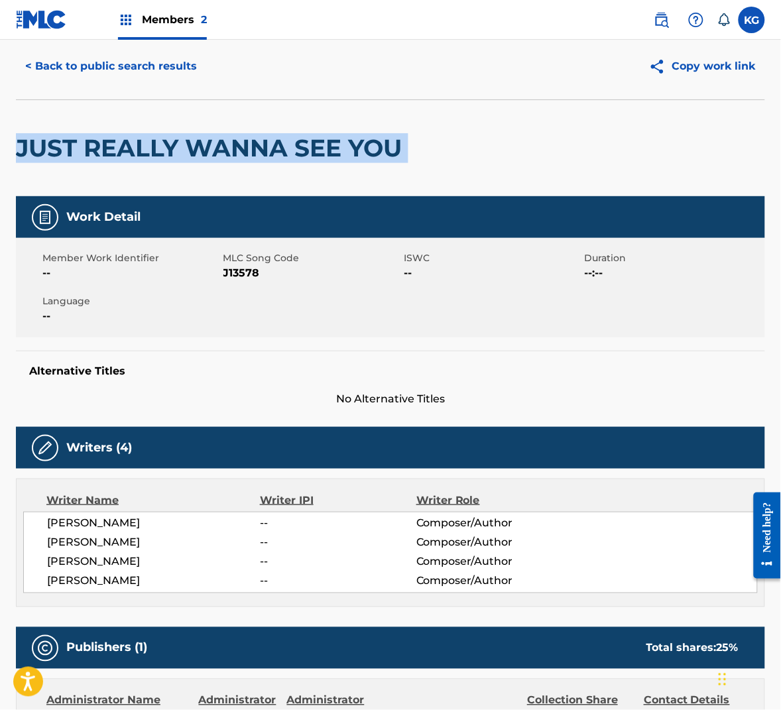
click at [300, 148] on h2 "JUST REALLY WANNA SEE YOU" at bounding box center [212, 148] width 393 height 30
copy div "JUST REALLY WANNA SEE YOU"
click at [133, 62] on button "< Back to public search results" at bounding box center [111, 66] width 190 height 33
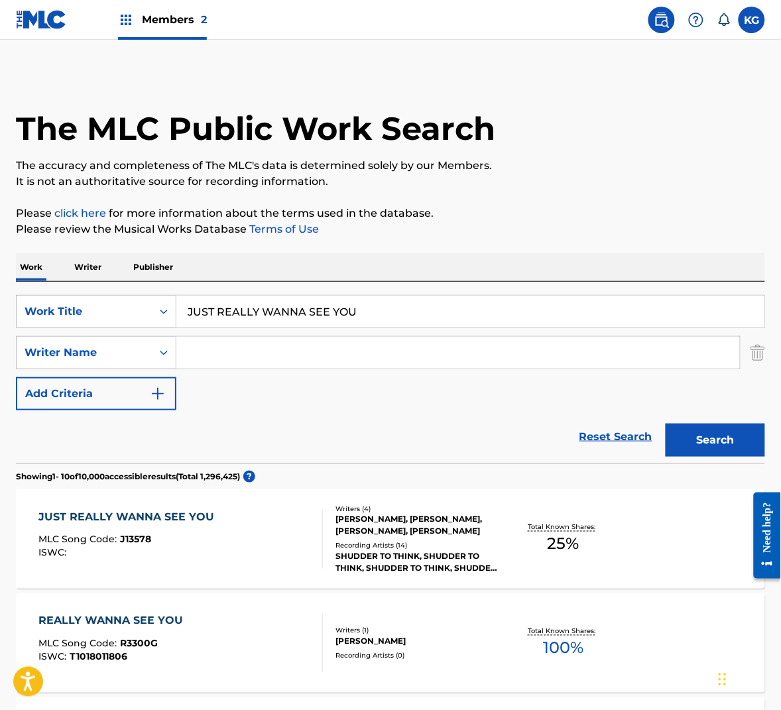
click at [212, 310] on input "JUST REALLY WANNA SEE YOU" at bounding box center [470, 312] width 588 height 32
paste input "KISSESMACK OF PAST ACTION"
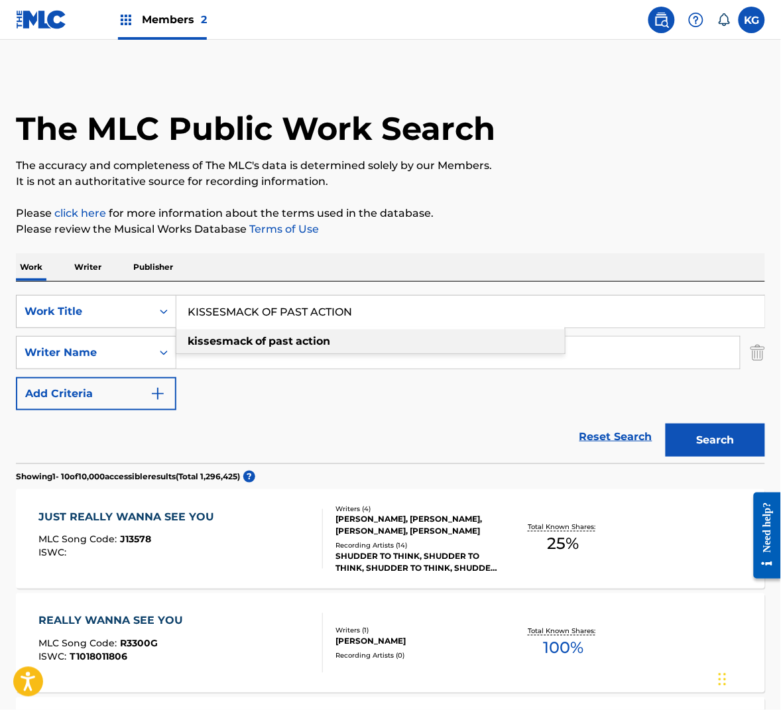
drag, startPoint x: 418, startPoint y: 346, endPoint x: 444, endPoint y: 350, distance: 26.3
click at [418, 346] on div "kissesmack of past action" at bounding box center [370, 342] width 389 height 24
type input "kissesmack of past action"
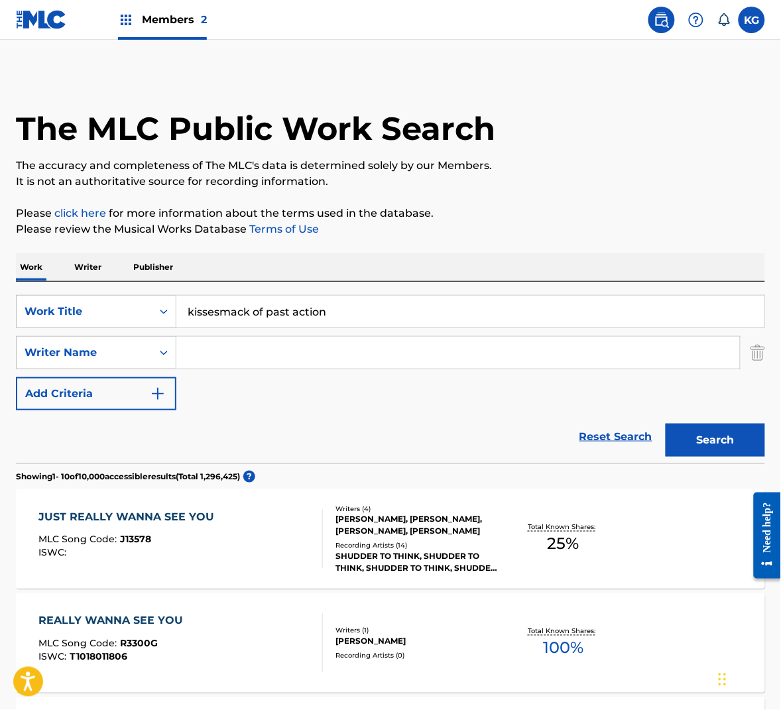
click at [710, 419] on div "Search" at bounding box center [712, 437] width 106 height 53
click at [740, 446] on button "Search" at bounding box center [716, 440] width 100 height 33
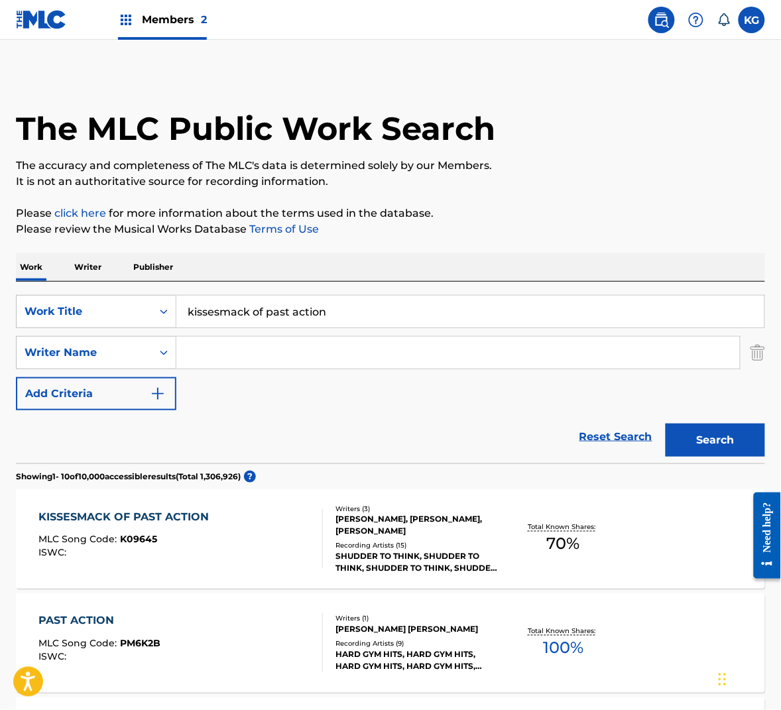
click at [283, 514] on div "KISSESMACK OF PAST ACTION MLC Song Code : K09645 ISWC :" at bounding box center [180, 539] width 285 height 60
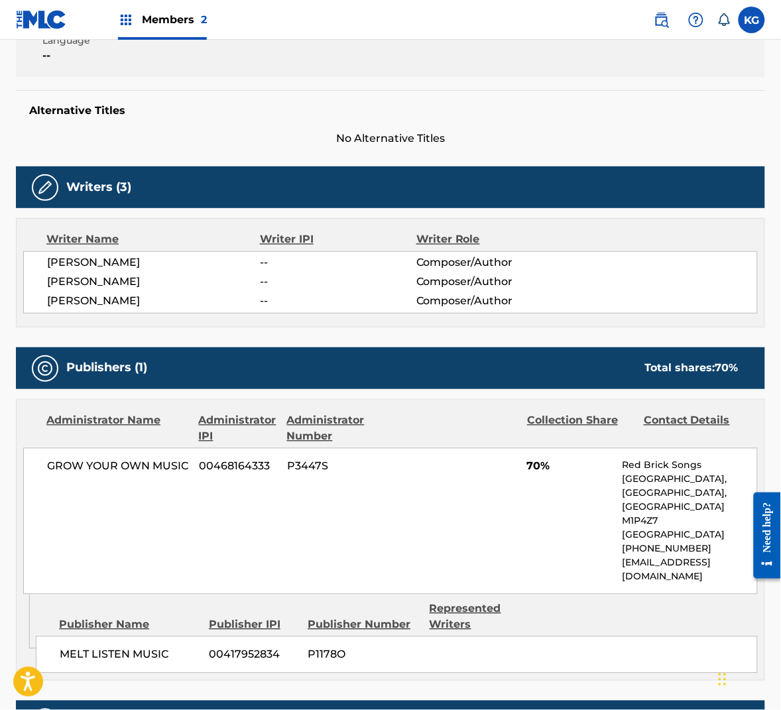
scroll to position [153, 0]
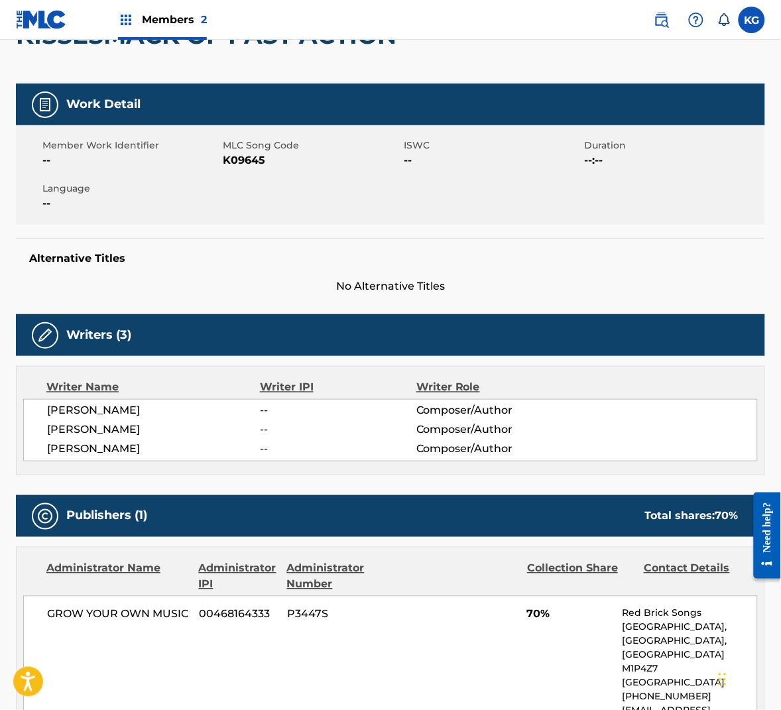
click at [244, 161] on span "K09645" at bounding box center [313, 161] width 178 height 16
copy span "K09645"
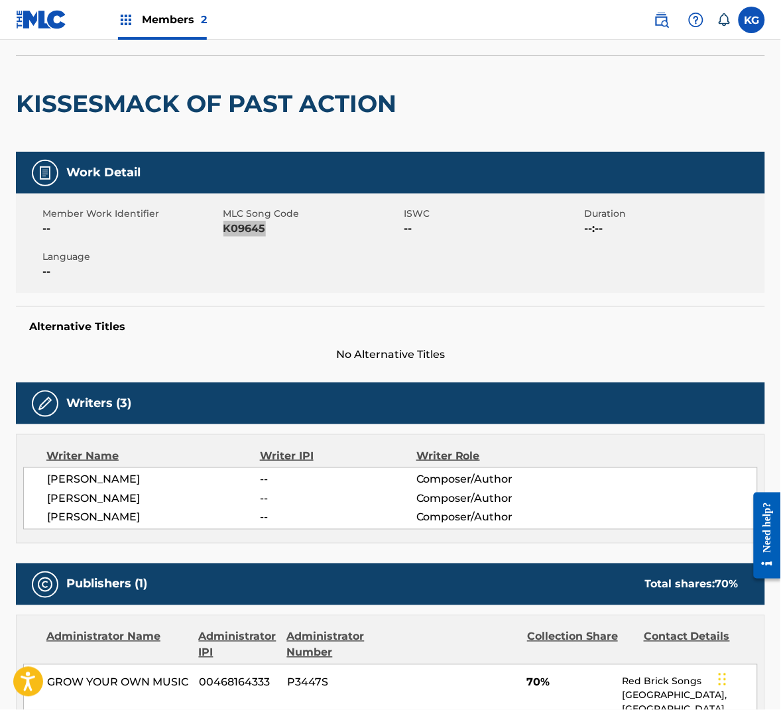
scroll to position [0, 0]
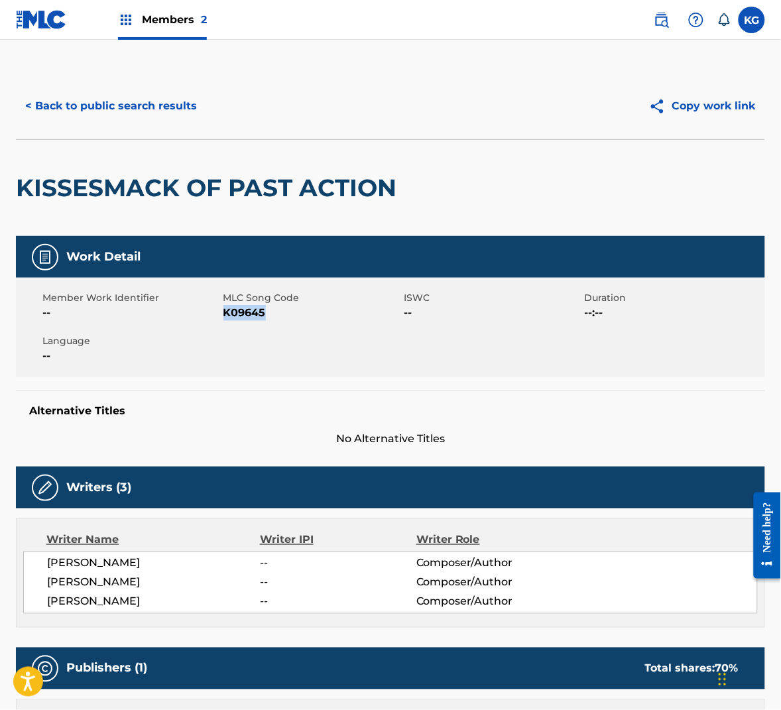
click at [145, 103] on button "< Back to public search results" at bounding box center [111, 106] width 190 height 33
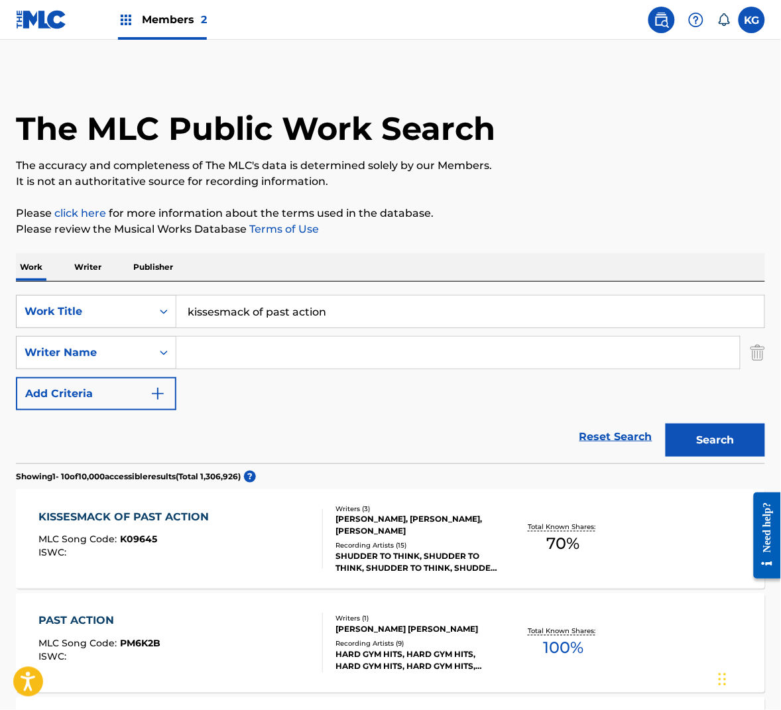
click at [747, 444] on button "Search" at bounding box center [716, 440] width 100 height 33
click at [248, 302] on input "kissesmack of past action" at bounding box center [470, 312] width 588 height 32
paste input "LITTLE BY LITTLE"
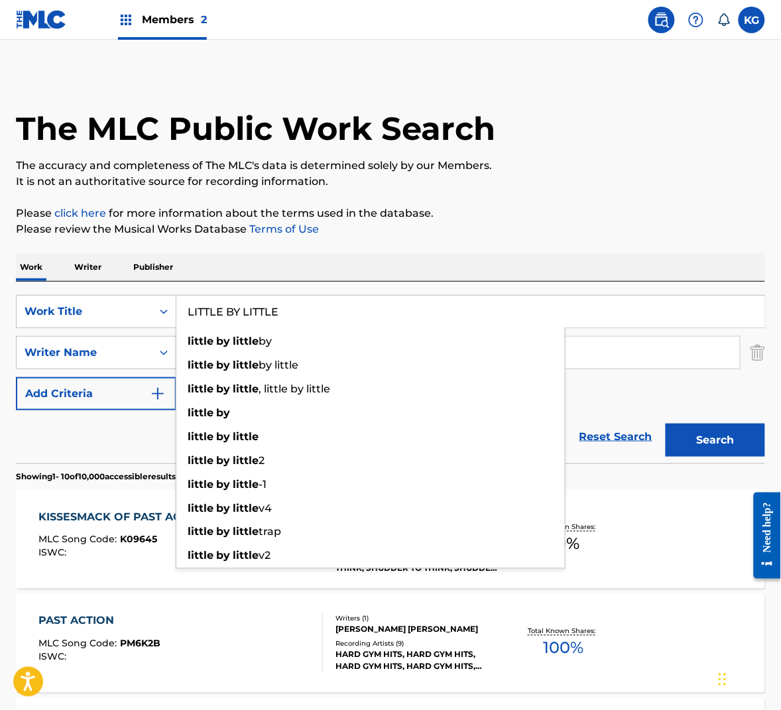
type input "LITTLE BY LITTLE"
click at [490, 265] on div "Work Writer Publisher" at bounding box center [391, 267] width 750 height 28
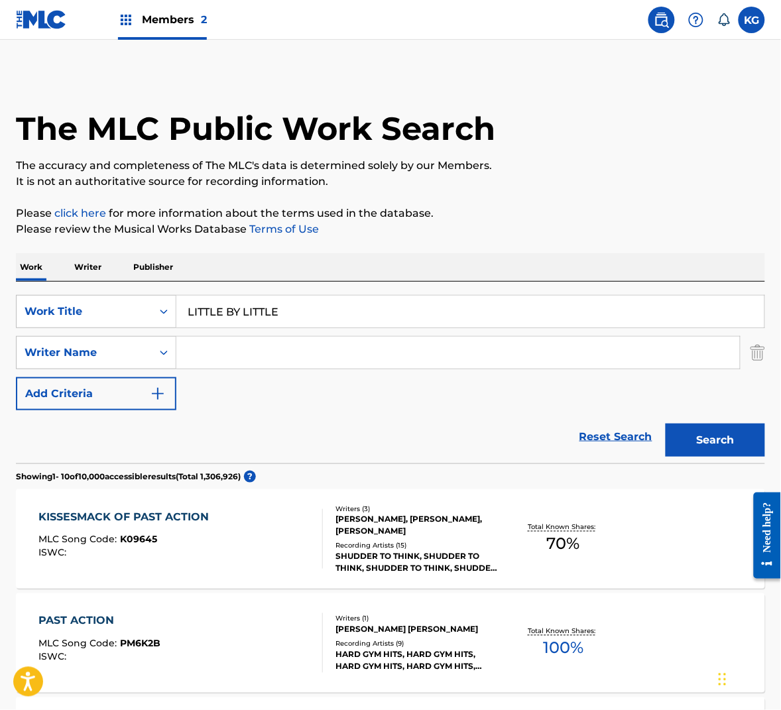
click at [230, 344] on input "Search Form" at bounding box center [458, 353] width 564 height 32
paste input "Wedren"
click at [710, 426] on button "Search" at bounding box center [716, 440] width 100 height 33
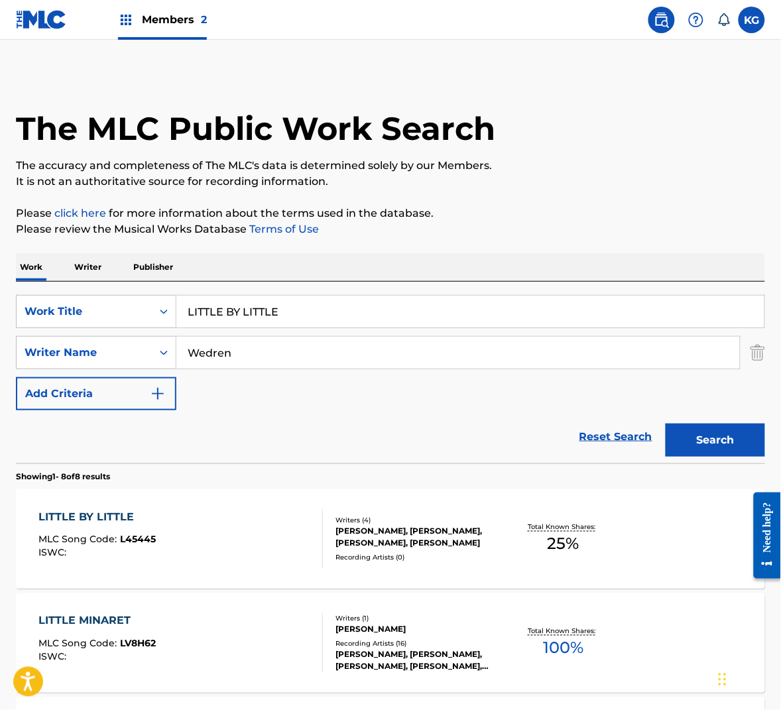
click at [342, 358] on input "Wedren" at bounding box center [458, 353] width 564 height 32
paste input "Hill"
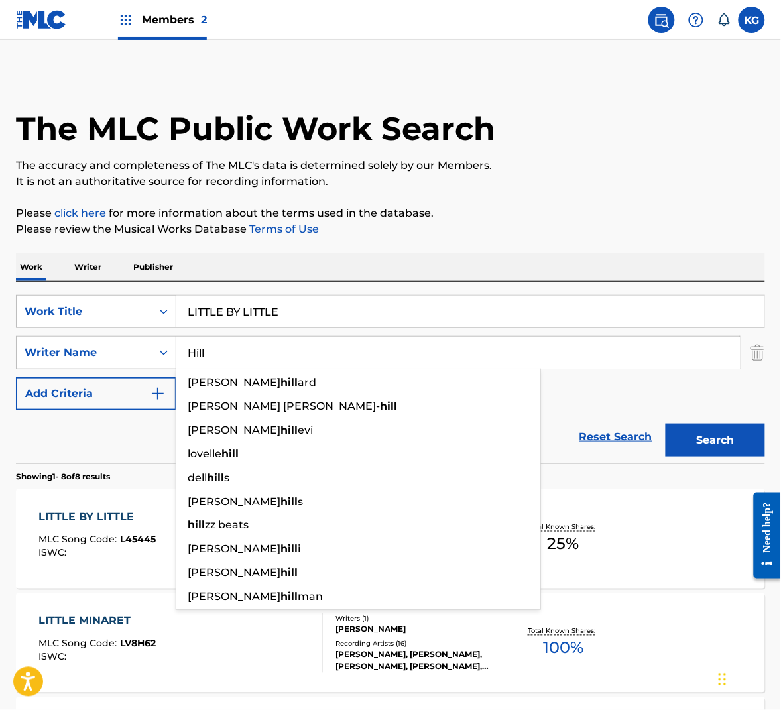
type input "Hill"
click at [707, 436] on button "Search" at bounding box center [716, 440] width 100 height 33
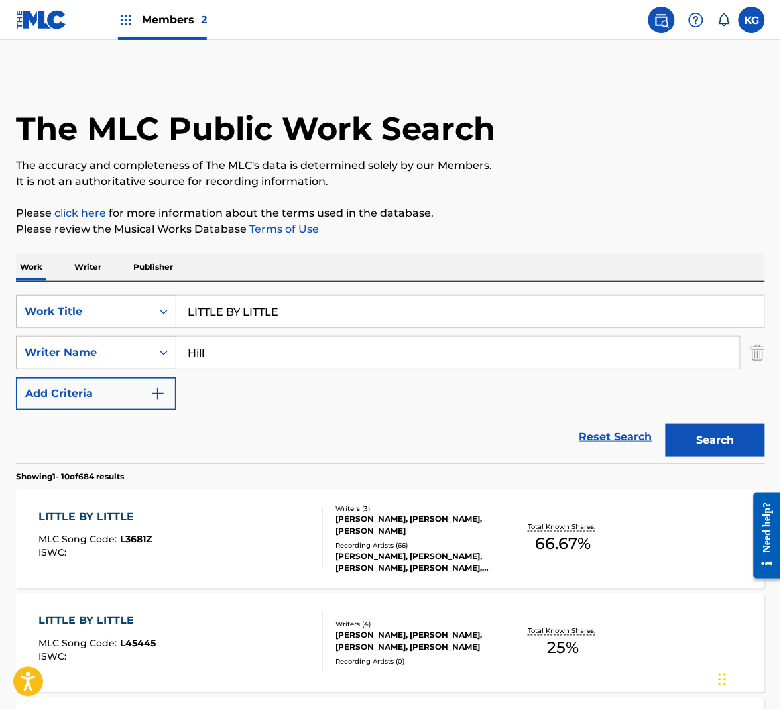
click at [219, 664] on div "LITTLE BY LITTLE MLC Song Code : L45445 ISWC :" at bounding box center [180, 644] width 285 height 60
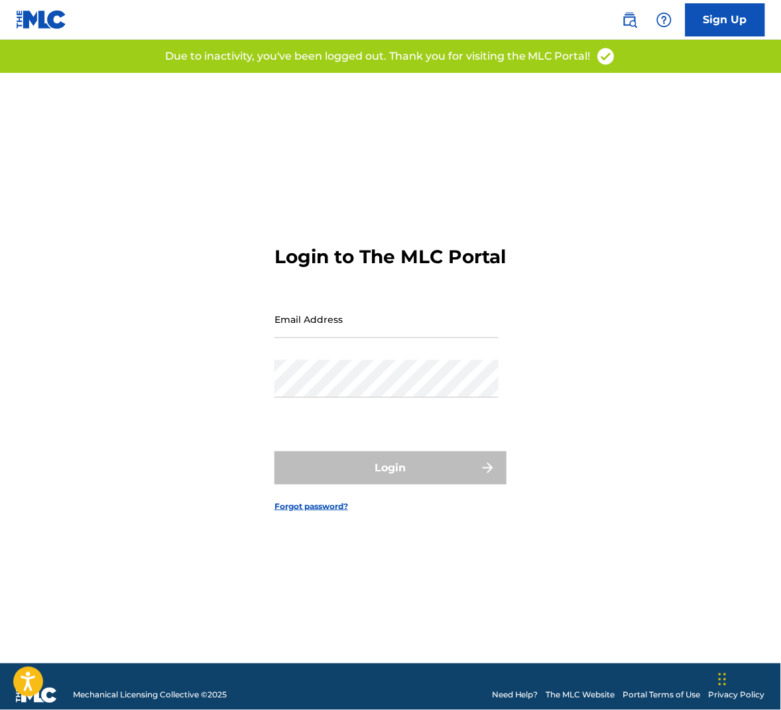
click at [364, 338] on input "Email Address" at bounding box center [387, 319] width 224 height 38
type input "[EMAIL_ADDRESS][DOMAIN_NAME]"
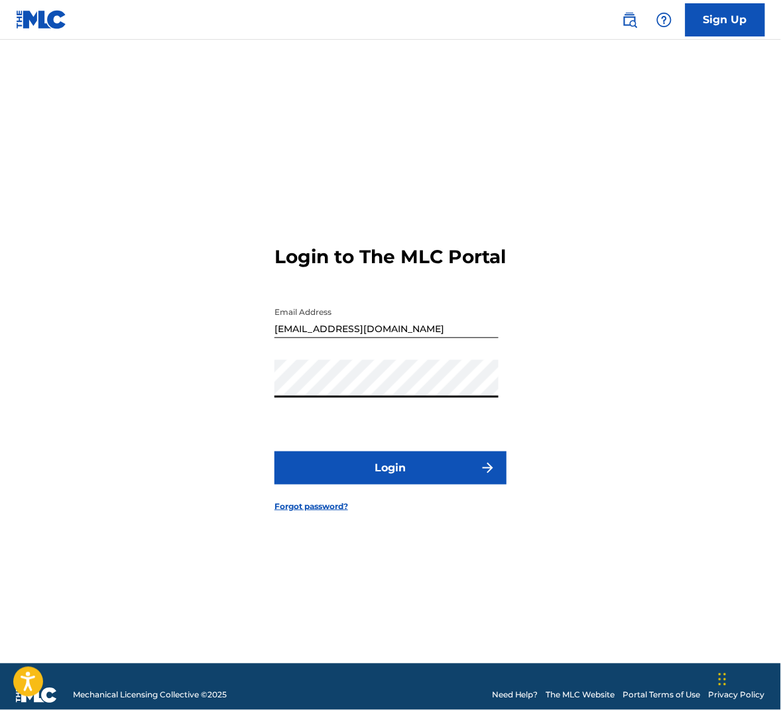
click at [375, 476] on button "Login" at bounding box center [391, 468] width 232 height 33
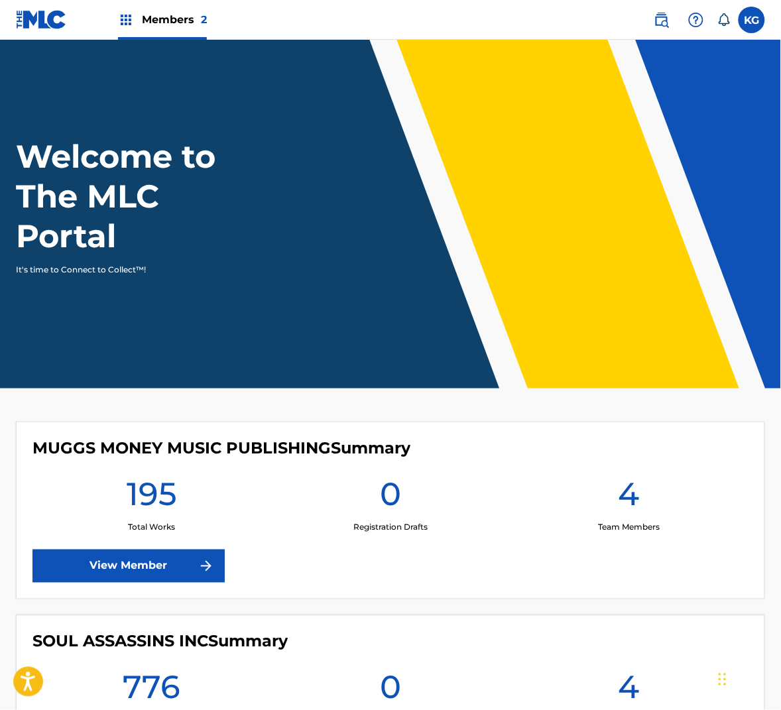
click at [654, 31] on span at bounding box center [690, 20] width 82 height 27
click at [656, 23] on img at bounding box center [662, 20] width 16 height 16
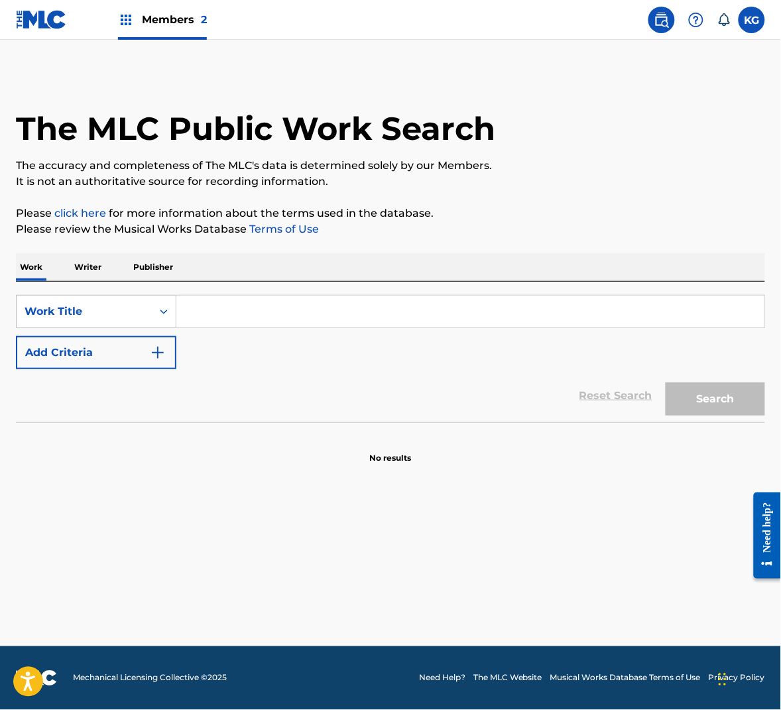
click at [263, 316] on input "Search Form" at bounding box center [470, 312] width 588 height 32
paste input "LITTLE BY LITTLE"
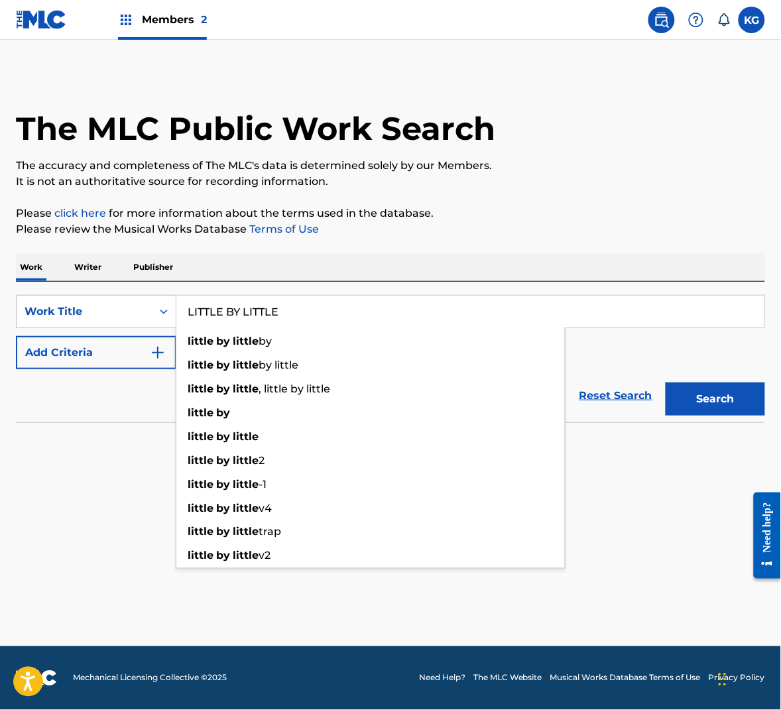
type input "LITTLE BY LITTLE"
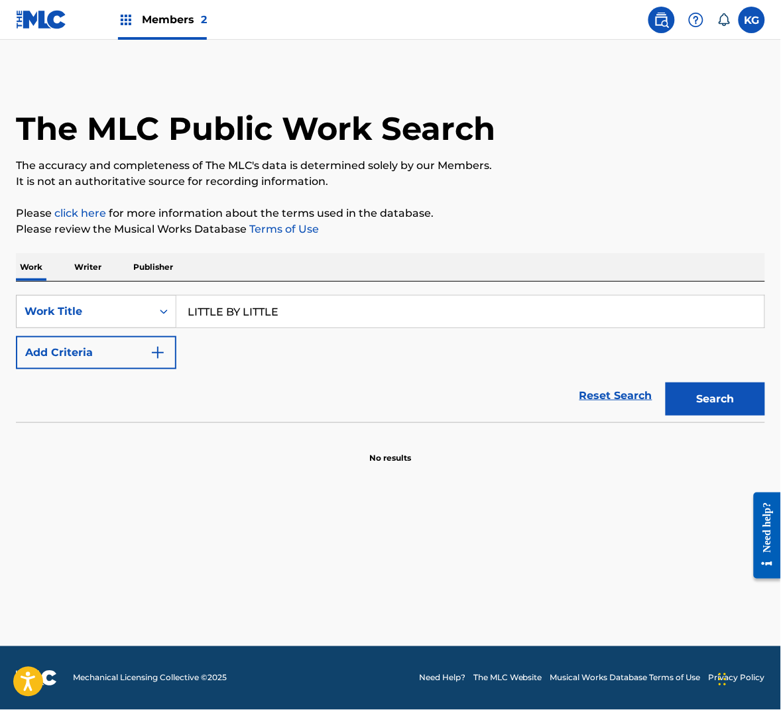
click at [117, 360] on button "Add Criteria" at bounding box center [96, 352] width 161 height 33
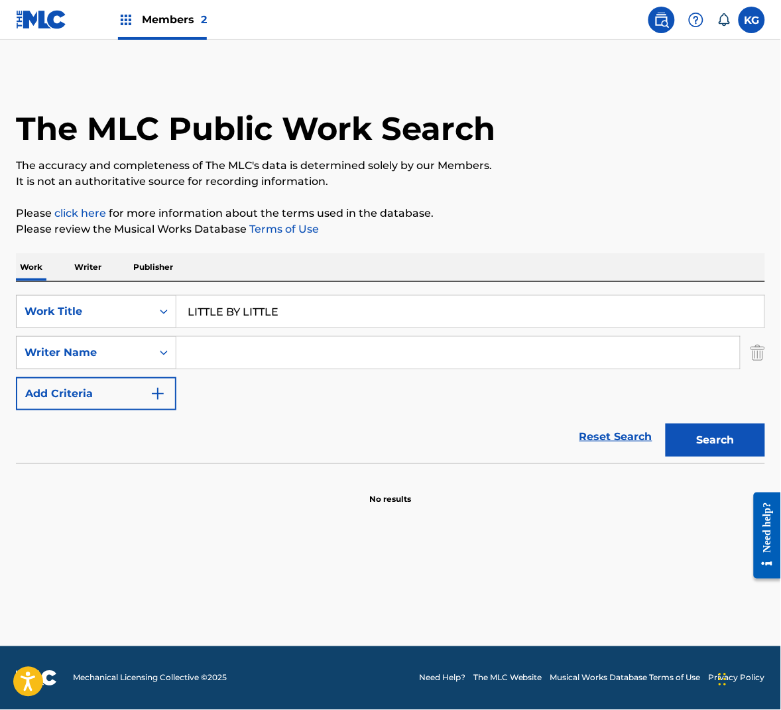
click at [256, 370] on div "SearchWithCriteriaab24cef3-002c-423e-957d-8736bfe7a436 Work Title LITTLE BY LIT…" at bounding box center [391, 352] width 750 height 115
click at [395, 356] on input "Search Form" at bounding box center [458, 353] width 564 height 32
paste input "Wedren"
type input "Wedren"
click at [692, 429] on button "Search" at bounding box center [716, 440] width 100 height 33
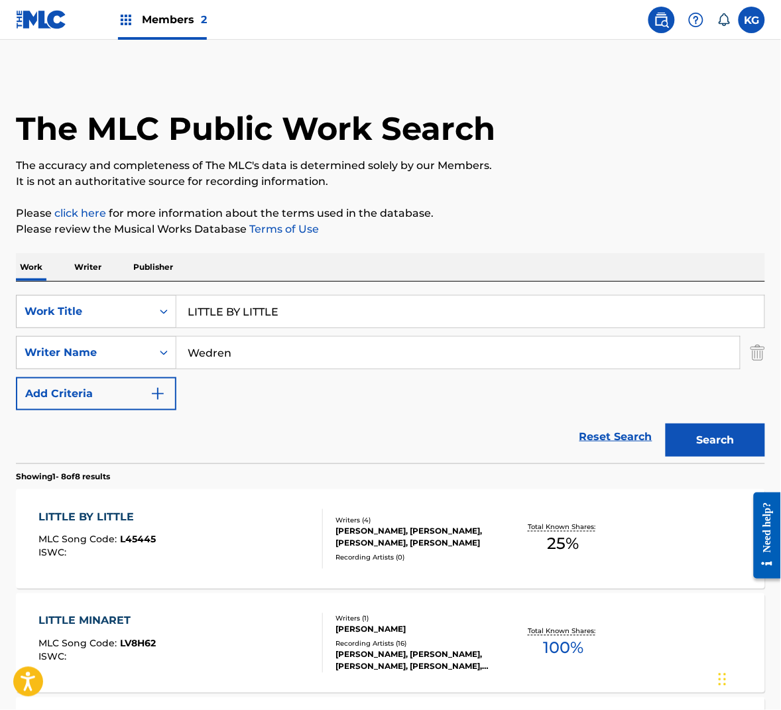
click at [301, 547] on div "LITTLE BY LITTLE MLC Song Code : L45445 ISWC :" at bounding box center [180, 539] width 285 height 60
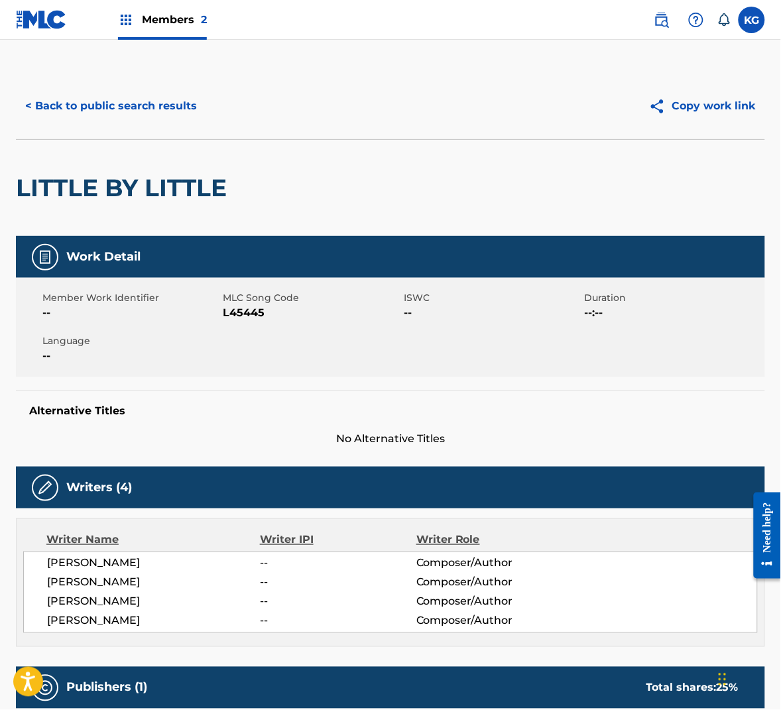
click at [252, 314] on span "L45445" at bounding box center [313, 313] width 178 height 16
copy span "L45445"
click at [140, 103] on button "< Back to public search results" at bounding box center [111, 106] width 190 height 33
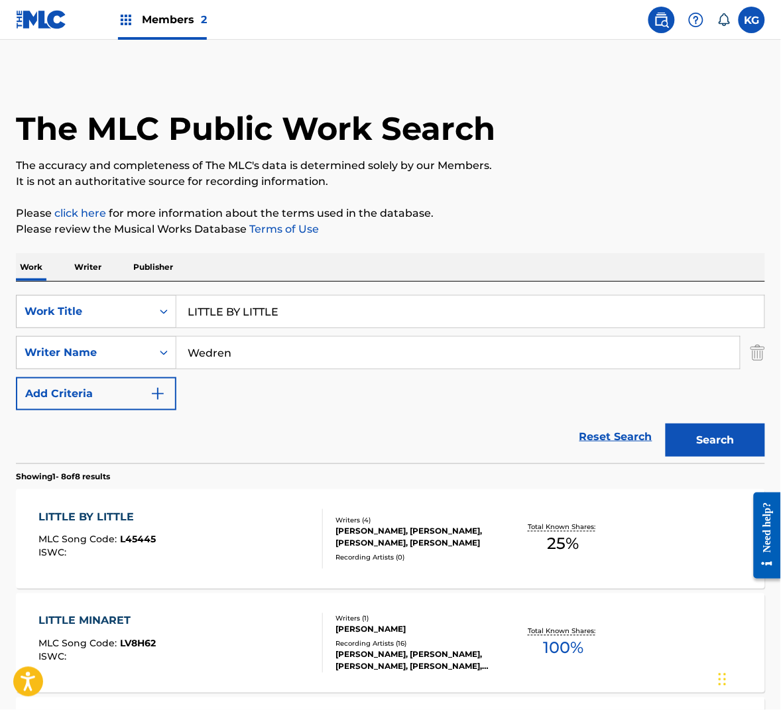
click at [214, 308] on input "LITTLE BY LITTLE" at bounding box center [470, 312] width 588 height 32
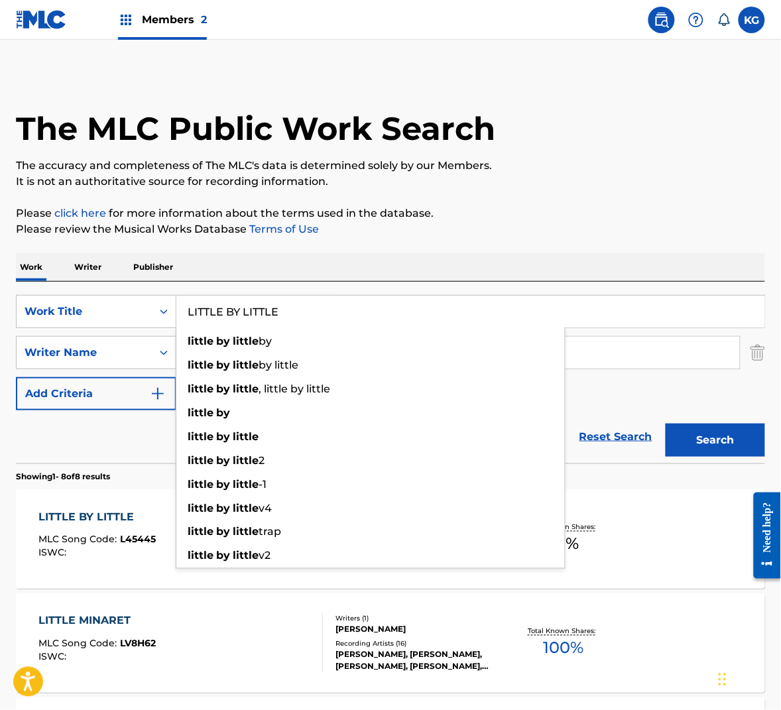
paste input "NO RM. 9, KENTUCKY"
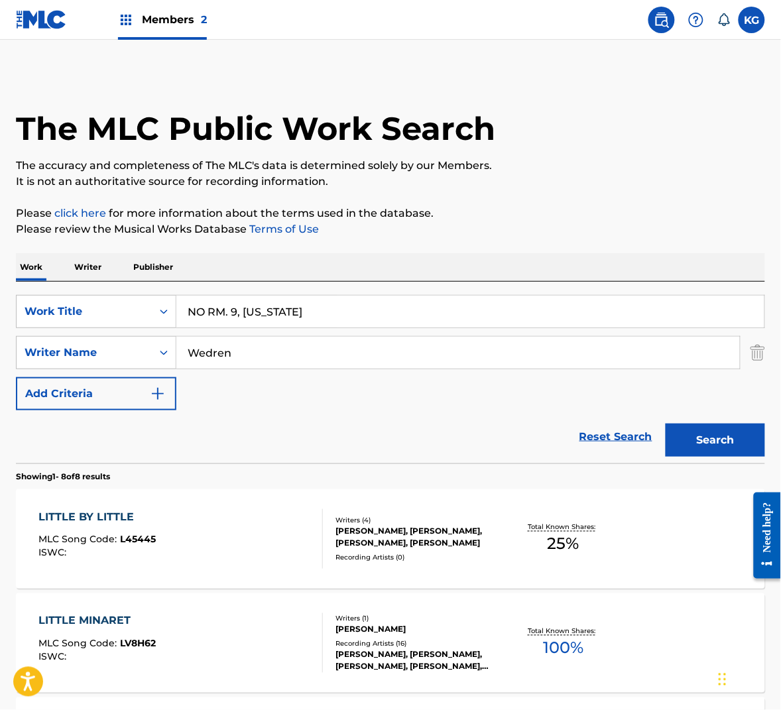
type input "NO RM. 9, KENTUCKY"
click at [701, 429] on button "Search" at bounding box center [716, 440] width 100 height 33
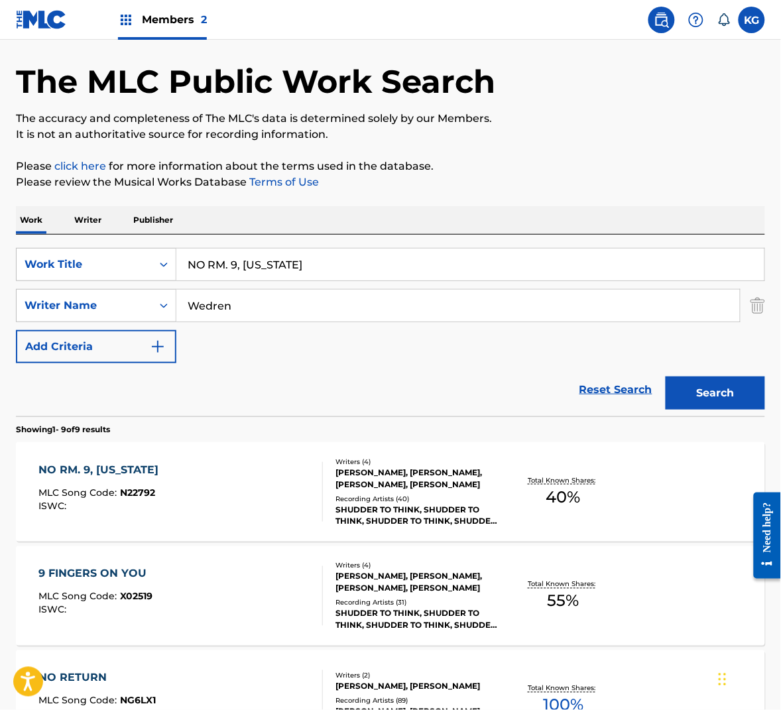
scroll to position [137, 0]
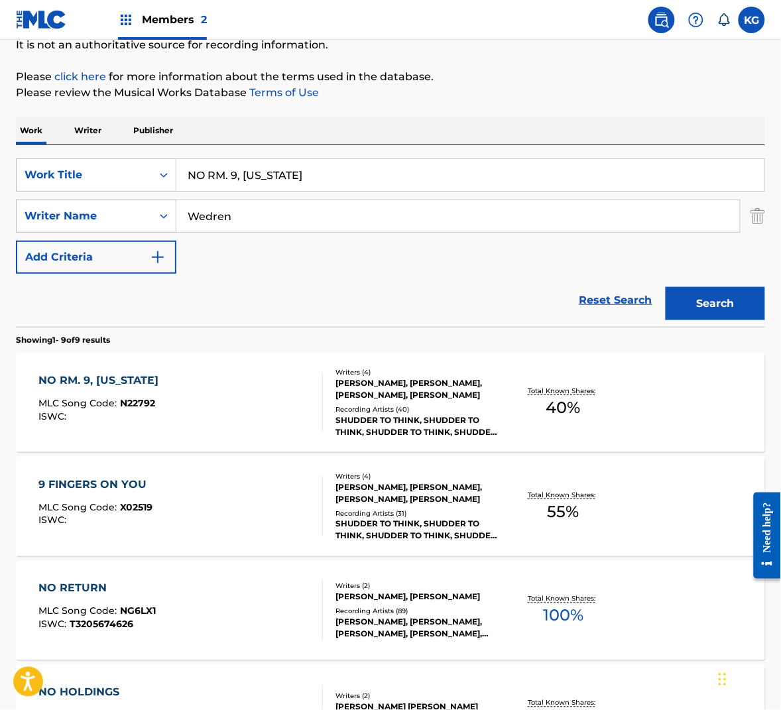
click at [310, 397] on div "NO RM. 9, KENTUCKY MLC Song Code : N22792 ISWC :" at bounding box center [180, 403] width 285 height 60
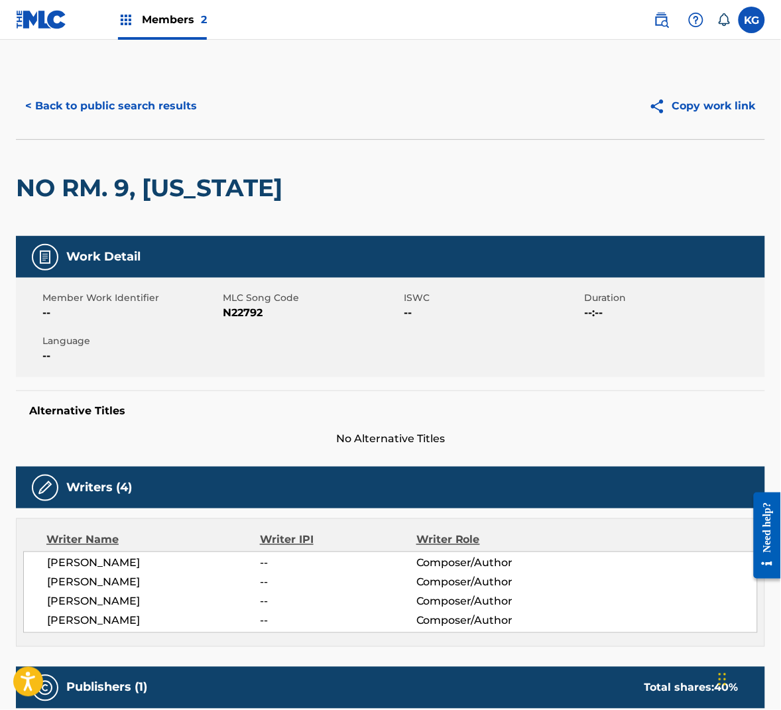
click at [239, 314] on span "N22792" at bounding box center [313, 313] width 178 height 16
copy span "N22792"
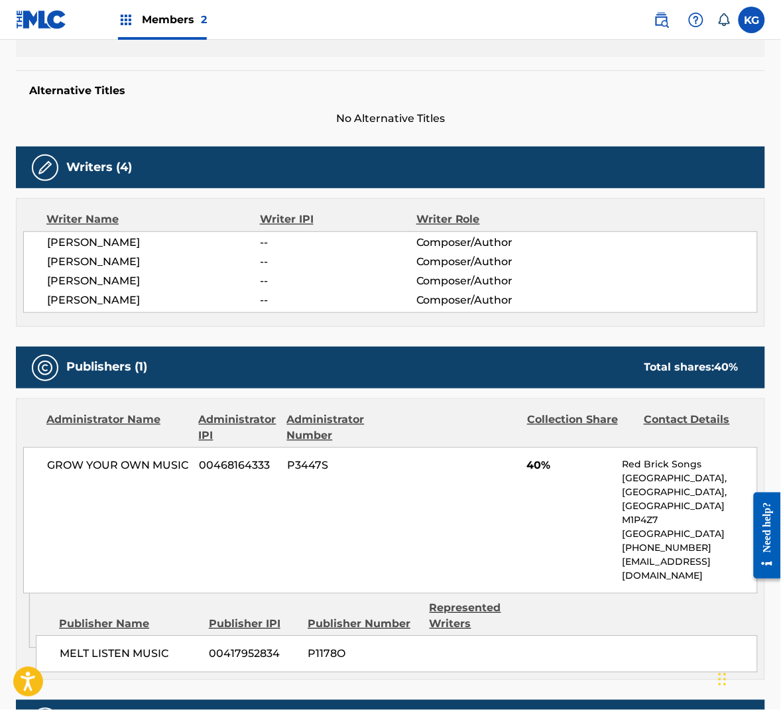
scroll to position [336, 0]
